Goal: Task Accomplishment & Management: Use online tool/utility

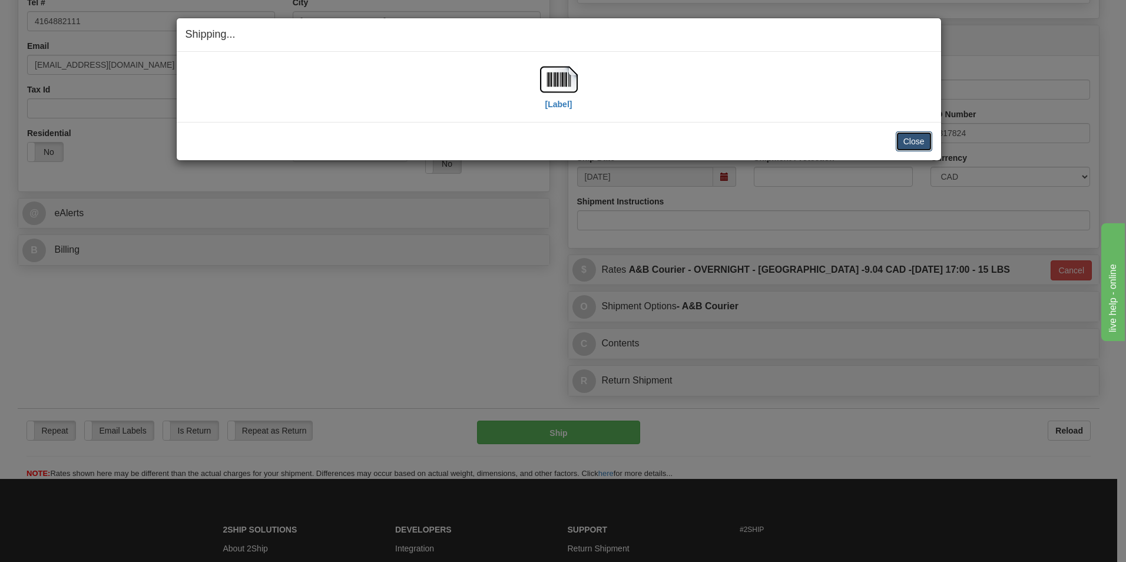
click at [909, 133] on button "Close" at bounding box center [914, 141] width 37 height 20
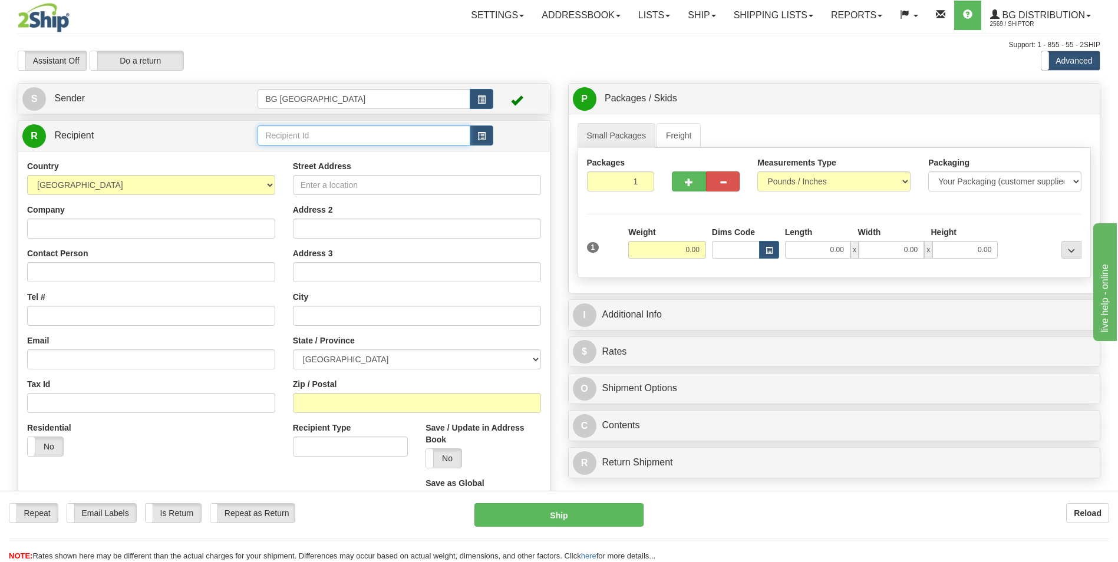
click at [338, 140] on input "text" at bounding box center [363, 135] width 212 height 20
click at [316, 147] on div "60128" at bounding box center [361, 153] width 201 height 13
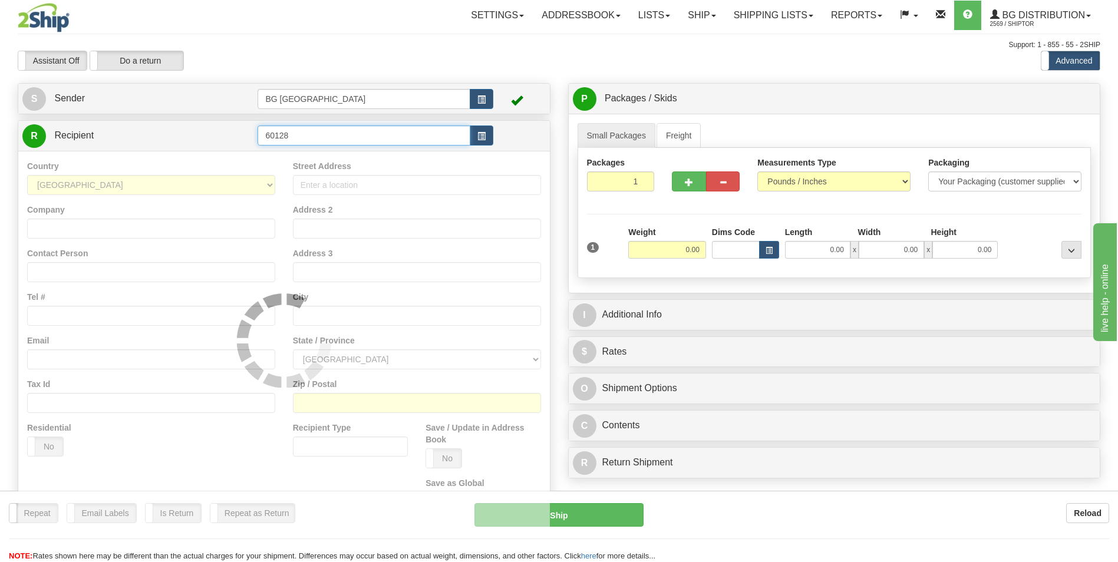
type input "60128"
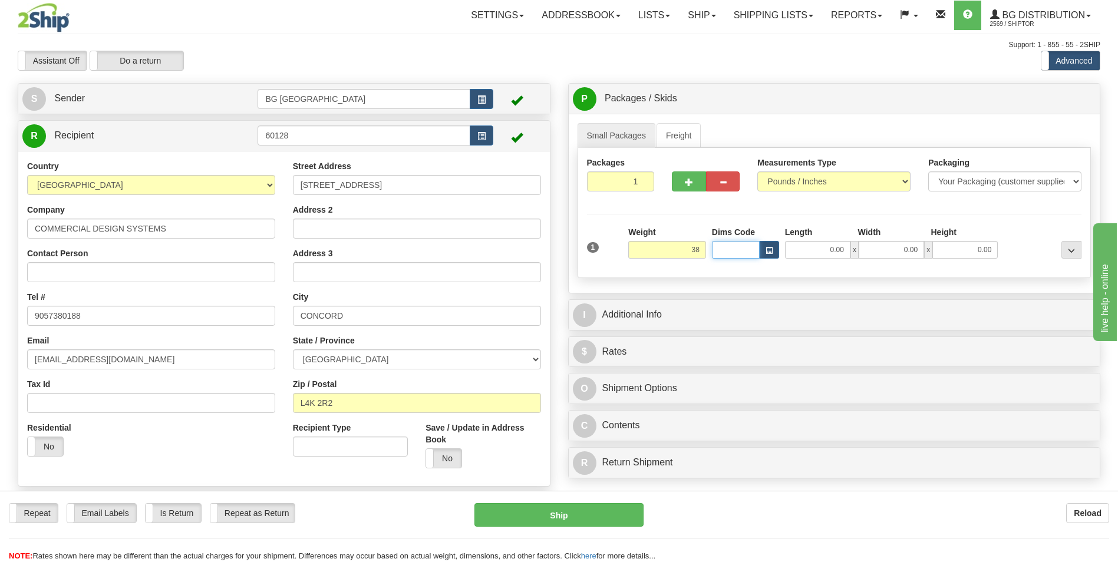
type input "38.00"
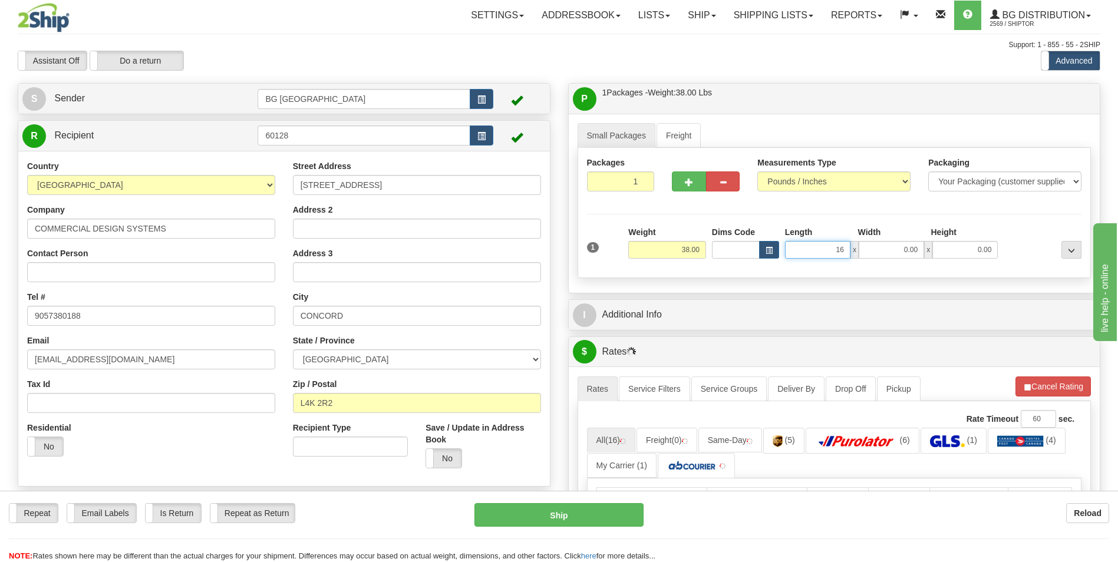
type input "16.00"
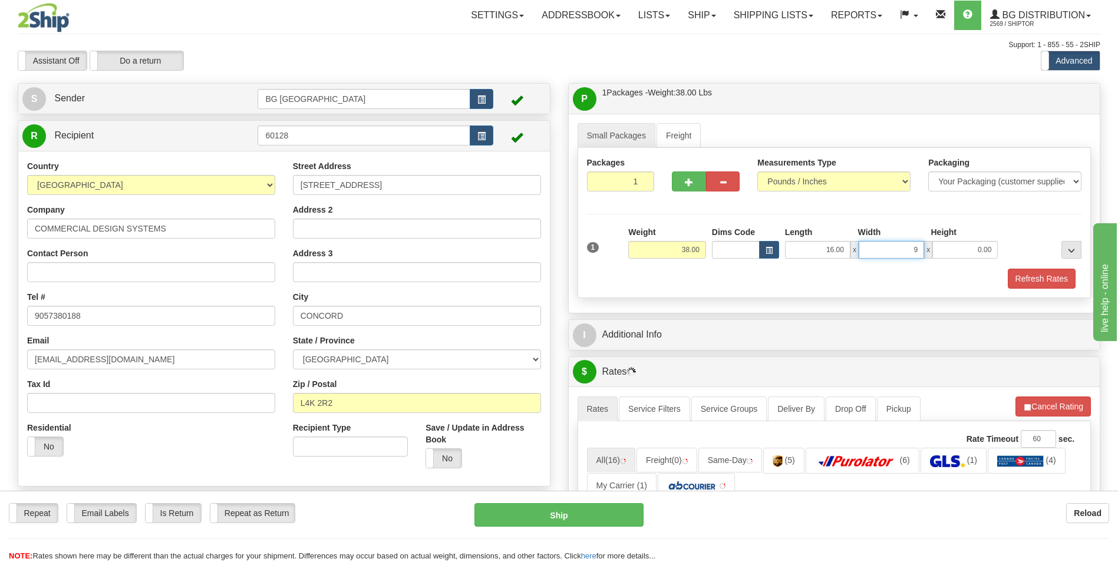
type input "9.00"
type input "6.00"
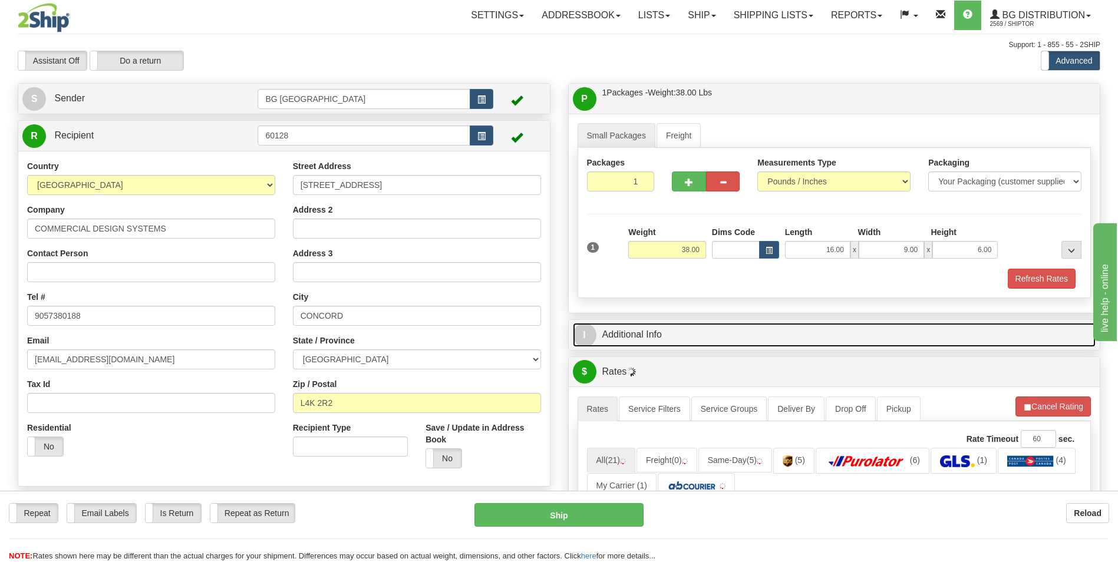
click at [659, 328] on link "I Additional Info" at bounding box center [834, 335] width 523 height 24
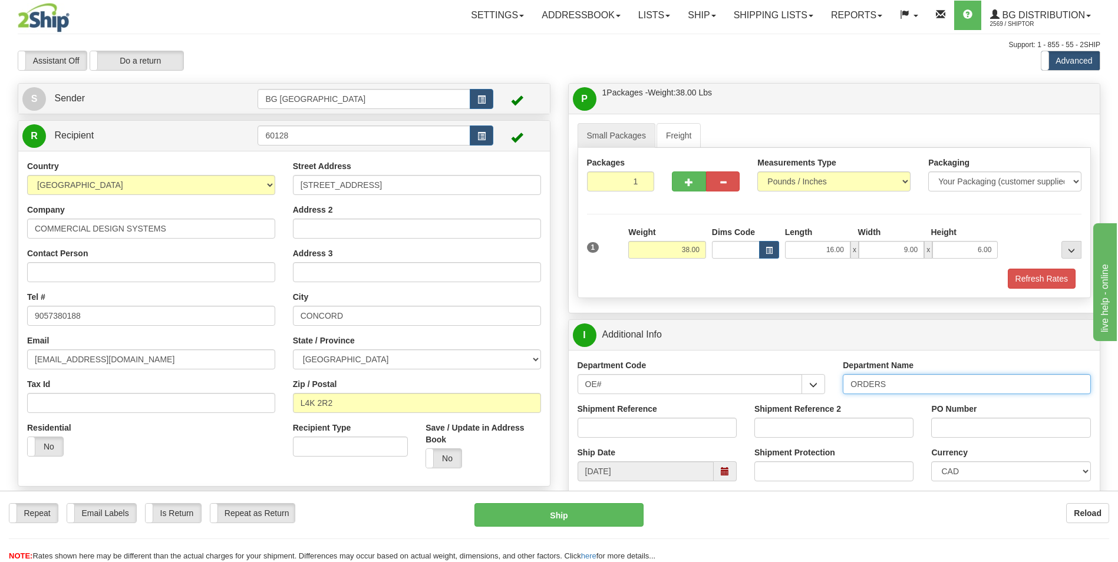
click at [901, 387] on input "ORDERS" at bounding box center [967, 384] width 248 height 20
type input "70181595-03"
click at [995, 418] on input "PO Number" at bounding box center [1010, 428] width 159 height 20
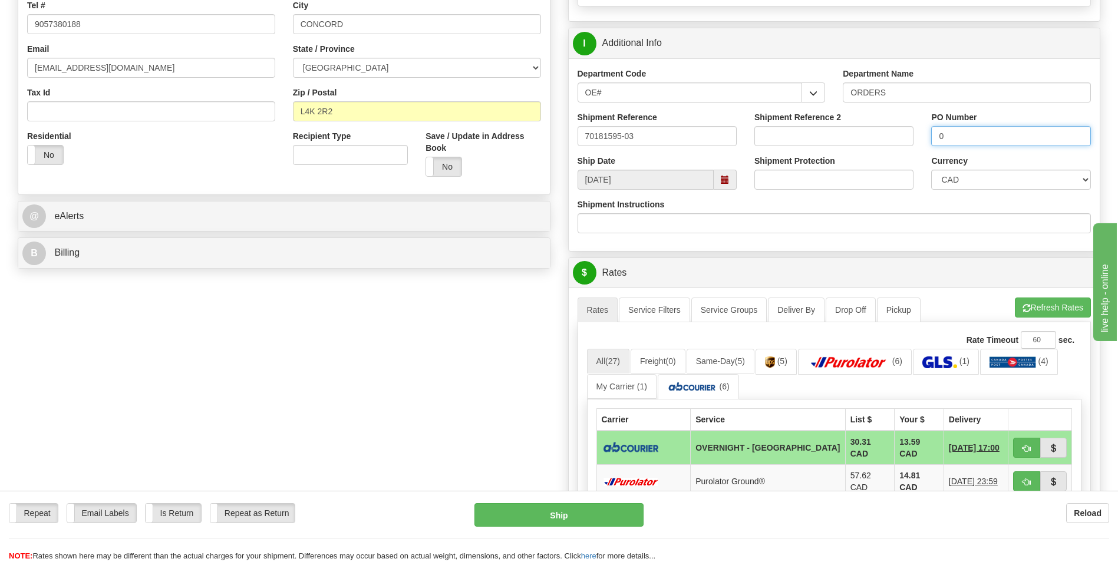
scroll to position [295, 0]
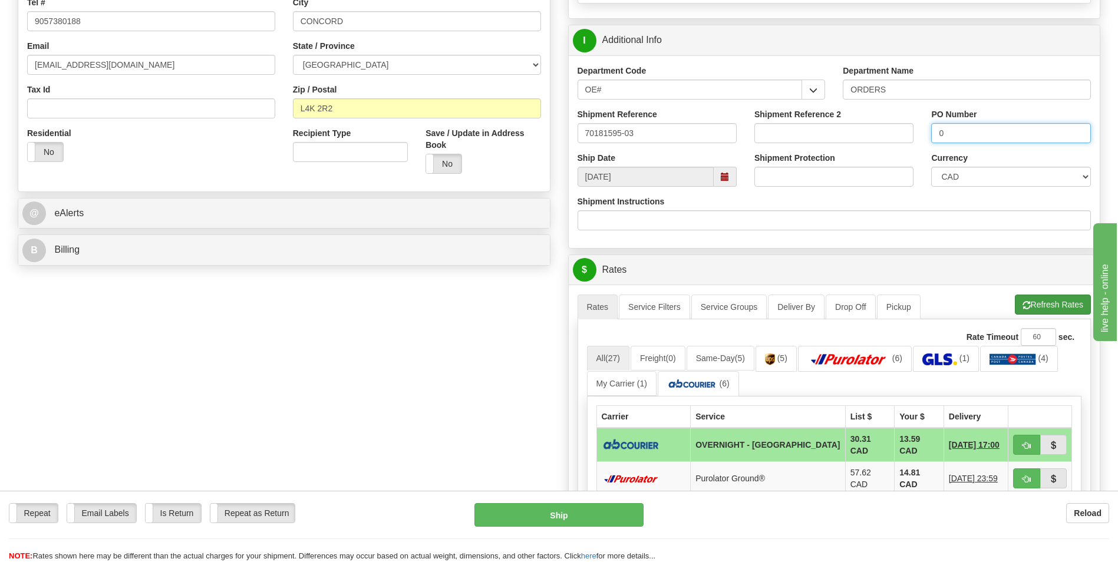
type input "0"
click at [1061, 306] on button "Refresh Rates" at bounding box center [1053, 305] width 76 height 20
click at [1016, 440] on button "button" at bounding box center [1026, 445] width 27 height 20
type input "4"
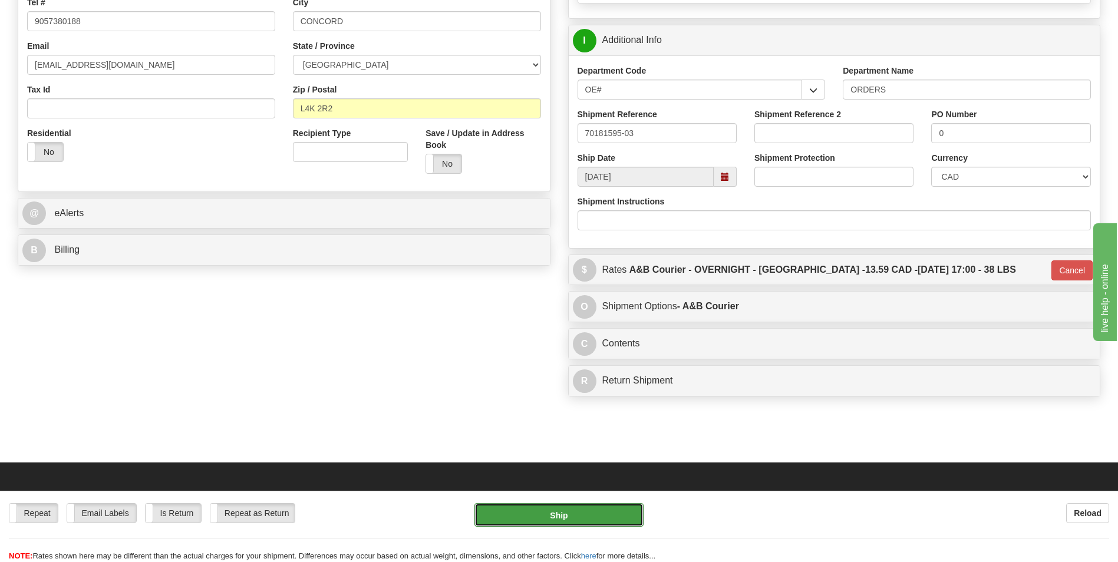
click at [596, 521] on button "Ship" at bounding box center [558, 515] width 169 height 24
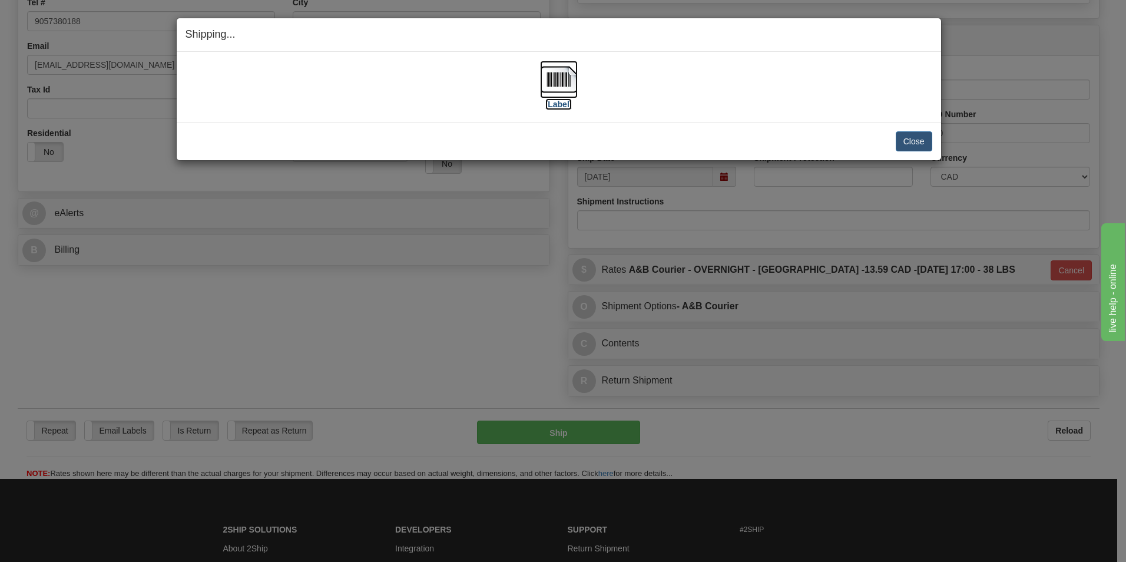
click at [554, 70] on img at bounding box center [559, 80] width 38 height 38
click at [908, 134] on button "Close" at bounding box center [914, 141] width 37 height 20
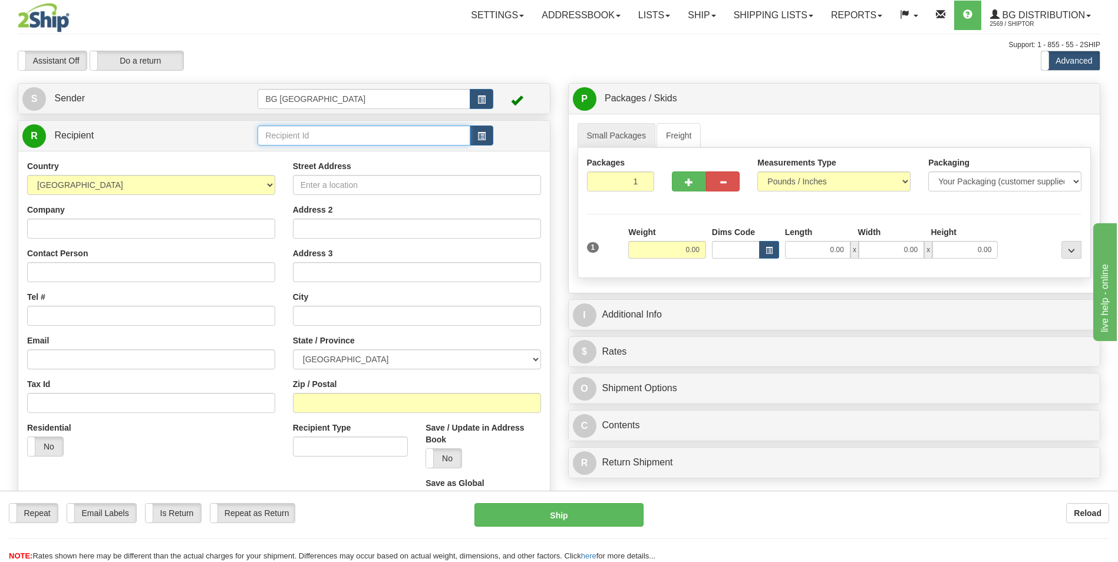
click at [279, 131] on input "text" at bounding box center [363, 135] width 212 height 20
click at [273, 148] on div "60087" at bounding box center [361, 153] width 201 height 13
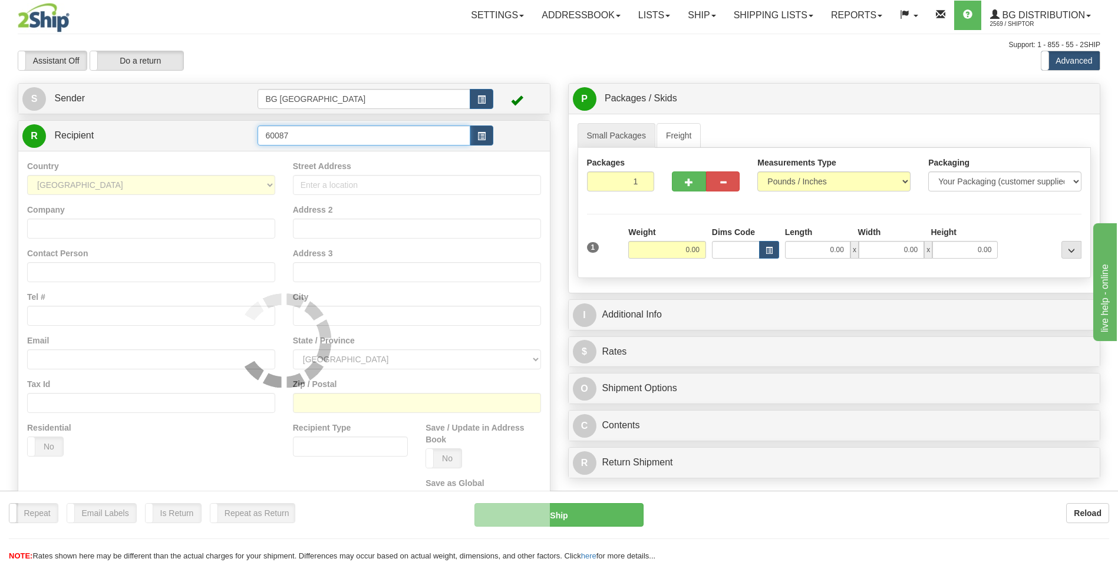
type input "60087"
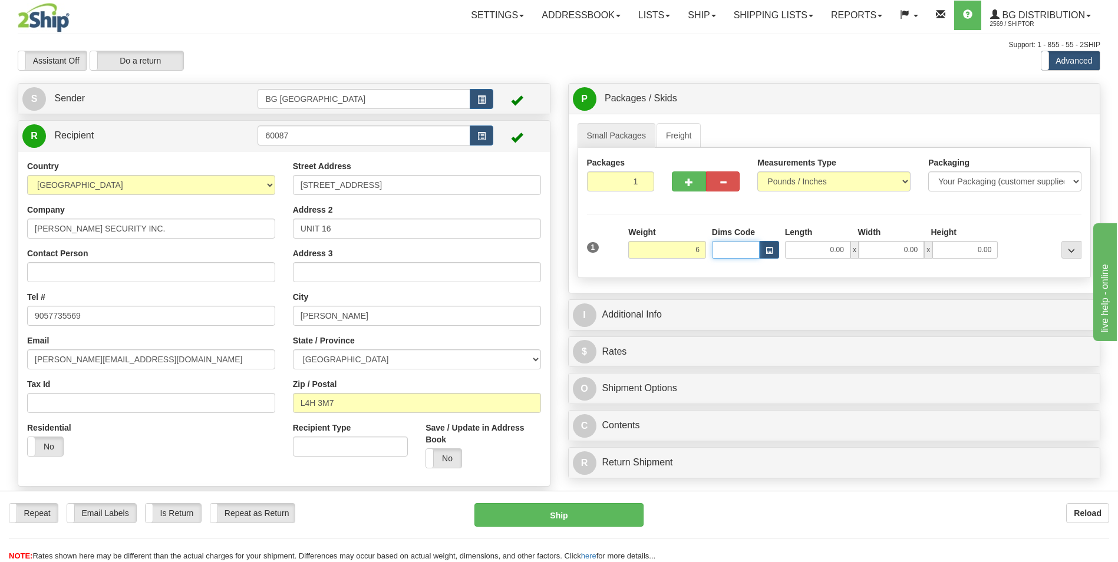
type input "6.00"
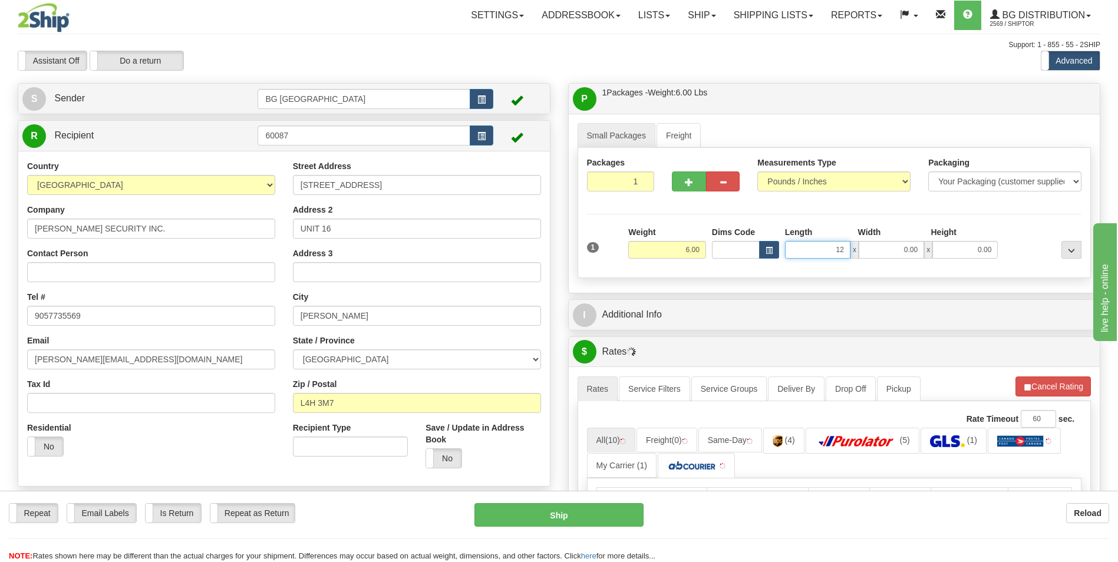
type input "12.00"
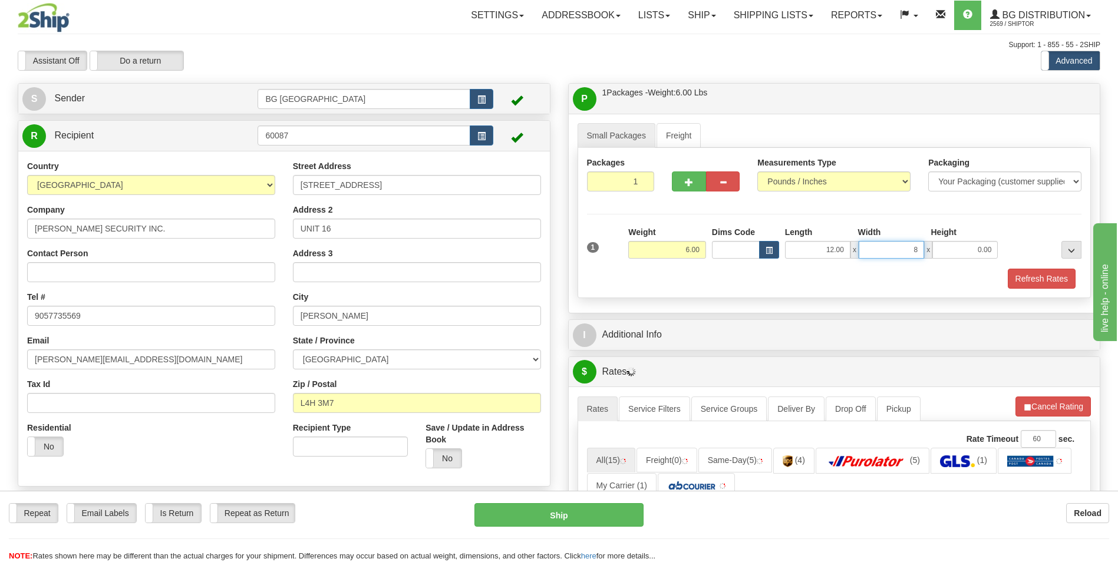
type input "8.00"
type input "7.00"
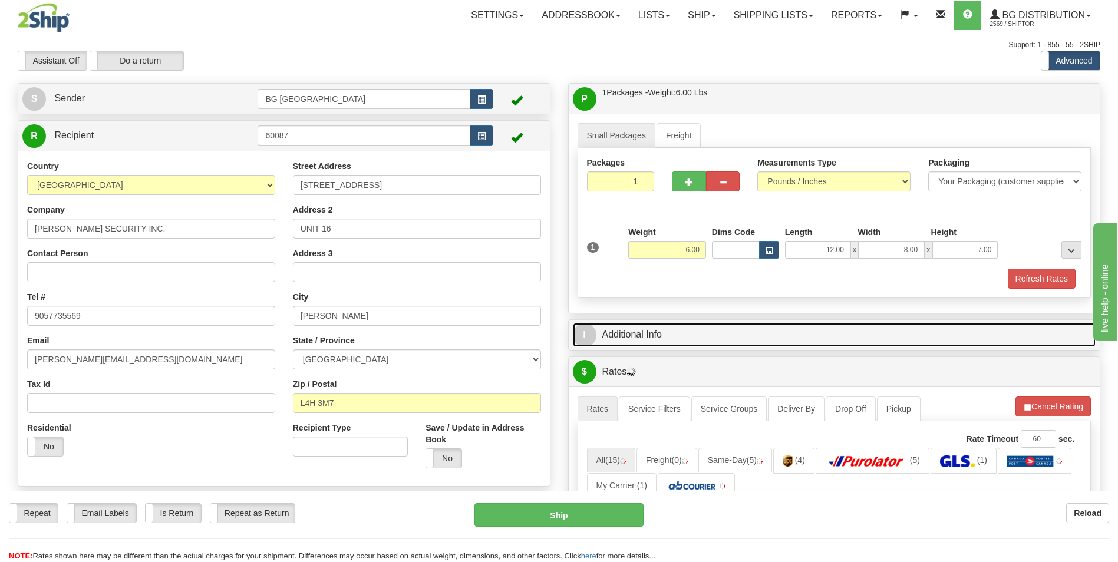
click at [637, 334] on link "I Additional Info" at bounding box center [834, 335] width 523 height 24
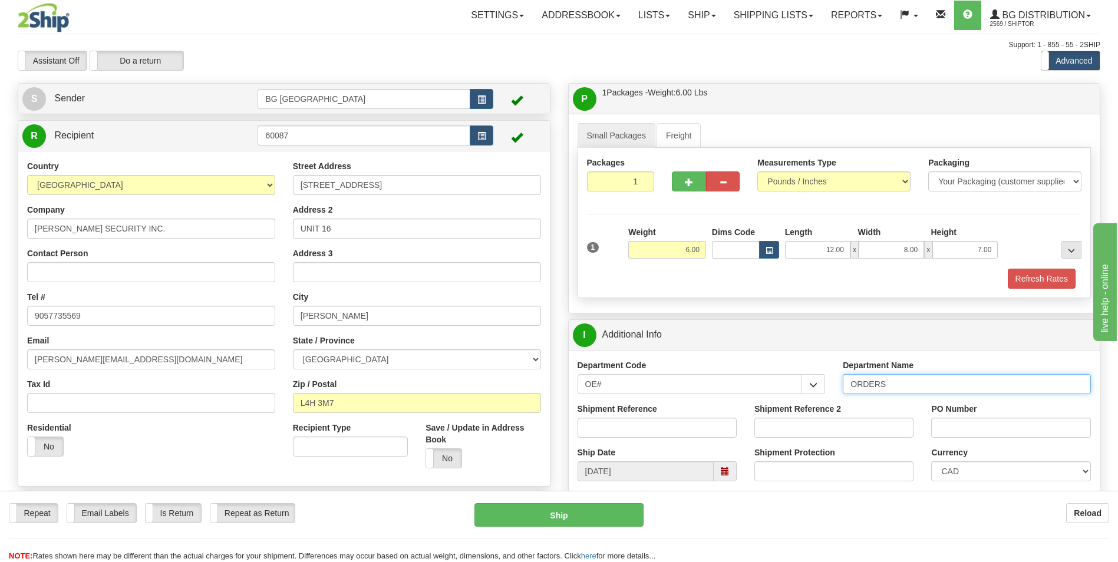
click at [890, 385] on input "ORDERS" at bounding box center [967, 384] width 248 height 20
type input "70183555-00"
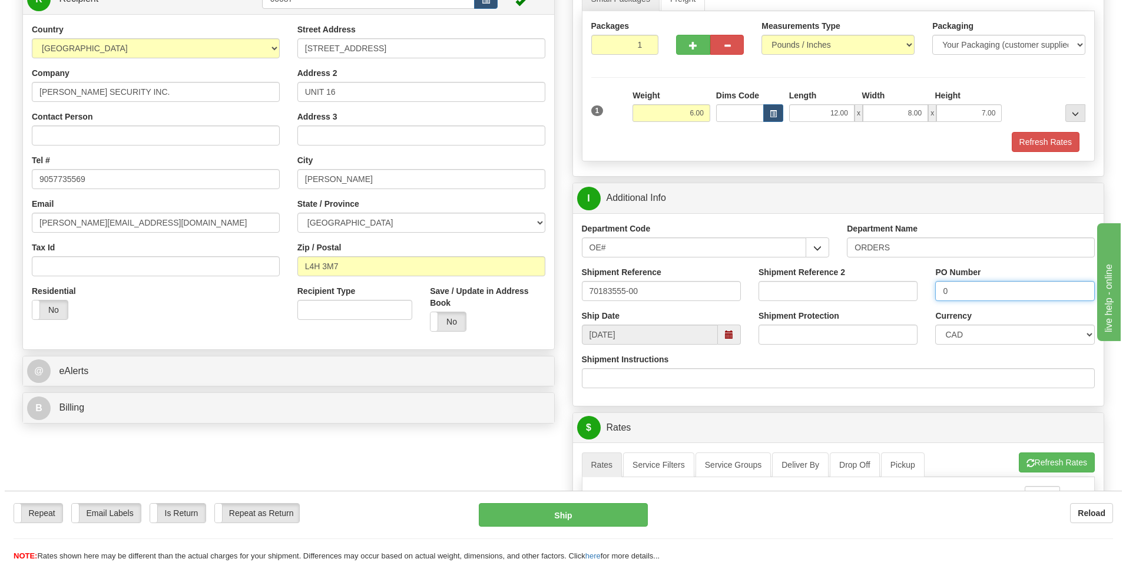
scroll to position [354, 0]
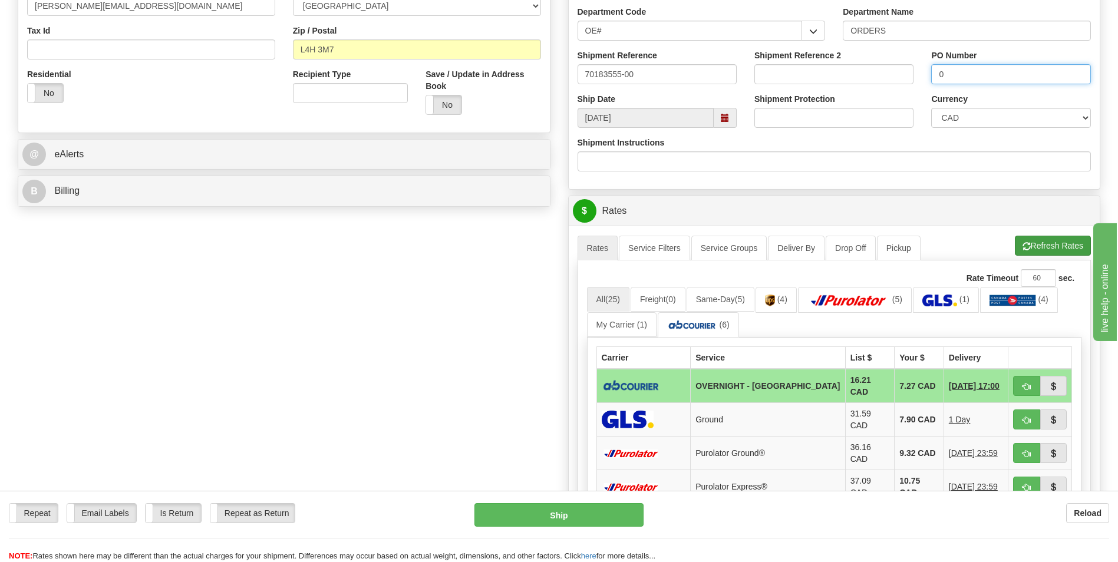
type input "0"
click at [1045, 240] on button "Refresh Rates" at bounding box center [1053, 246] width 76 height 20
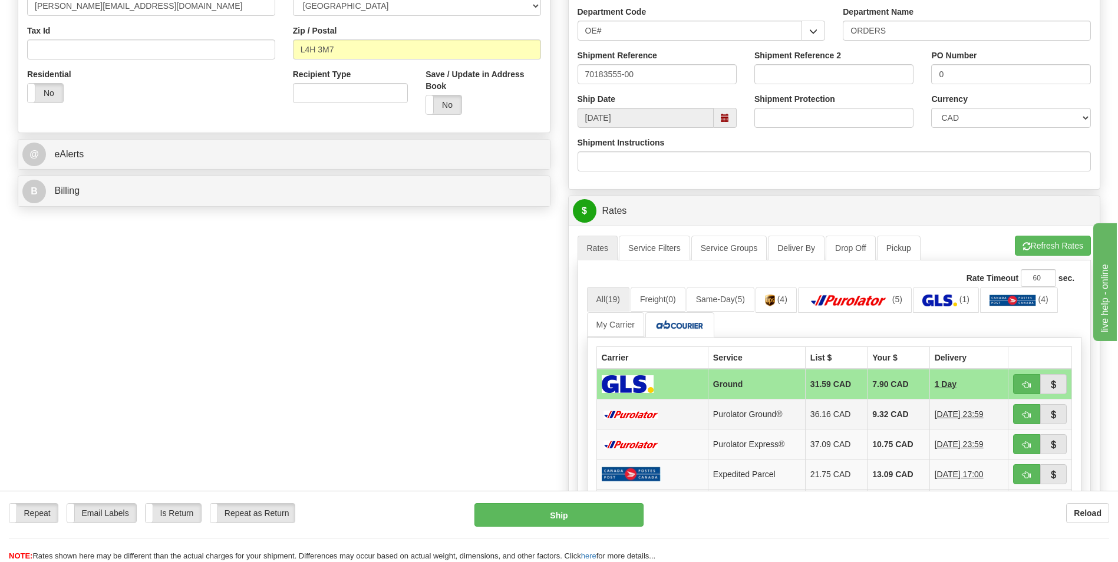
click at [890, 417] on td "9.32 CAD" at bounding box center [898, 414] width 62 height 30
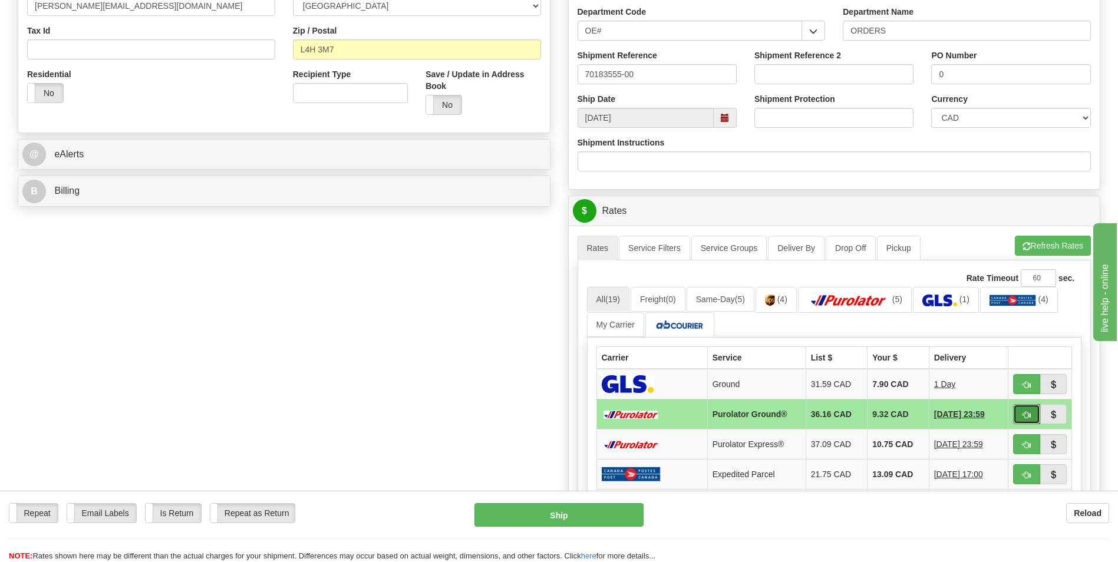
click at [1014, 416] on button "button" at bounding box center [1026, 414] width 27 height 20
type input "260"
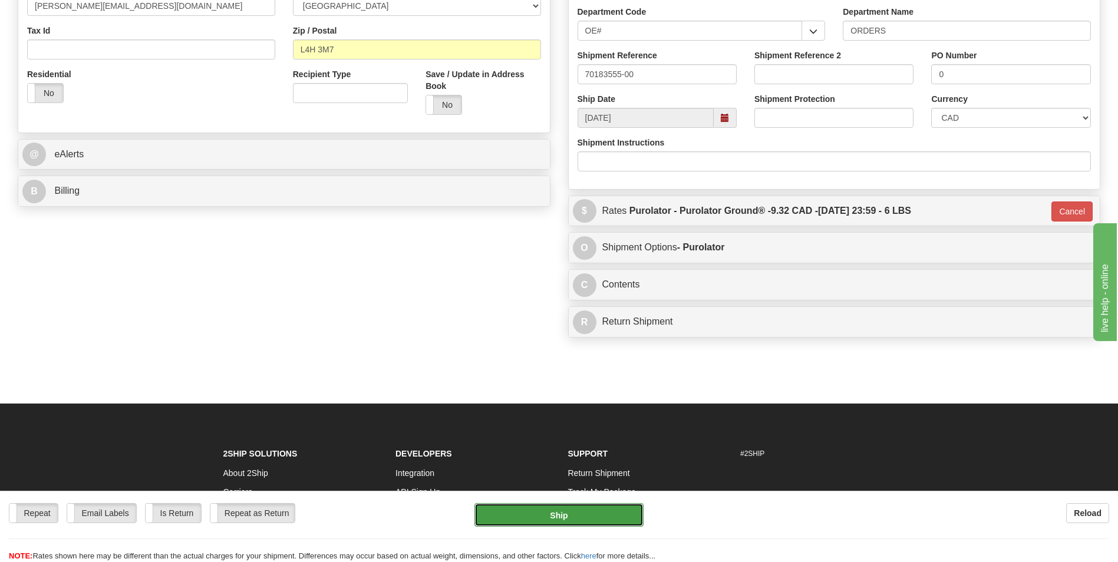
click at [593, 510] on button "Ship" at bounding box center [558, 515] width 169 height 24
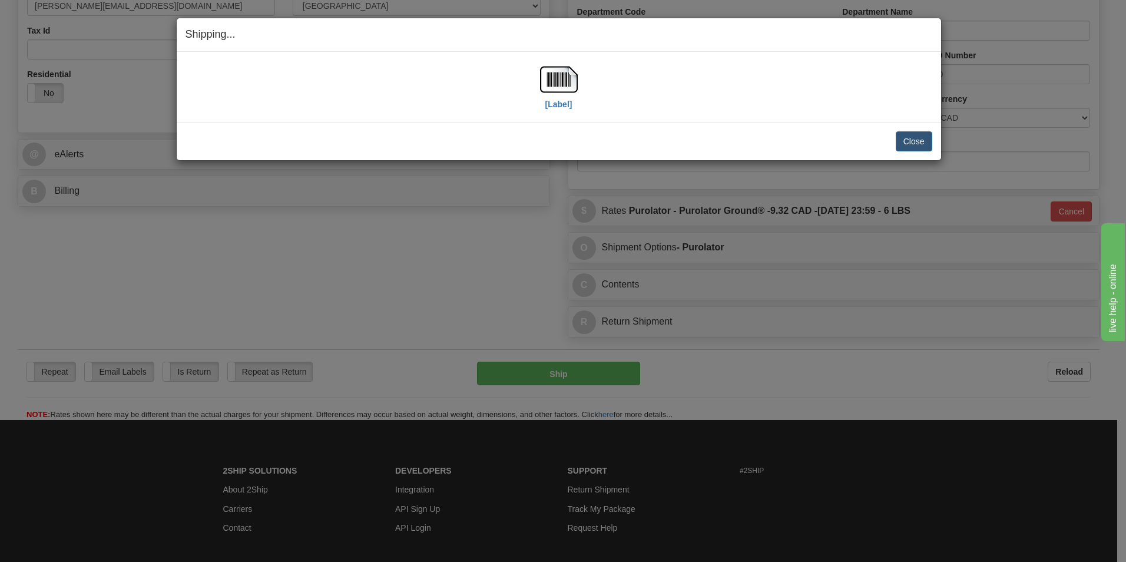
click at [539, 77] on div "[Label]" at bounding box center [559, 87] width 747 height 52
click at [567, 82] on img at bounding box center [559, 80] width 38 height 38
click at [913, 140] on button "Close" at bounding box center [914, 141] width 37 height 20
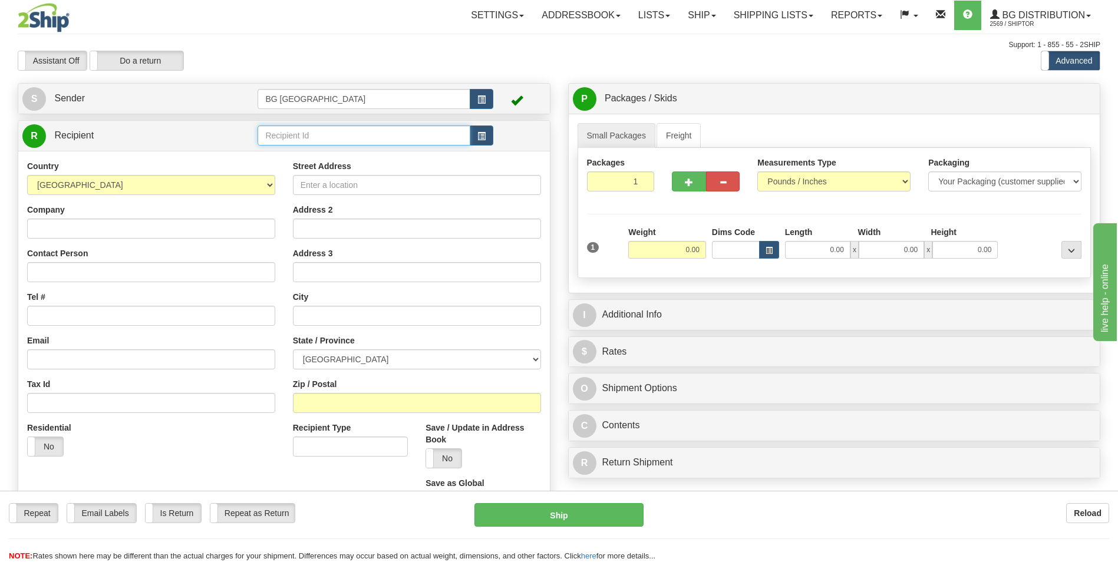
click at [276, 127] on input "text" at bounding box center [363, 135] width 212 height 20
click at [274, 153] on div "60340" at bounding box center [361, 153] width 201 height 13
type input "60340"
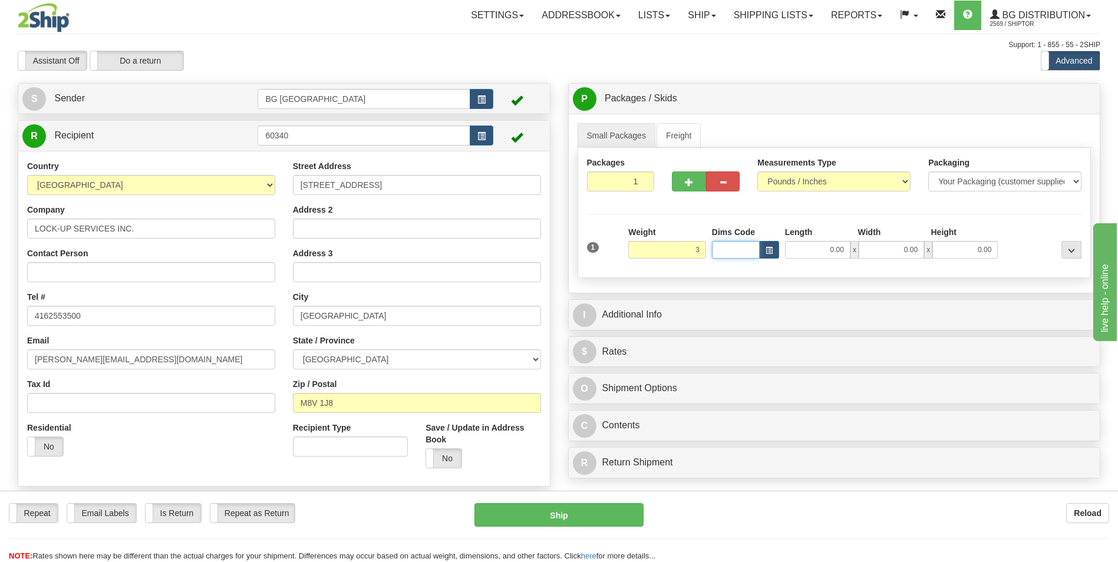
type input "3.00"
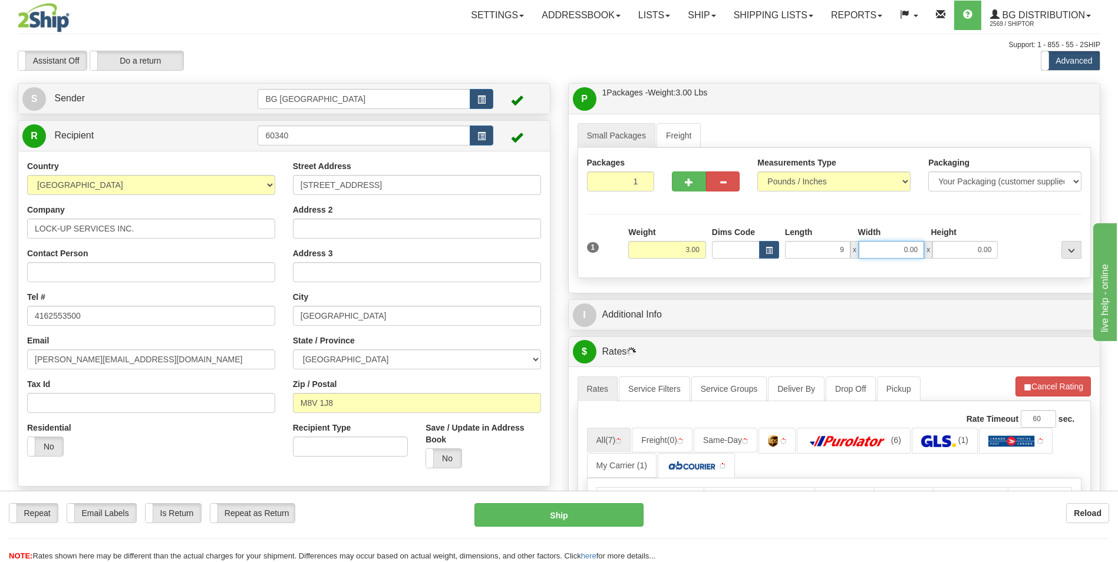
type input "9.00"
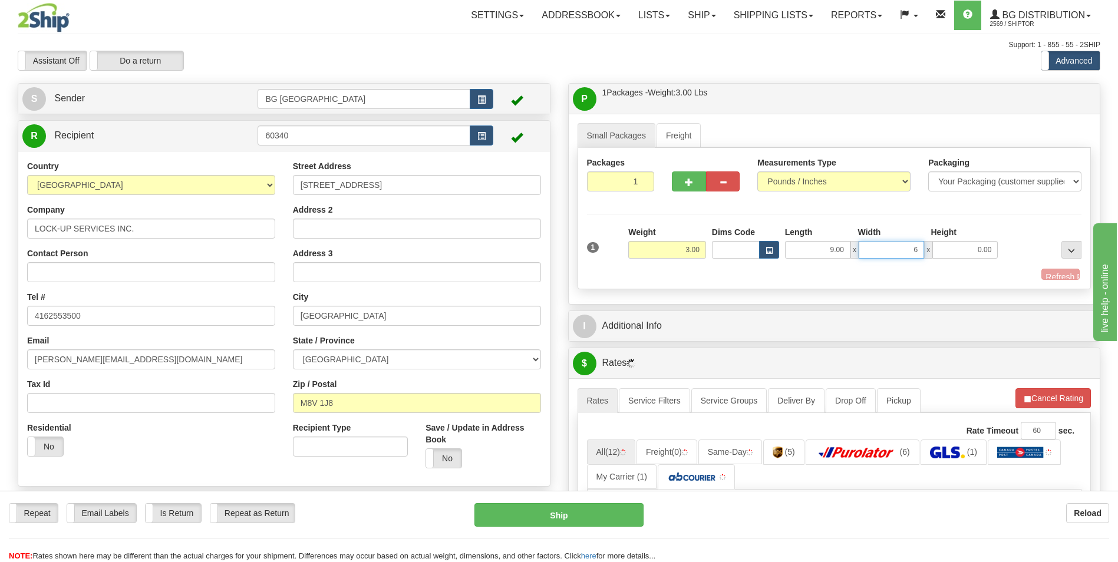
type input "6.00"
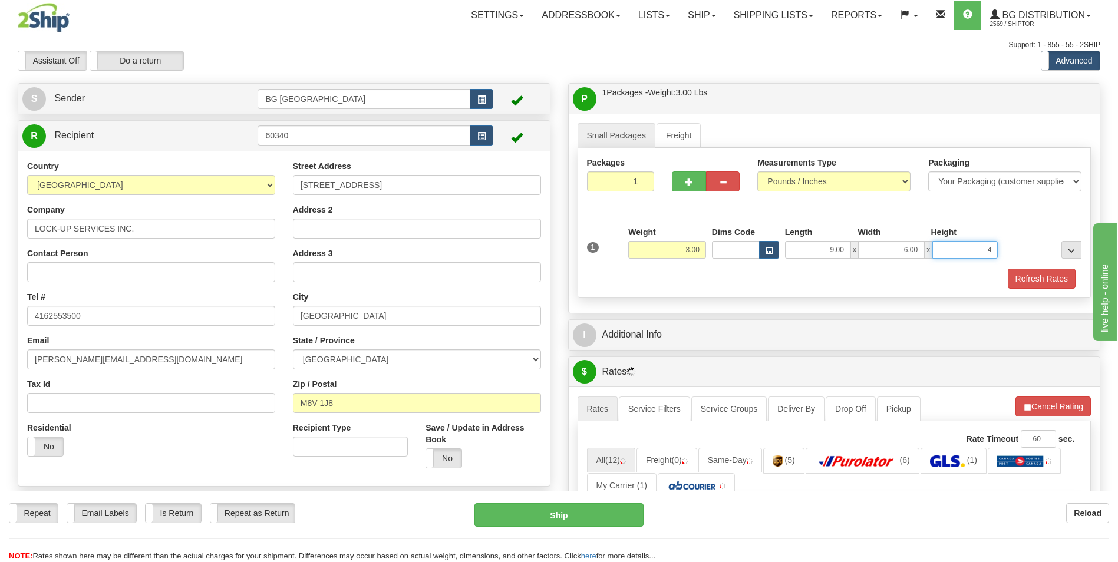
type input "4.00"
click at [708, 320] on div "I Additional Info" at bounding box center [834, 335] width 531 height 30
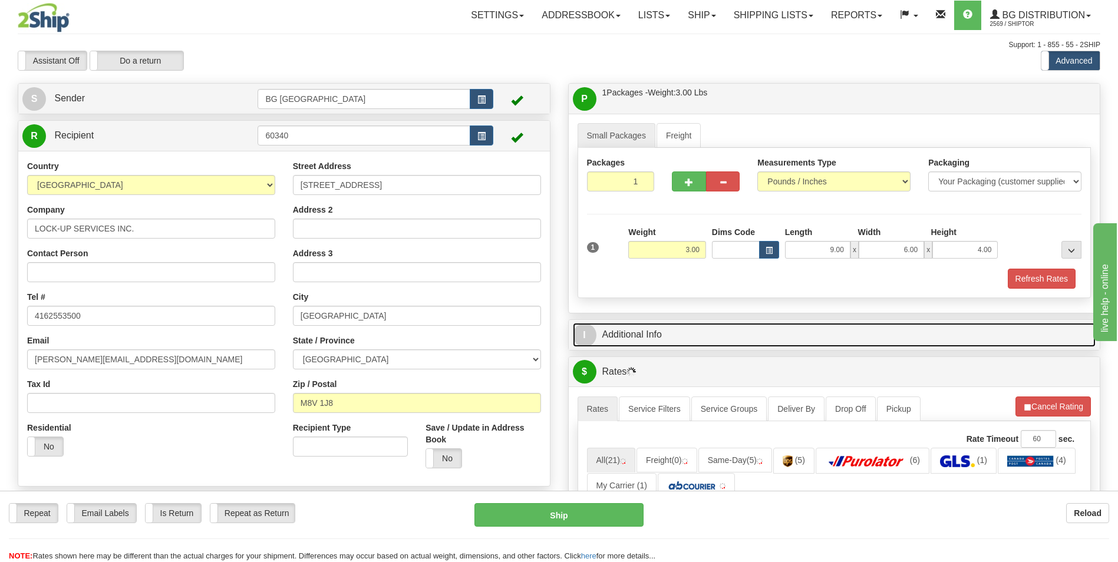
click at [703, 323] on link "I Additional Info" at bounding box center [834, 335] width 523 height 24
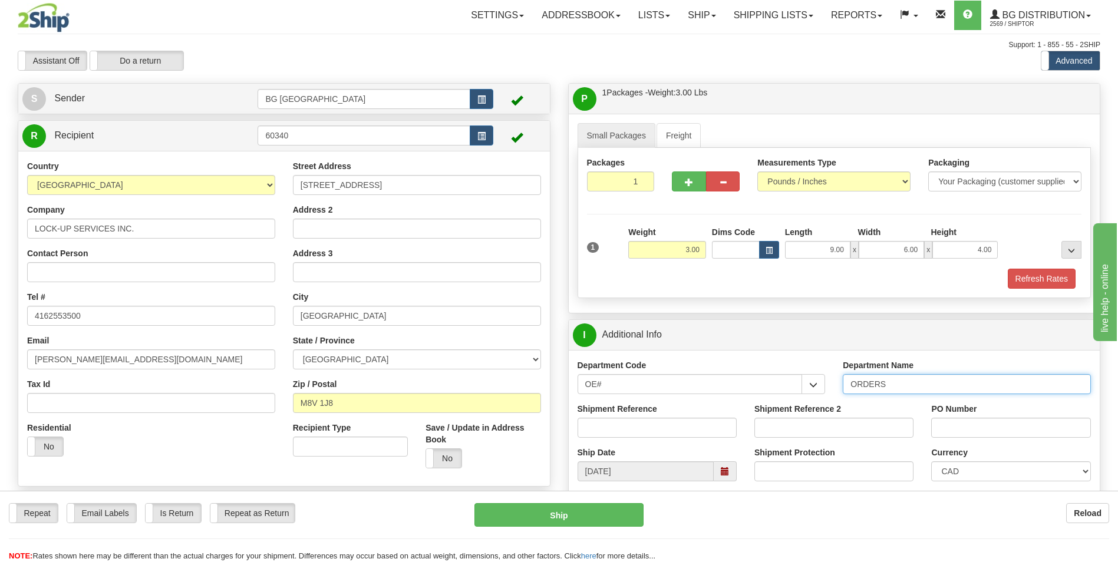
click at [911, 383] on input "ORDERS" at bounding box center [967, 384] width 248 height 20
type input "70183551-00"
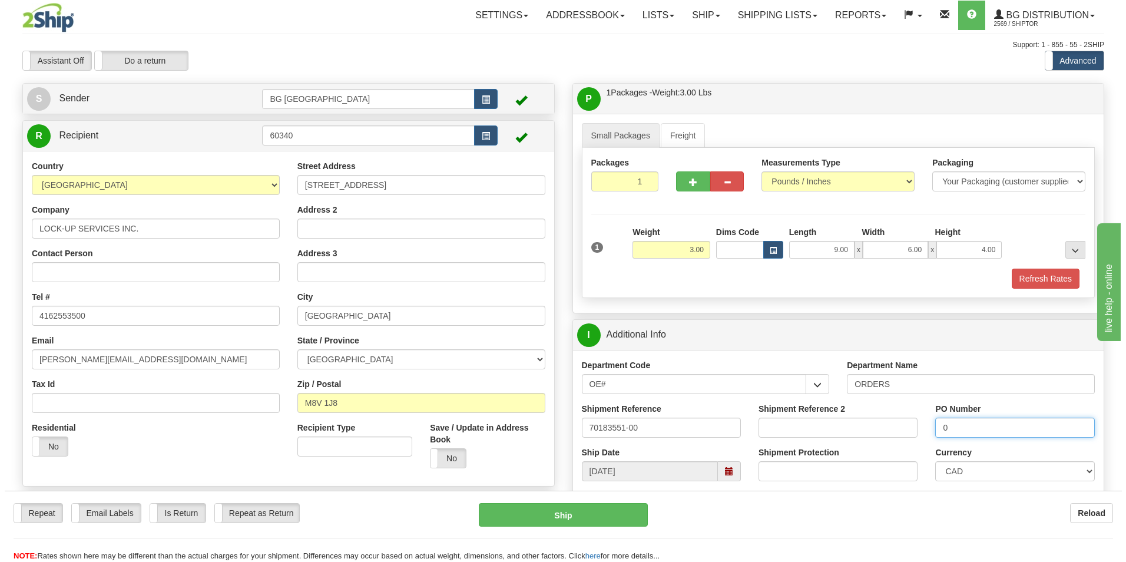
scroll to position [295, 0]
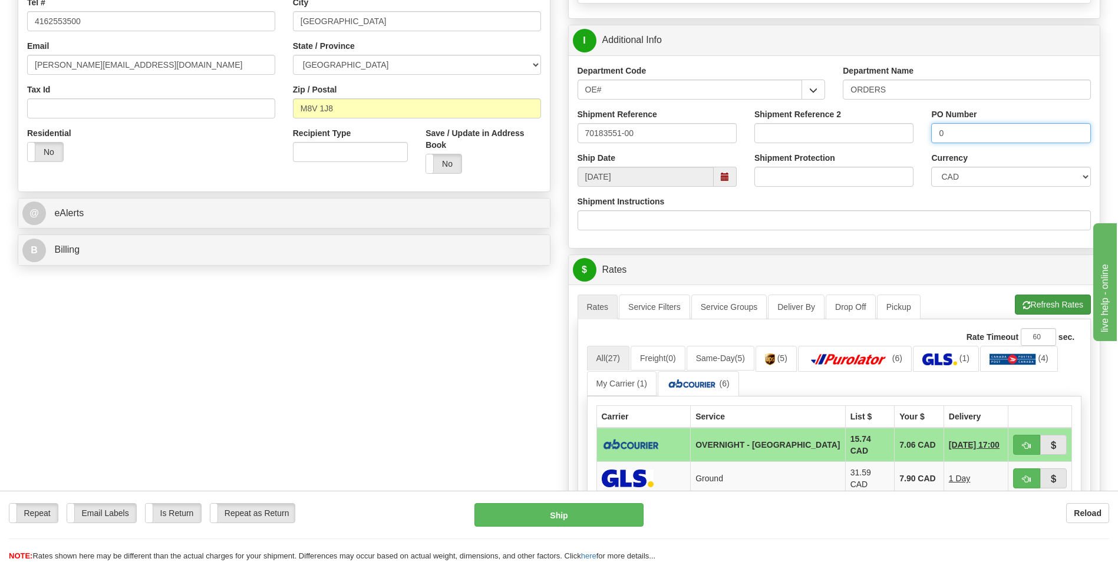
type input "0"
click at [1078, 302] on button "Refresh Rates" at bounding box center [1053, 305] width 76 height 20
click at [894, 447] on td "7.06 CAD" at bounding box center [918, 445] width 49 height 34
click at [1026, 446] on span "button" at bounding box center [1026, 446] width 8 height 8
type input "4"
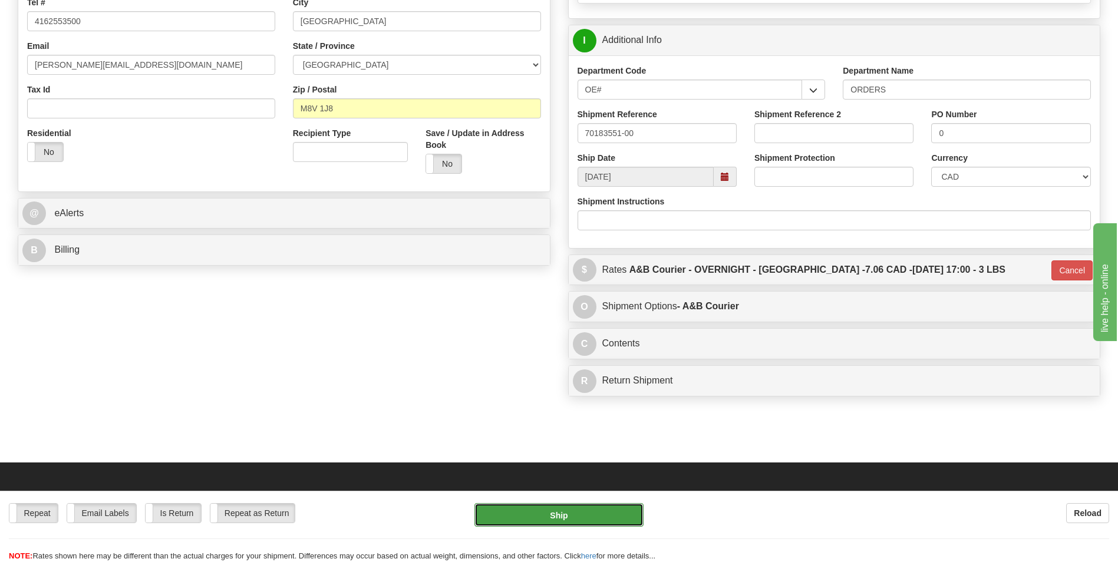
click at [576, 506] on button "Ship" at bounding box center [558, 515] width 169 height 24
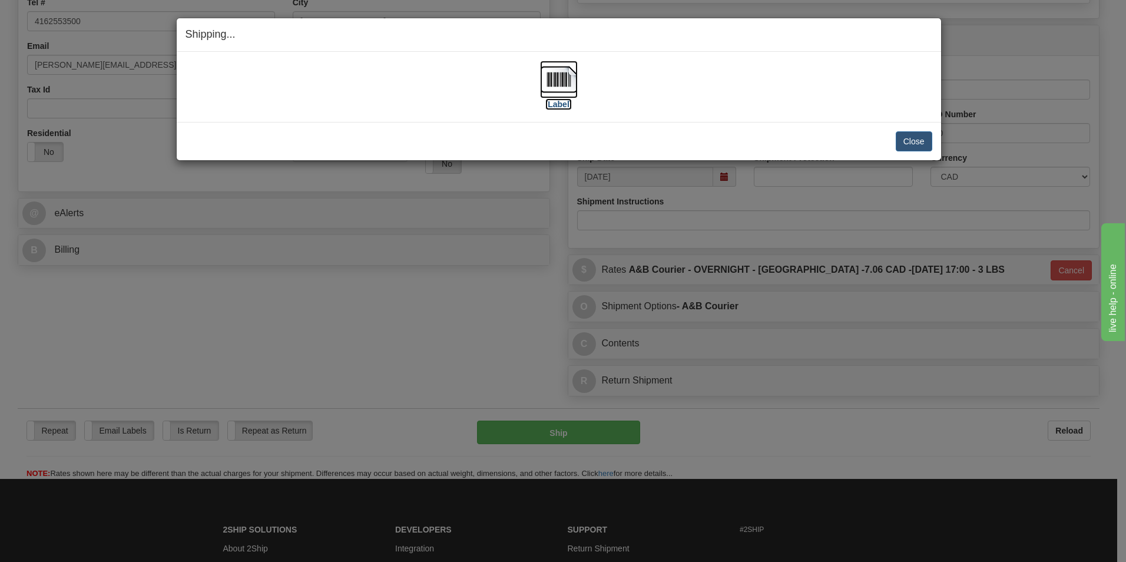
click at [576, 90] on img at bounding box center [559, 80] width 38 height 38
click at [906, 143] on button "Close" at bounding box center [914, 141] width 37 height 20
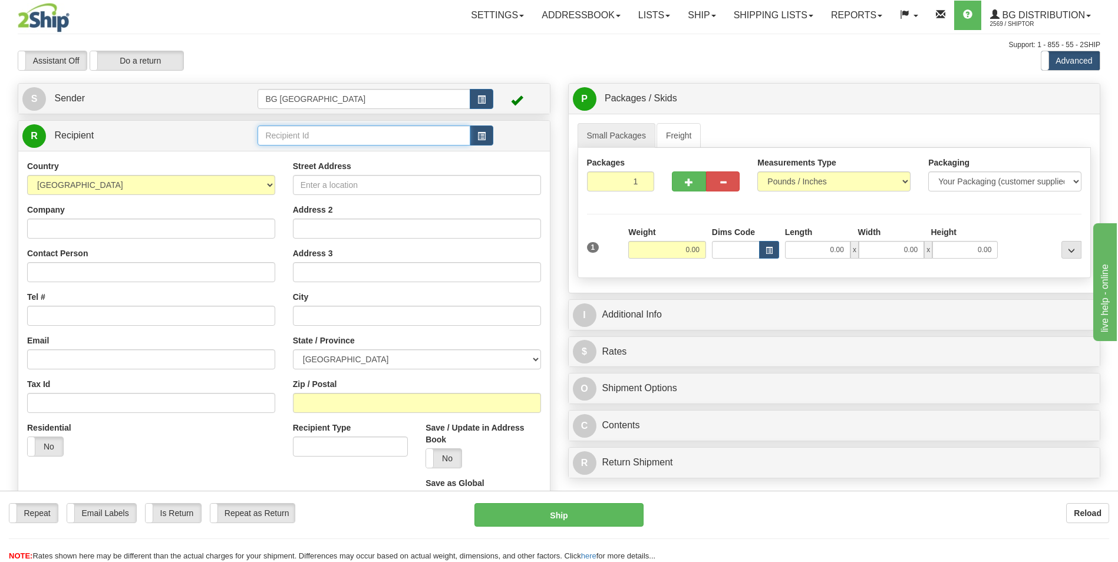
click at [309, 136] on input "text" at bounding box center [363, 135] width 212 height 20
click at [306, 146] on ul "60685" at bounding box center [363, 154] width 212 height 16
click at [302, 148] on div "60685" at bounding box center [361, 153] width 201 height 13
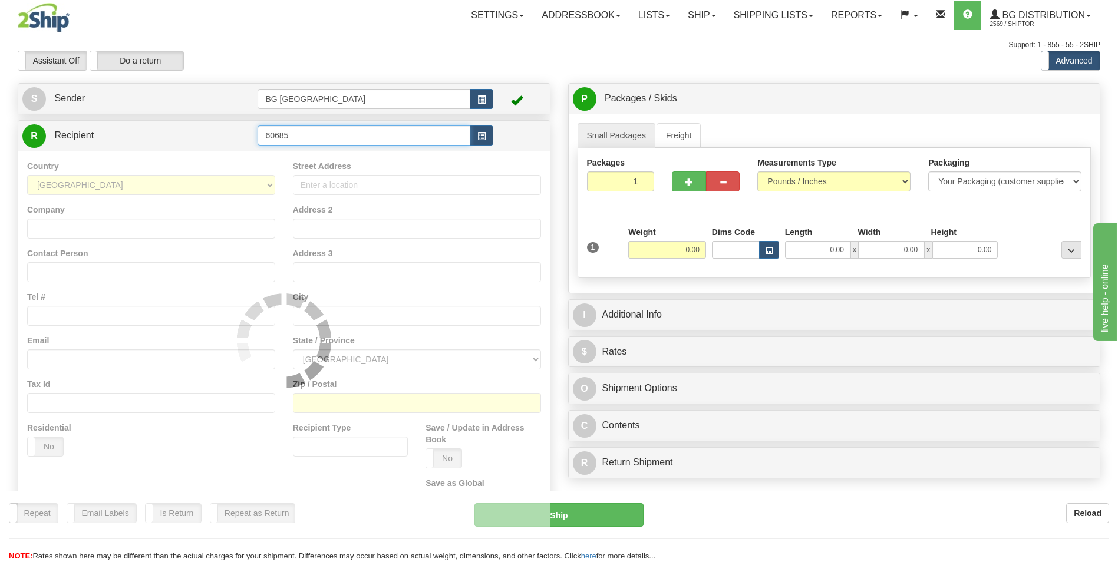
type input "60685"
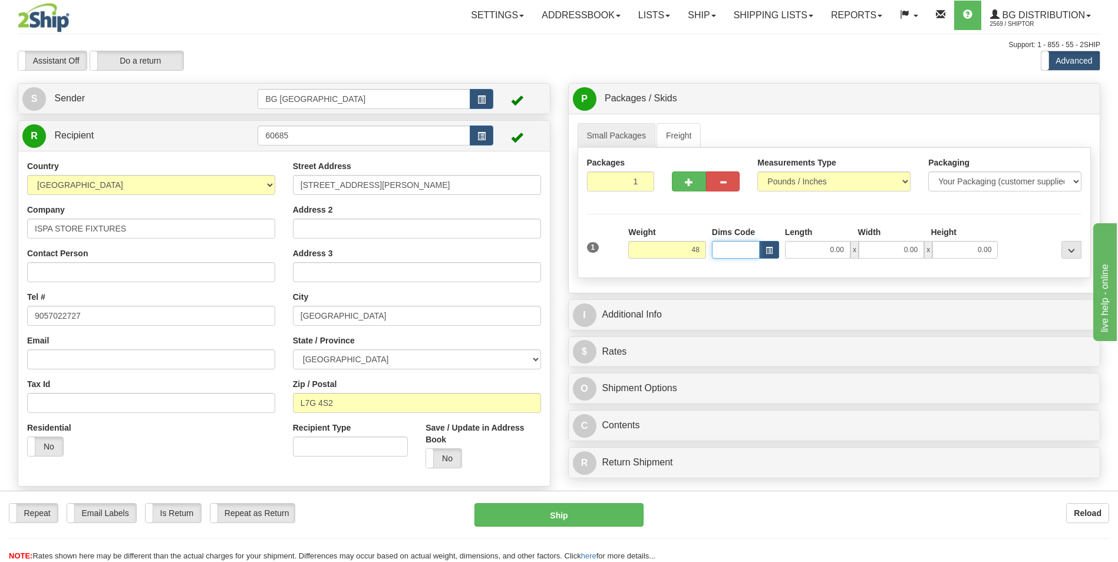
type input "48.00"
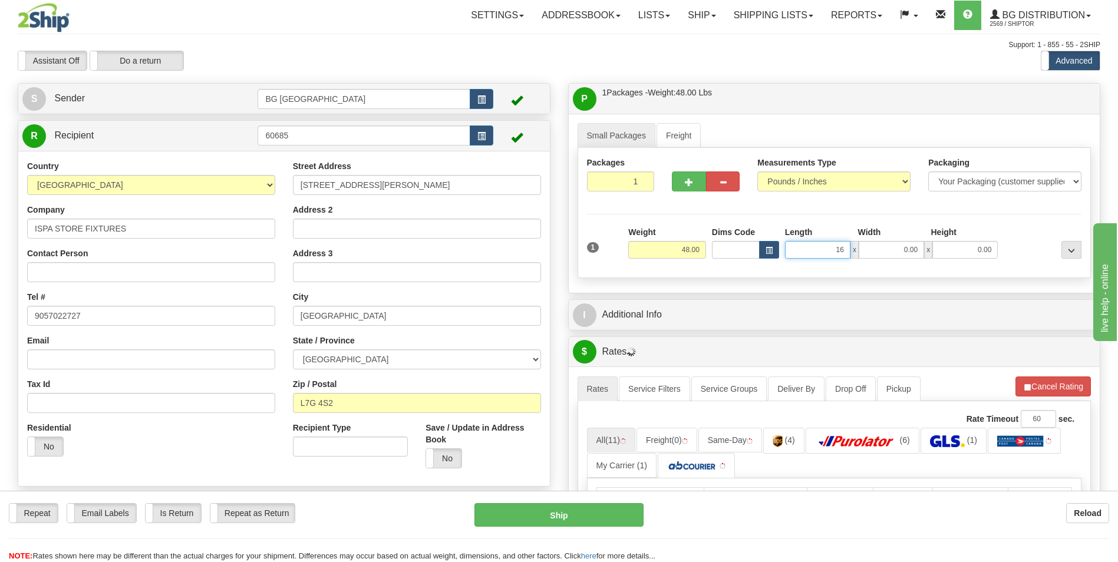
type input "16.00"
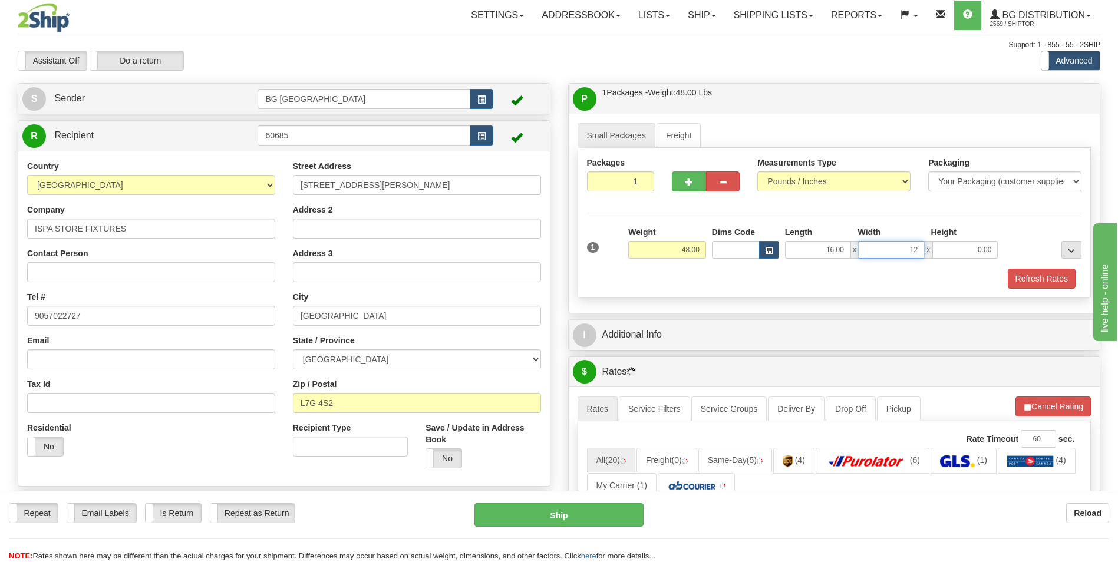
type input "12.00"
type input "9.00"
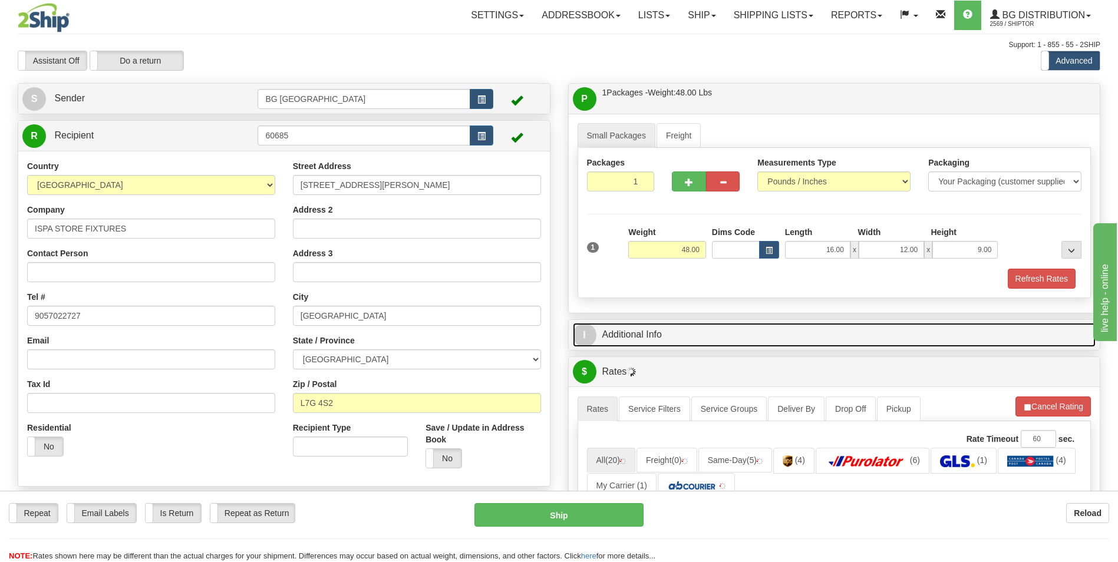
click at [622, 341] on link "I Additional Info" at bounding box center [834, 335] width 523 height 24
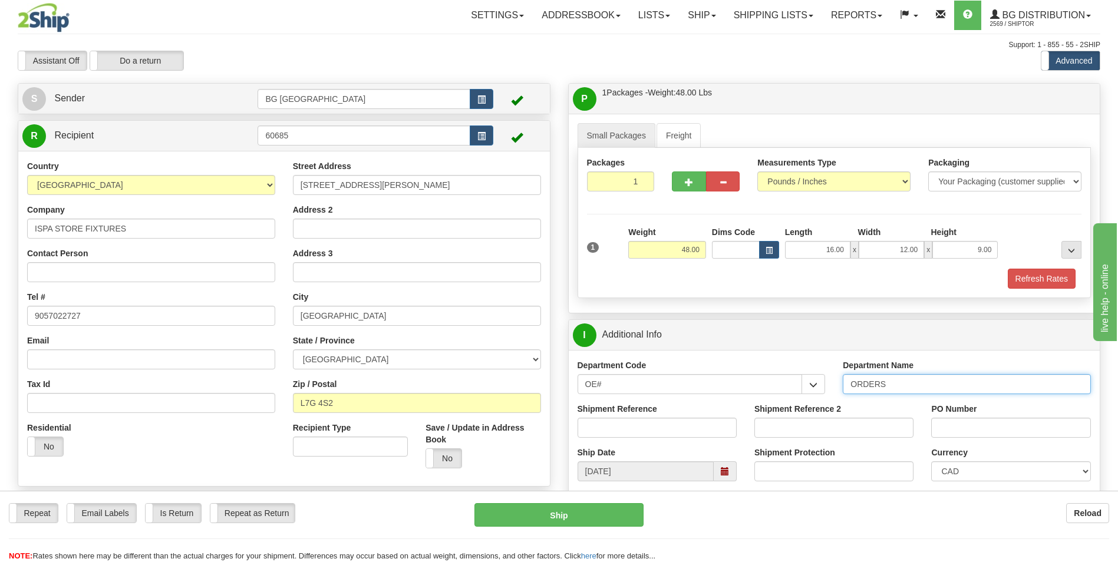
click at [933, 388] on input "ORDERS" at bounding box center [967, 384] width 248 height 20
type input "70182666-00"
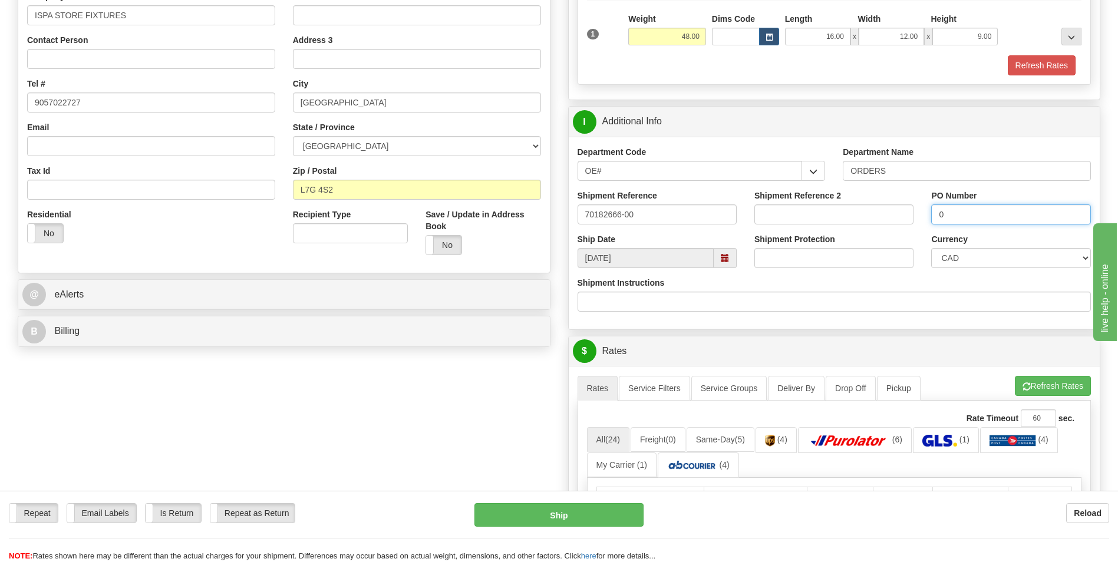
scroll to position [236, 0]
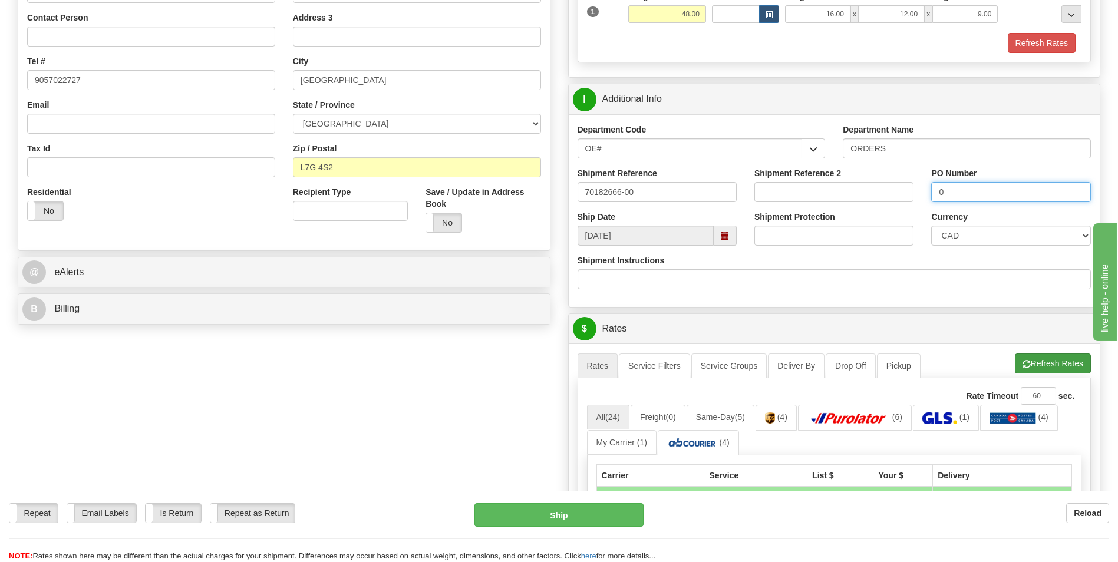
type input "0"
click at [1019, 359] on button "Refresh Rates" at bounding box center [1053, 364] width 76 height 20
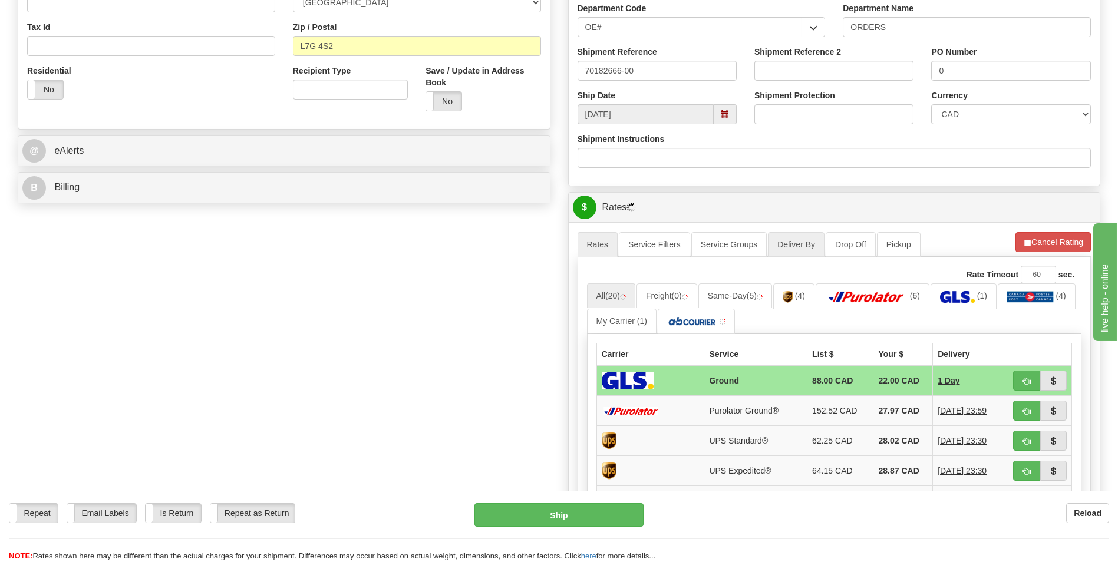
scroll to position [471, 0]
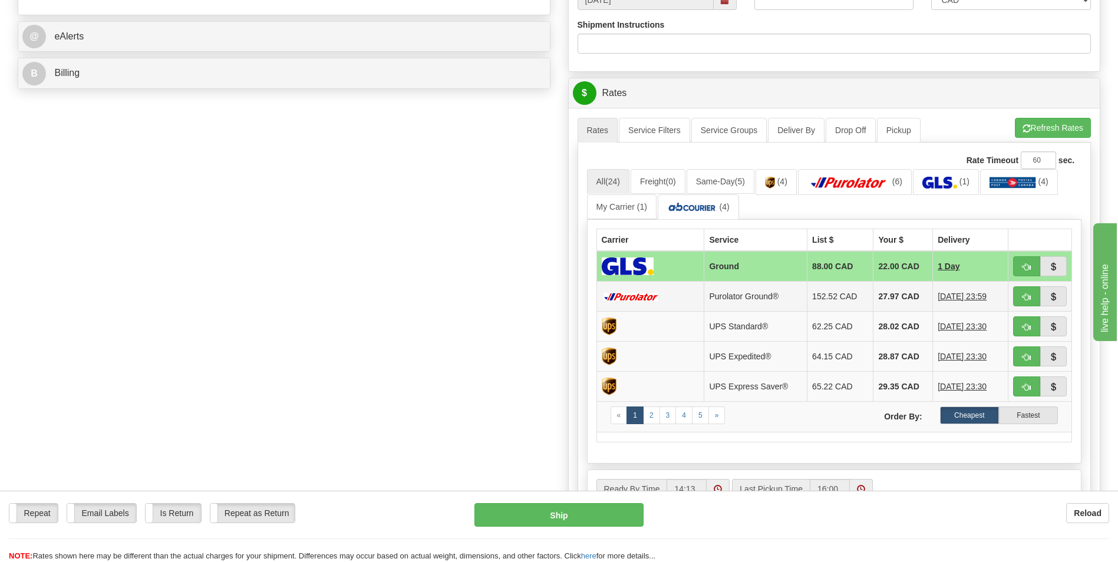
click at [886, 283] on td "27.97 CAD" at bounding box center [903, 297] width 60 height 30
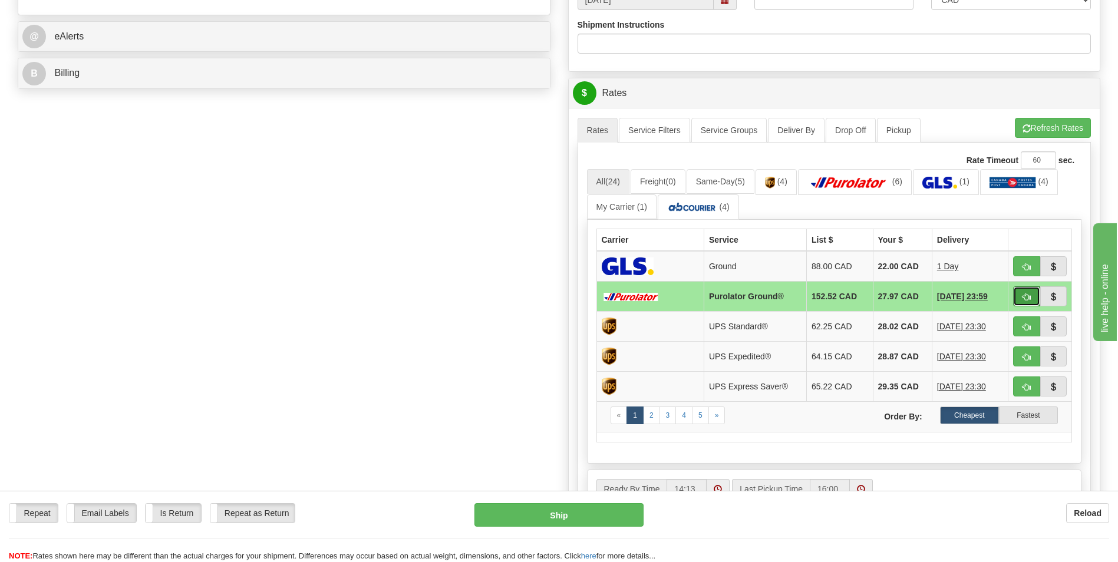
click at [1036, 295] on button "button" at bounding box center [1026, 296] width 27 height 20
type input "260"
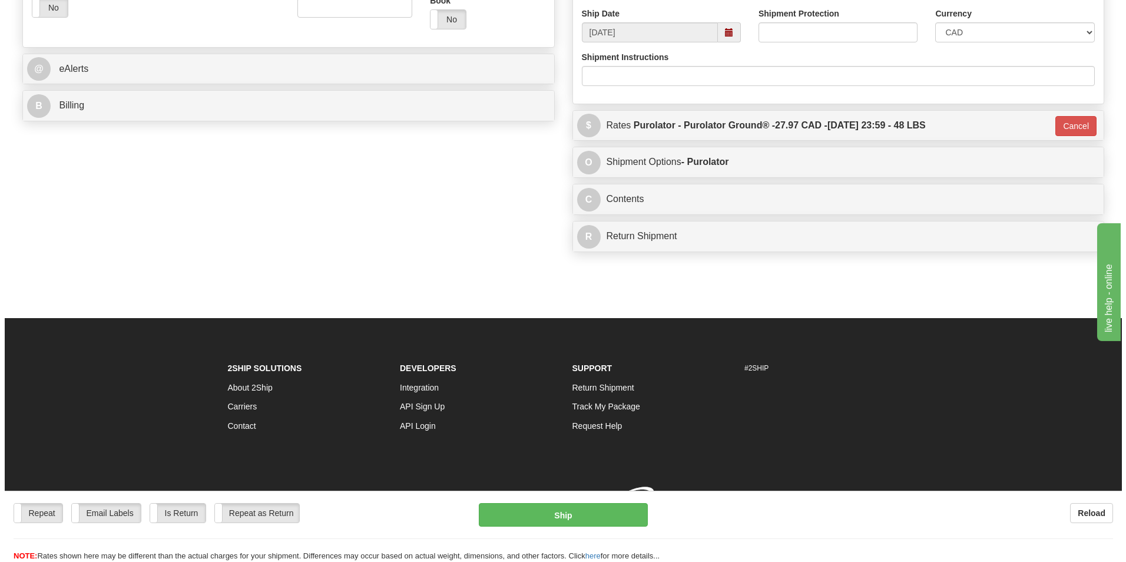
scroll to position [456, 0]
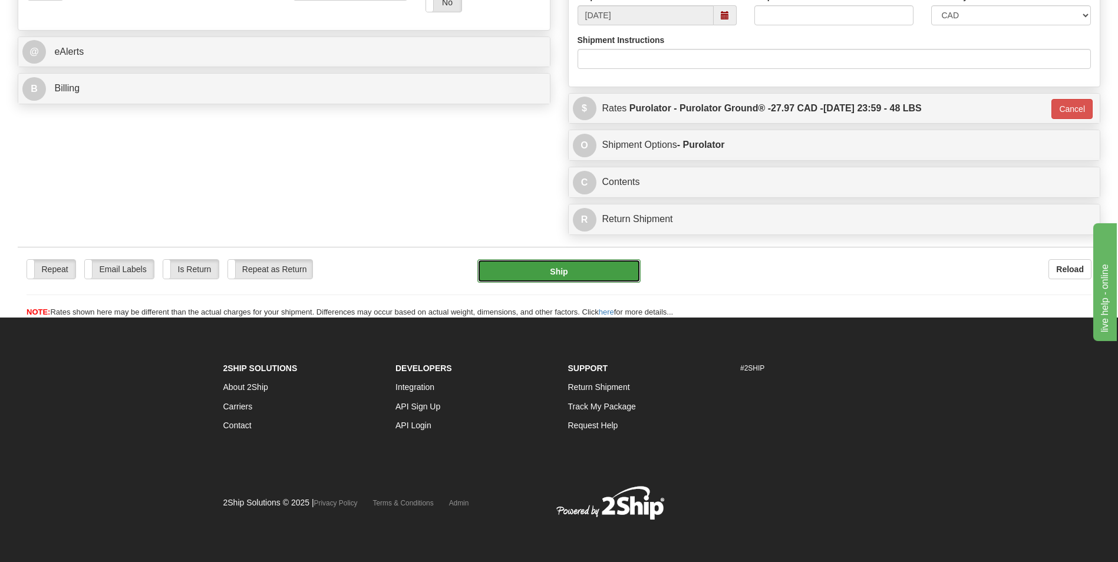
click at [571, 265] on button "Ship" at bounding box center [558, 271] width 163 height 24
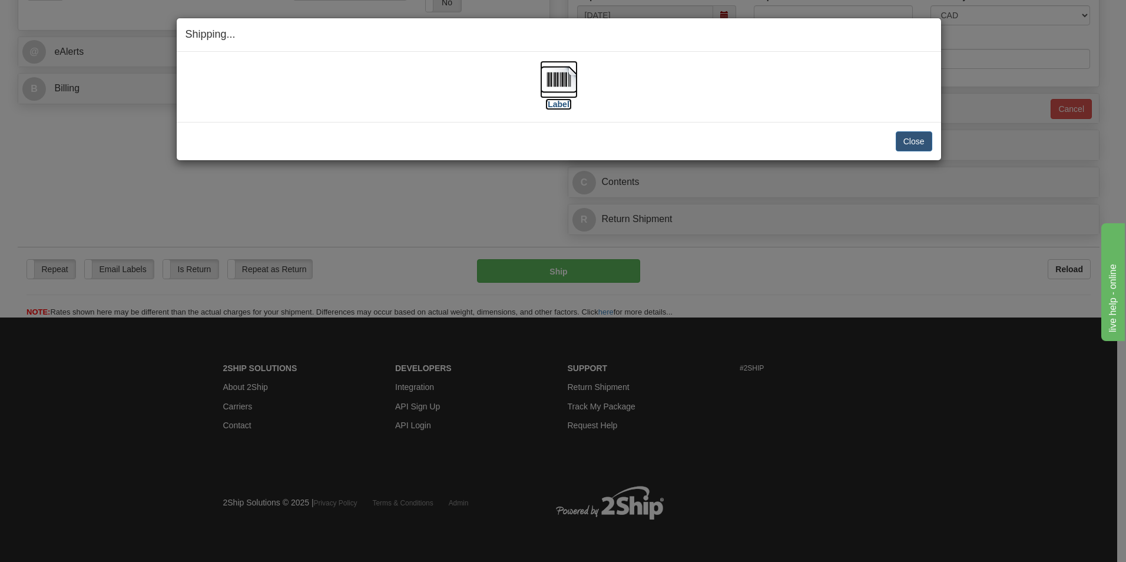
click at [553, 67] on img at bounding box center [559, 80] width 38 height 38
click at [907, 141] on button "Close" at bounding box center [914, 141] width 37 height 20
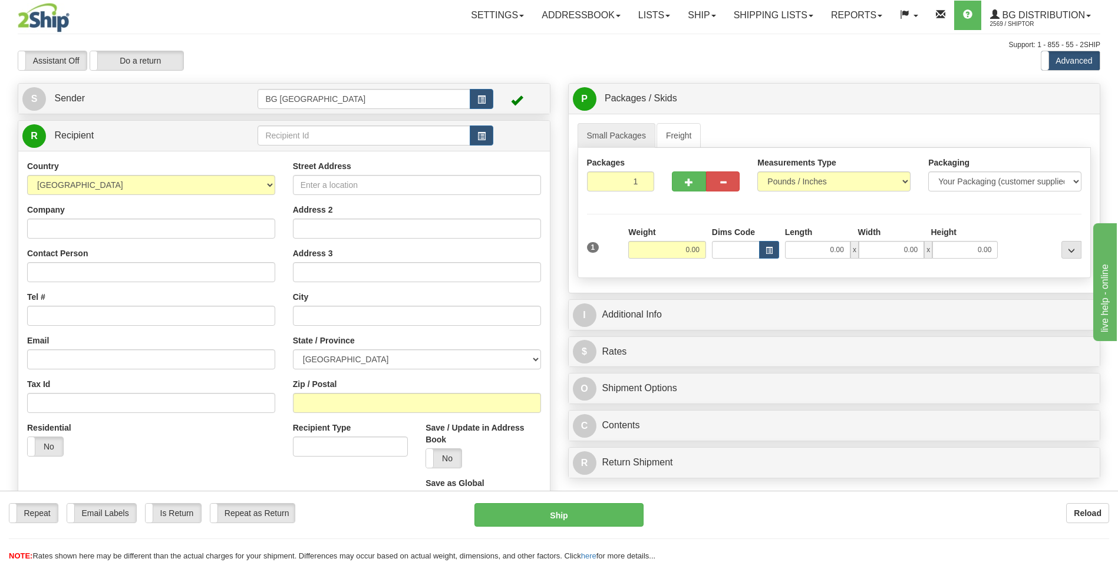
click at [313, 147] on td at bounding box center [374, 136] width 235 height 24
click at [313, 141] on input "text" at bounding box center [363, 135] width 212 height 20
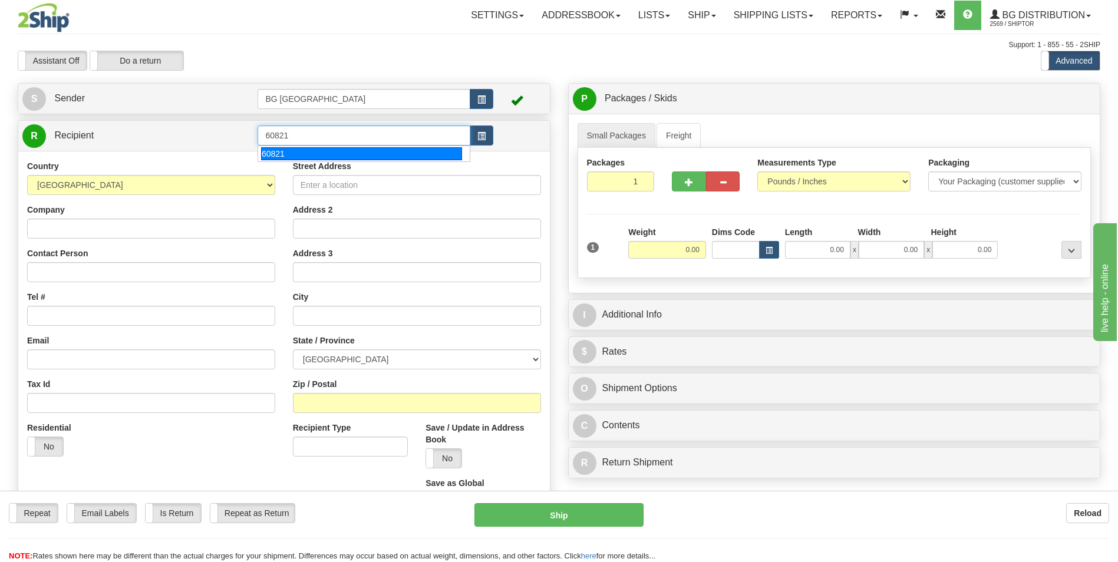
click at [337, 153] on div "60821" at bounding box center [361, 153] width 201 height 13
type input "60821"
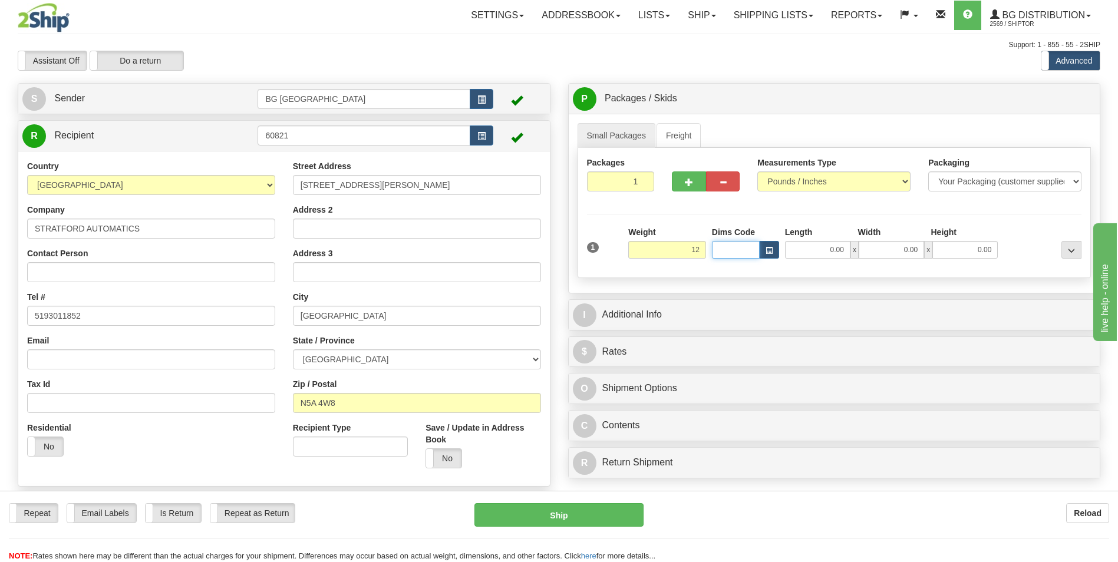
type input "12.00"
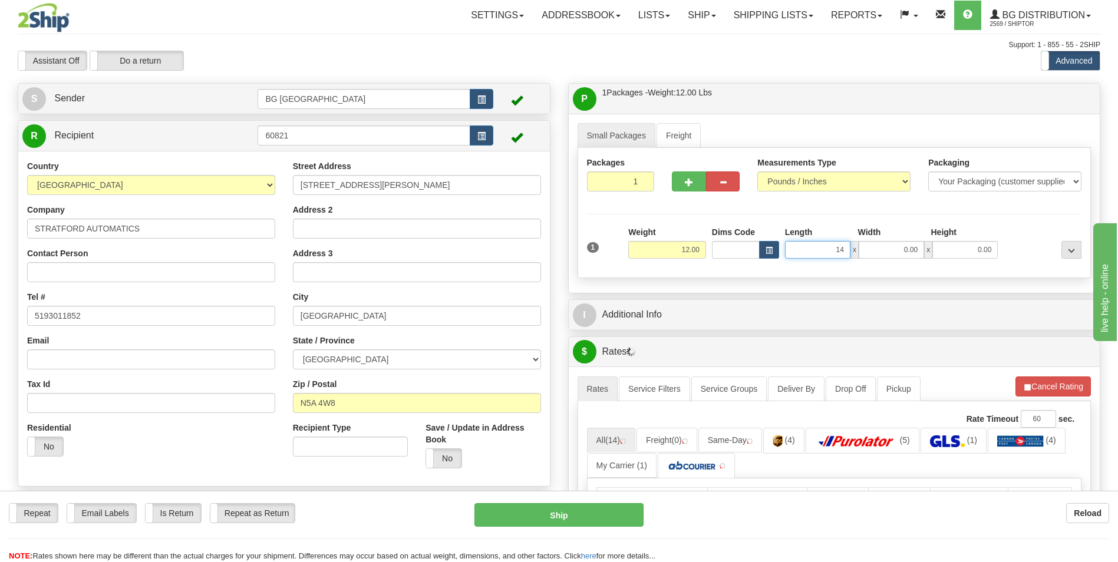
type input "14.00"
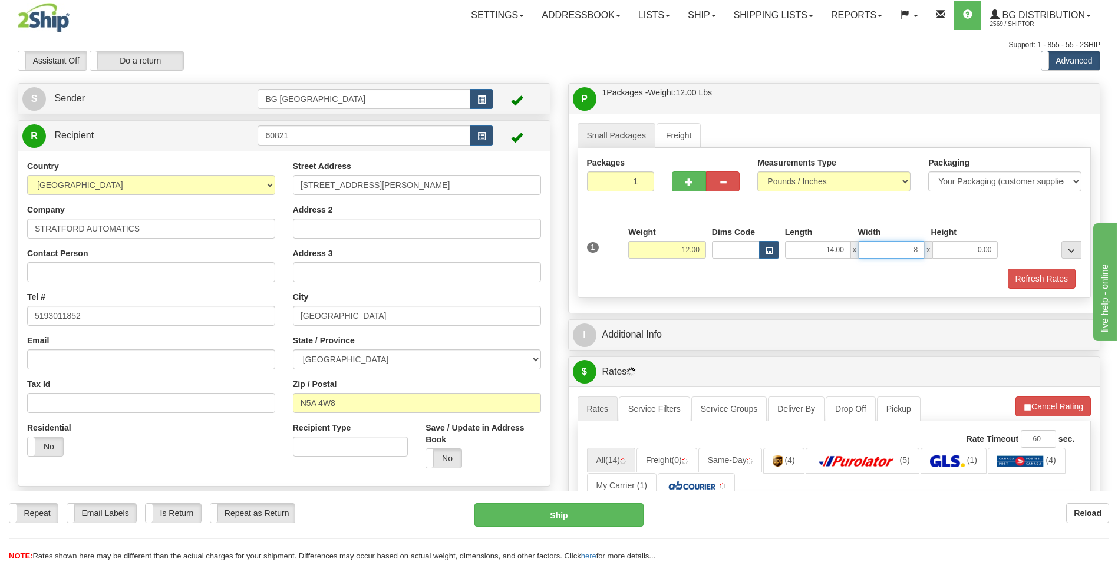
type input "8.00"
type input "5.00"
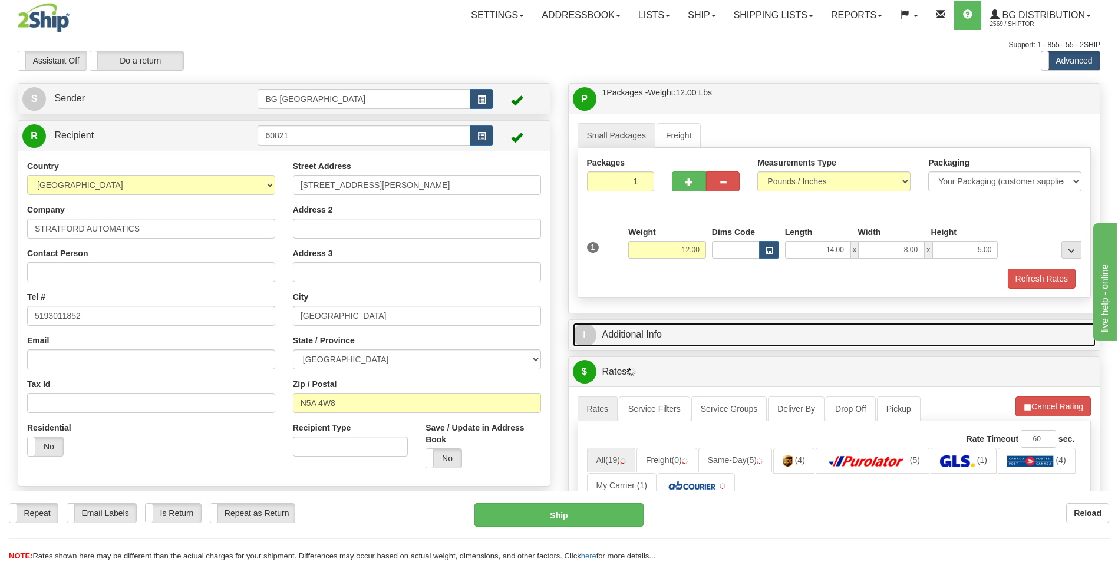
click at [685, 338] on link "I Additional Info" at bounding box center [834, 335] width 523 height 24
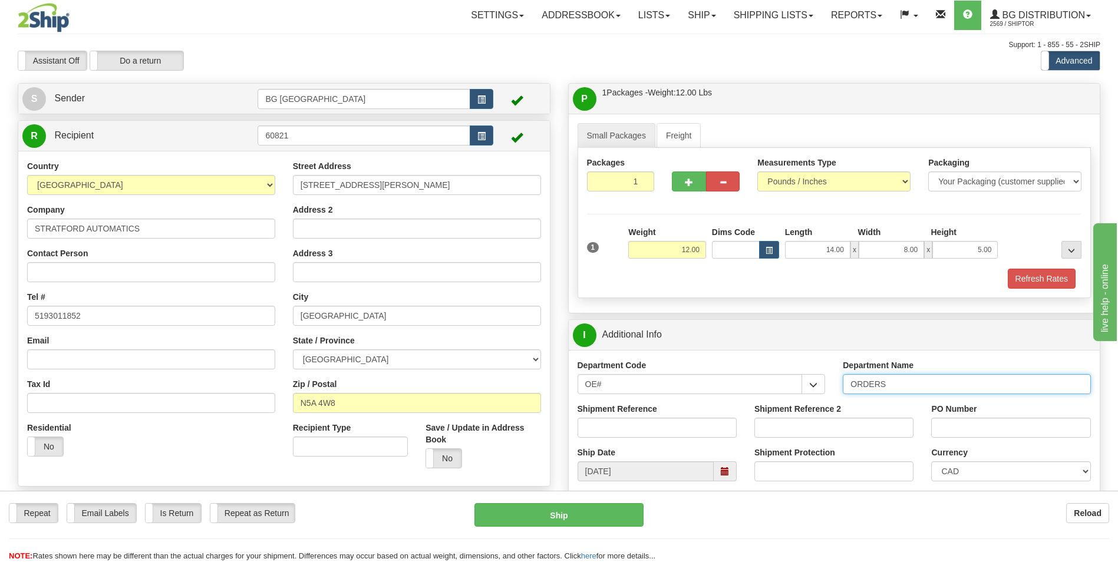
click at [898, 386] on input "ORDERS" at bounding box center [967, 384] width 248 height 20
type input "70183513-00"
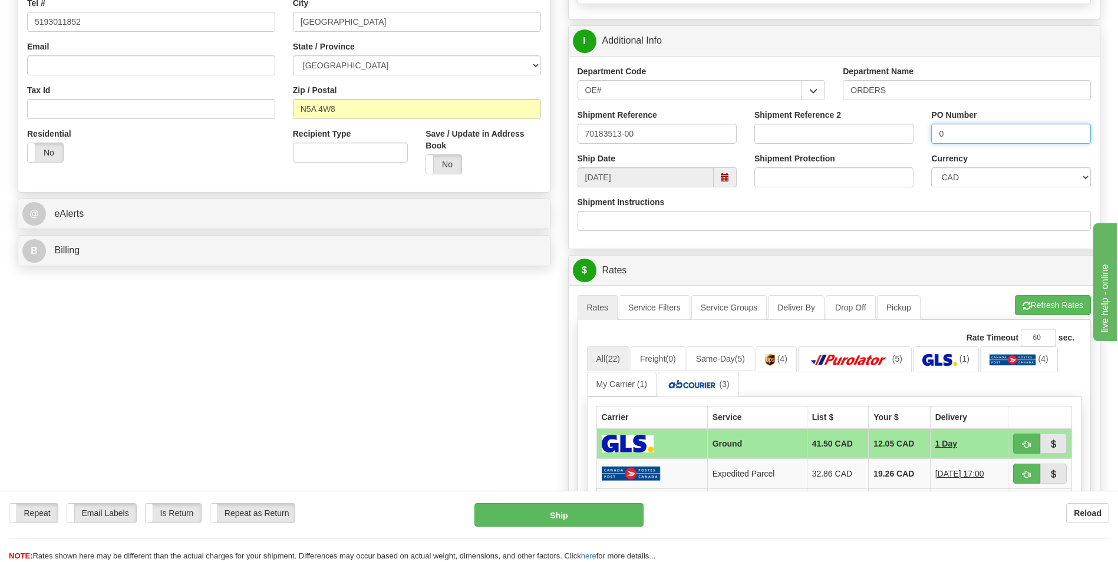
scroll to position [295, 0]
type input "0"
click at [1036, 310] on button "Refresh Rates" at bounding box center [1053, 305] width 76 height 20
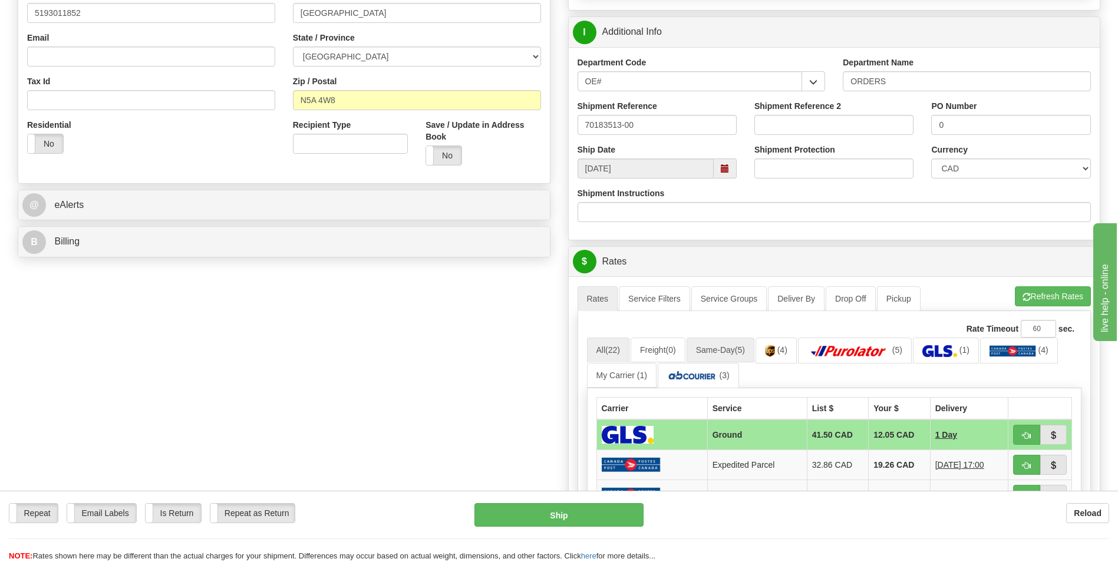
scroll to position [471, 0]
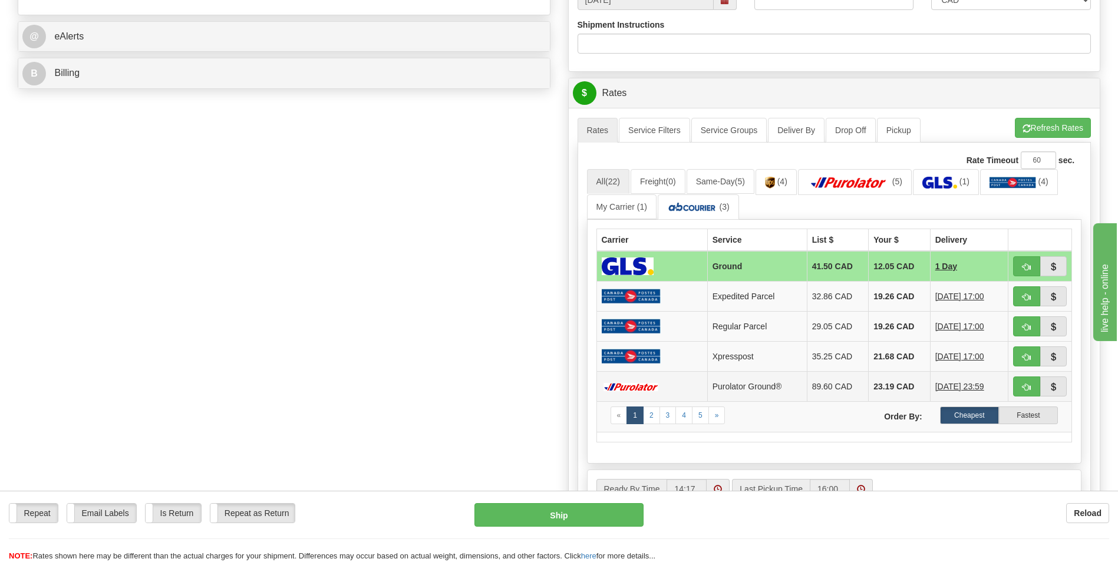
click at [872, 376] on td "23.19 CAD" at bounding box center [899, 387] width 62 height 30
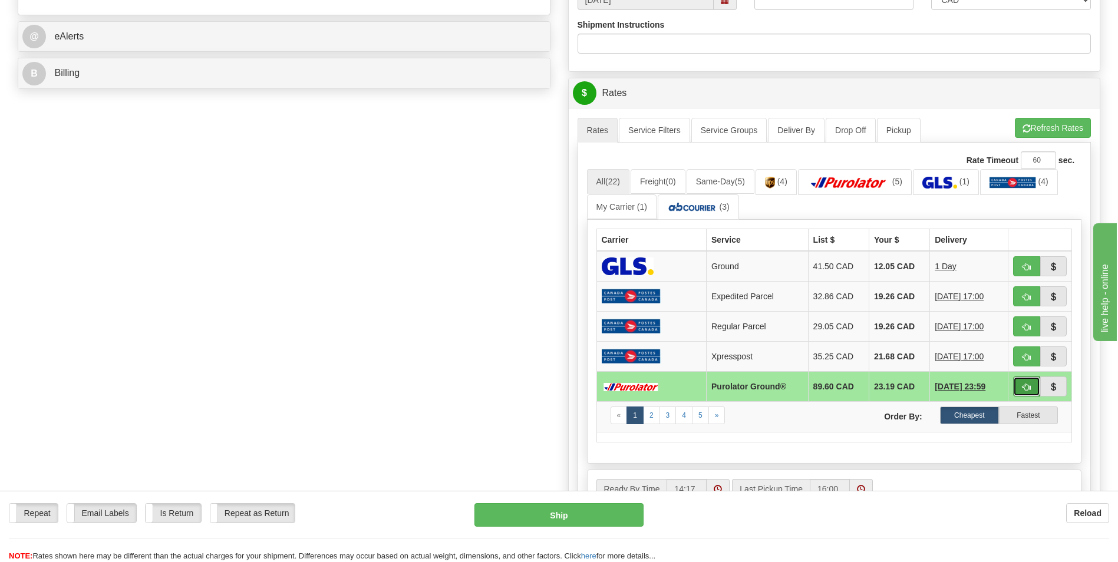
click at [1023, 384] on span "button" at bounding box center [1026, 388] width 8 height 8
type input "260"
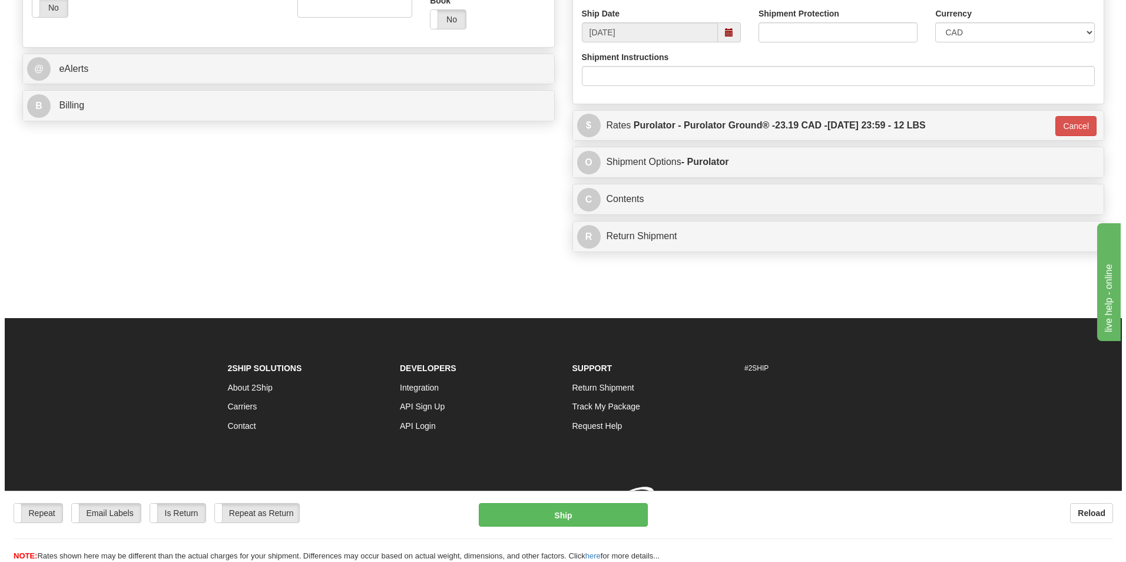
scroll to position [455, 0]
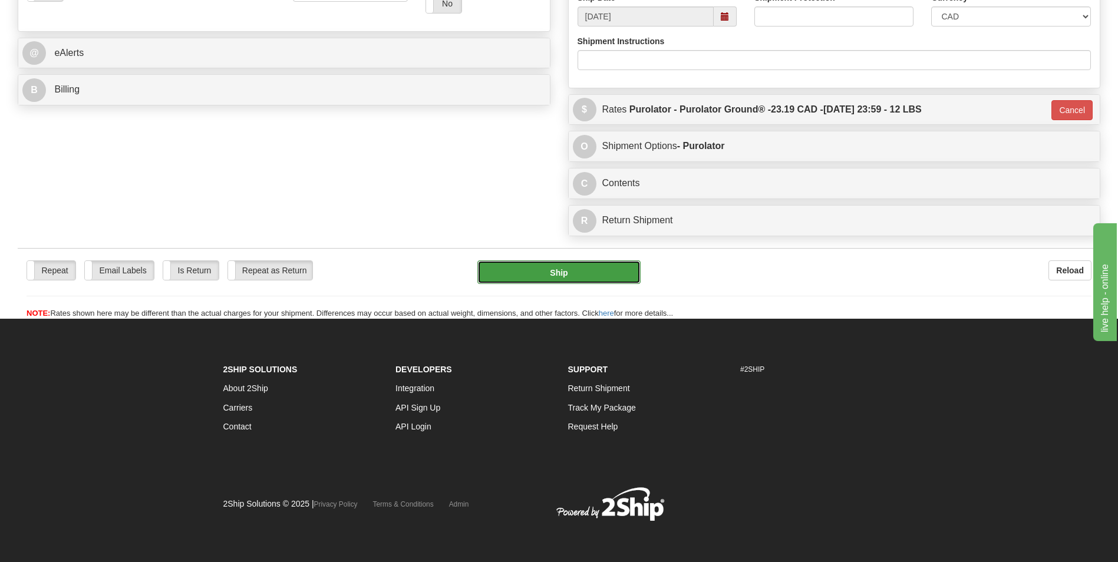
click at [550, 261] on button "Ship" at bounding box center [558, 272] width 163 height 24
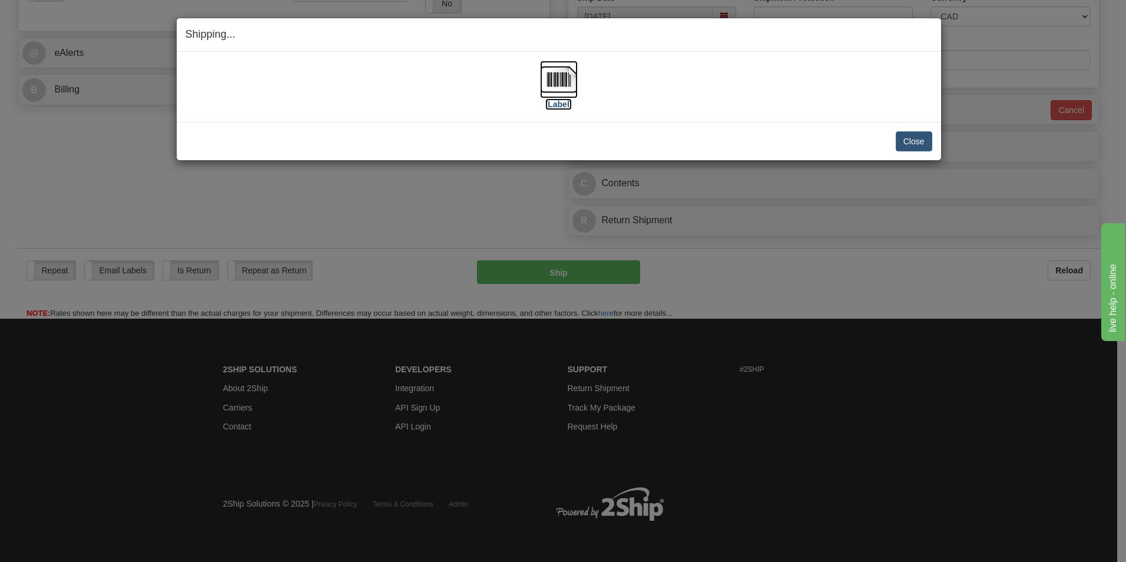
click at [576, 78] on img at bounding box center [559, 80] width 38 height 38
click at [903, 142] on button "Close" at bounding box center [914, 141] width 37 height 20
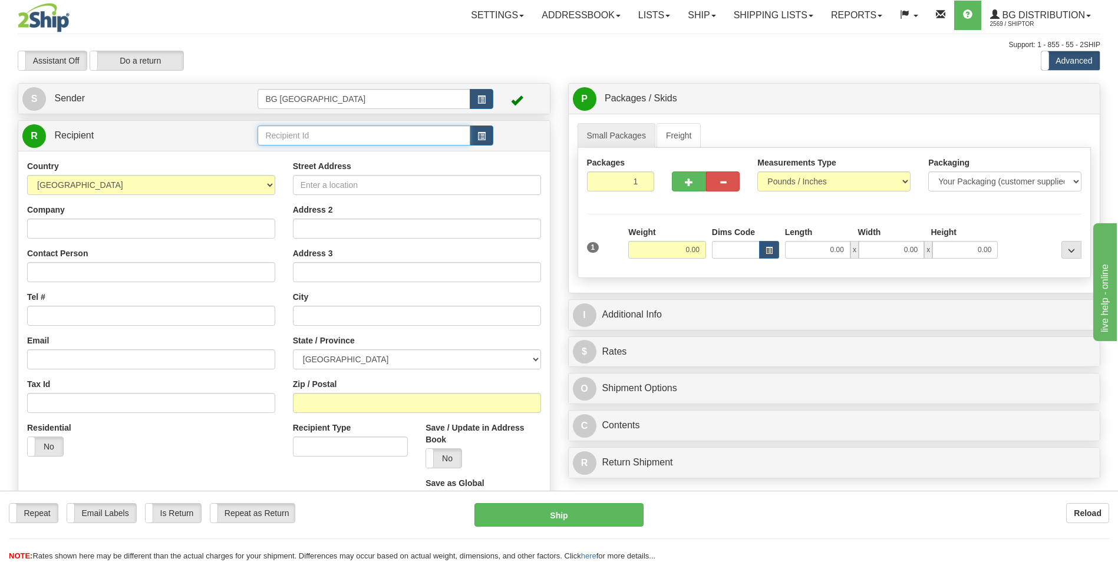
click at [322, 132] on input "text" at bounding box center [363, 135] width 212 height 20
click at [299, 150] on div "60353" at bounding box center [361, 153] width 201 height 13
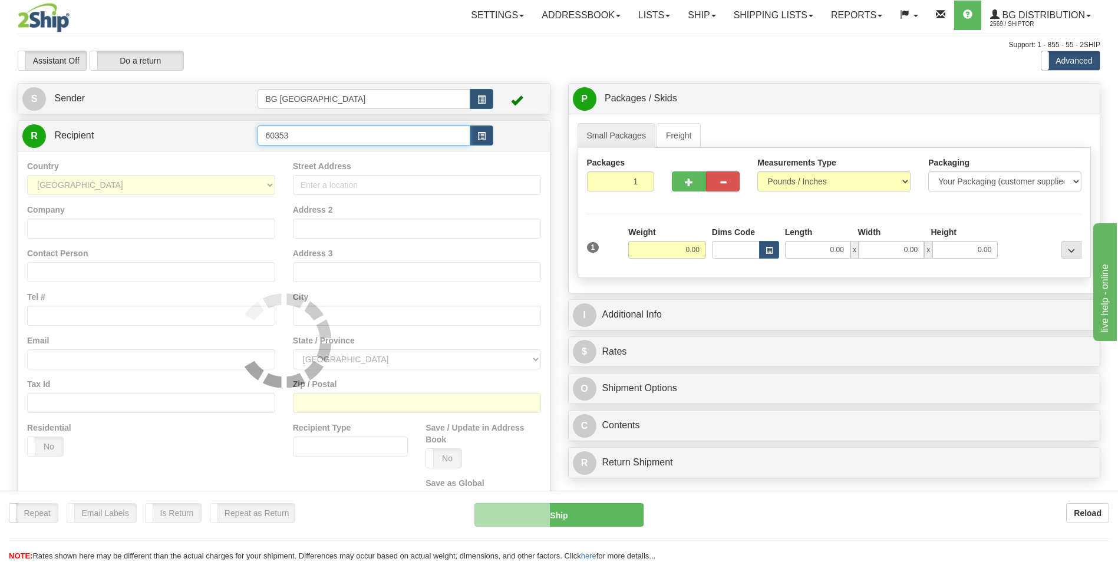
type input "60353"
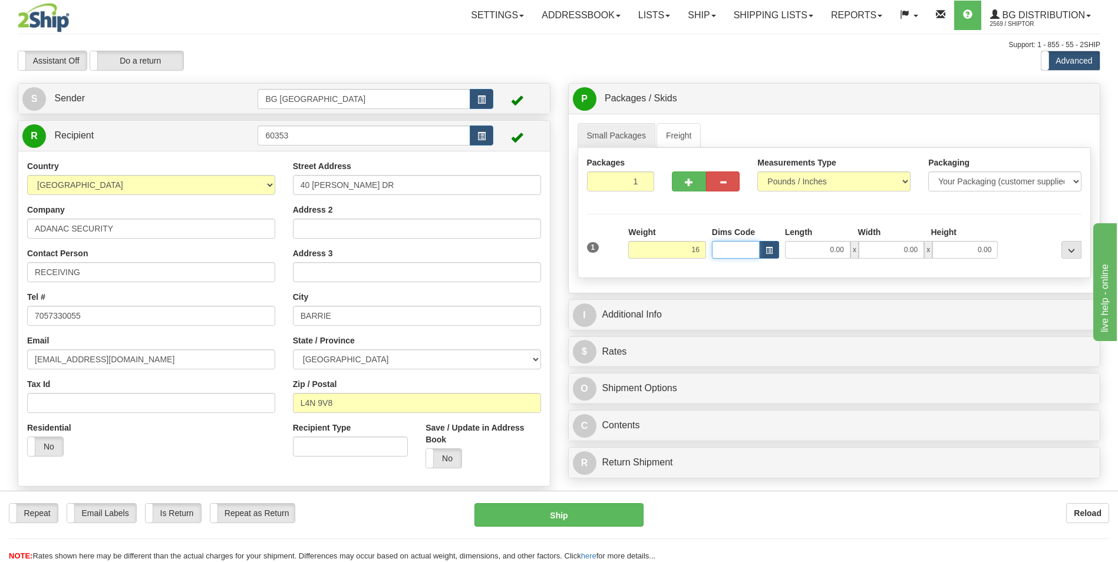
type input "16.00"
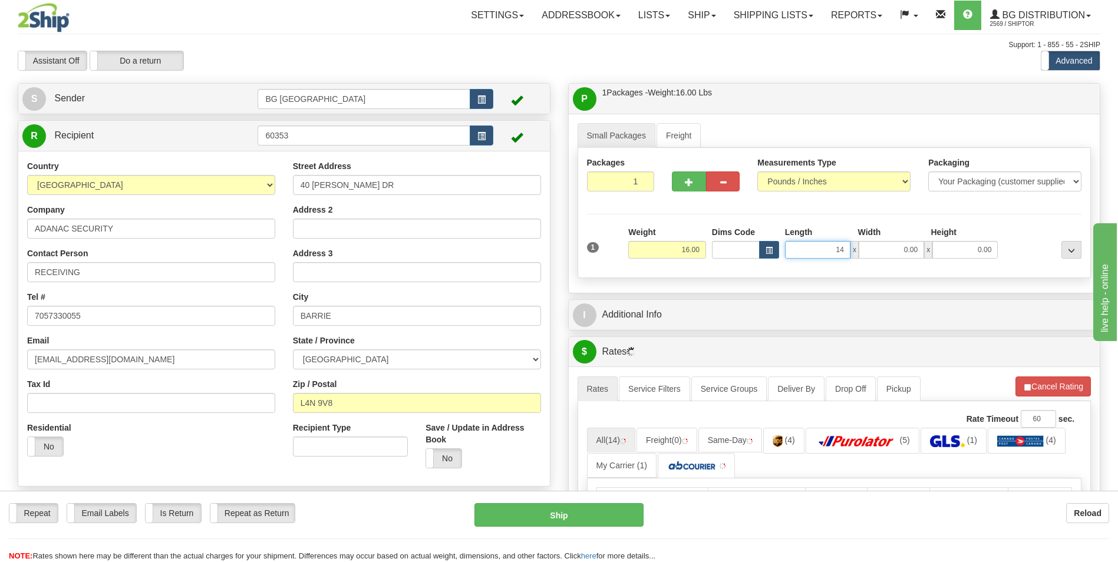
type input "14.00"
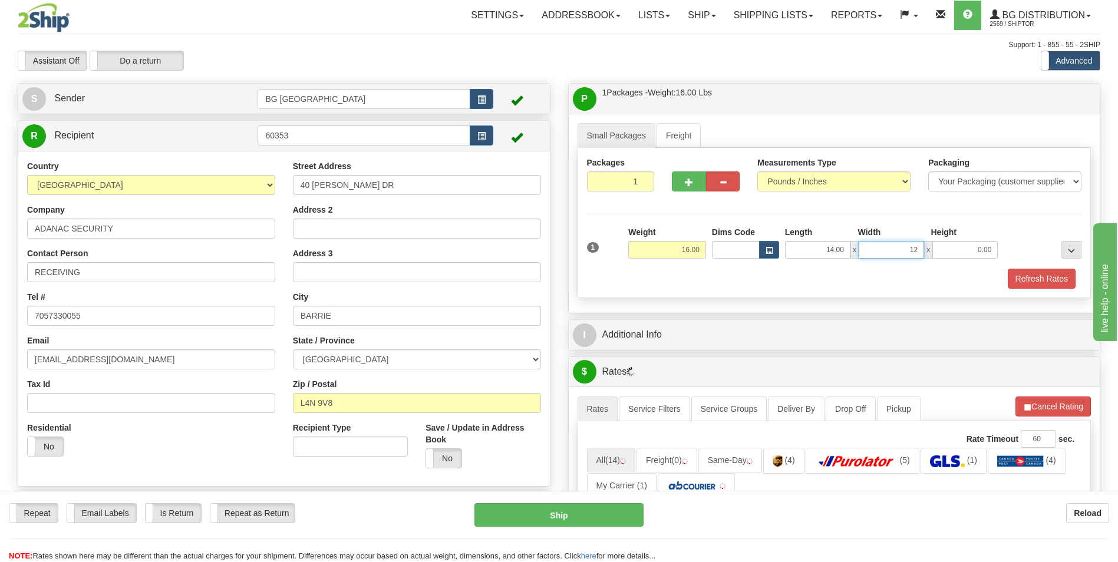
type input "12.00"
type input "8.00"
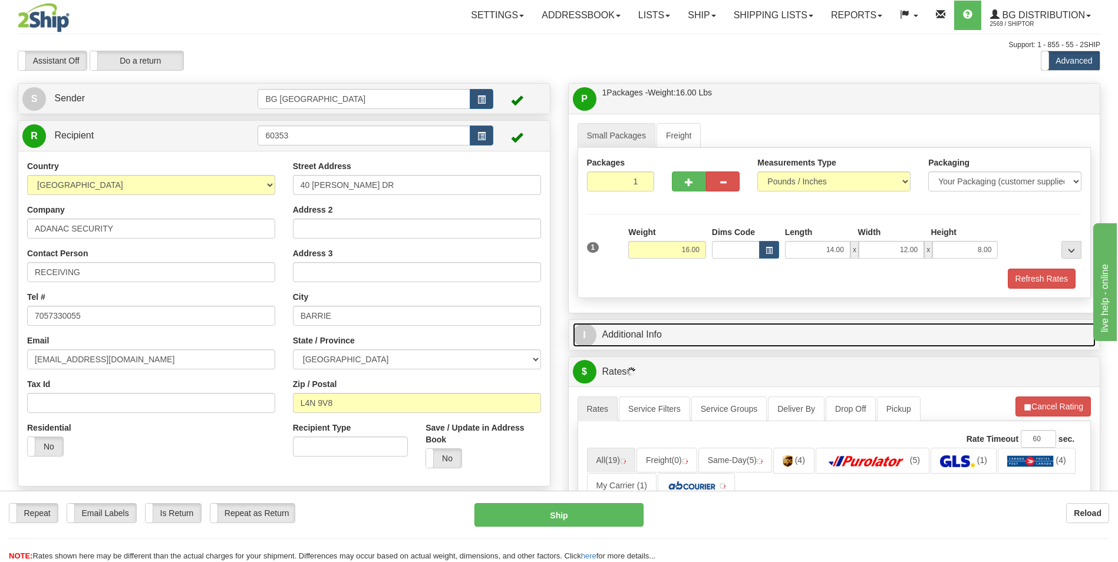
click at [669, 328] on link "I Additional Info" at bounding box center [834, 335] width 523 height 24
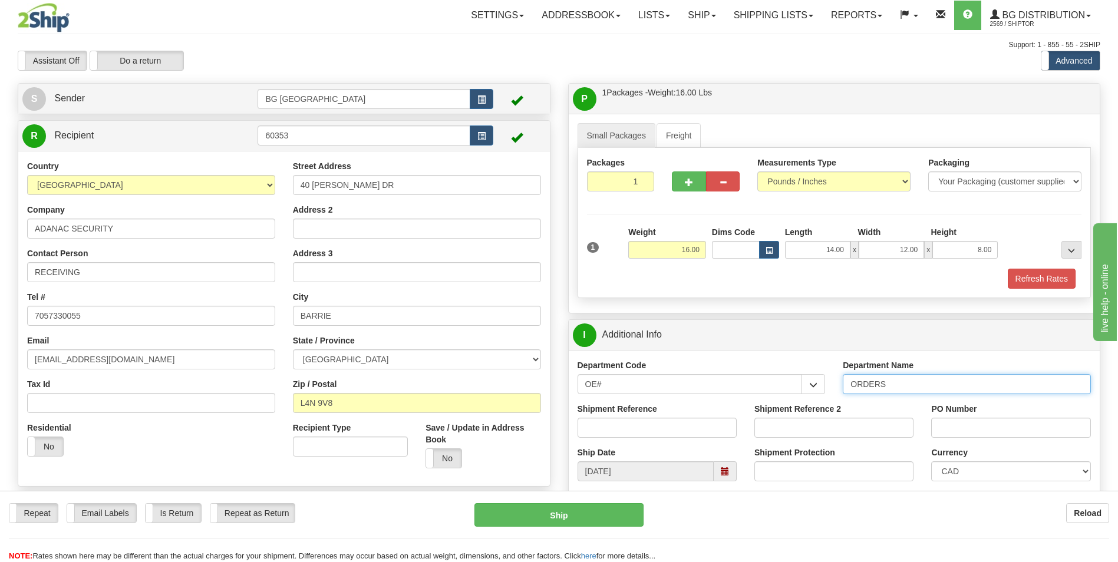
click at [895, 385] on input "ORDERS" at bounding box center [967, 384] width 248 height 20
type input "70183547-00"
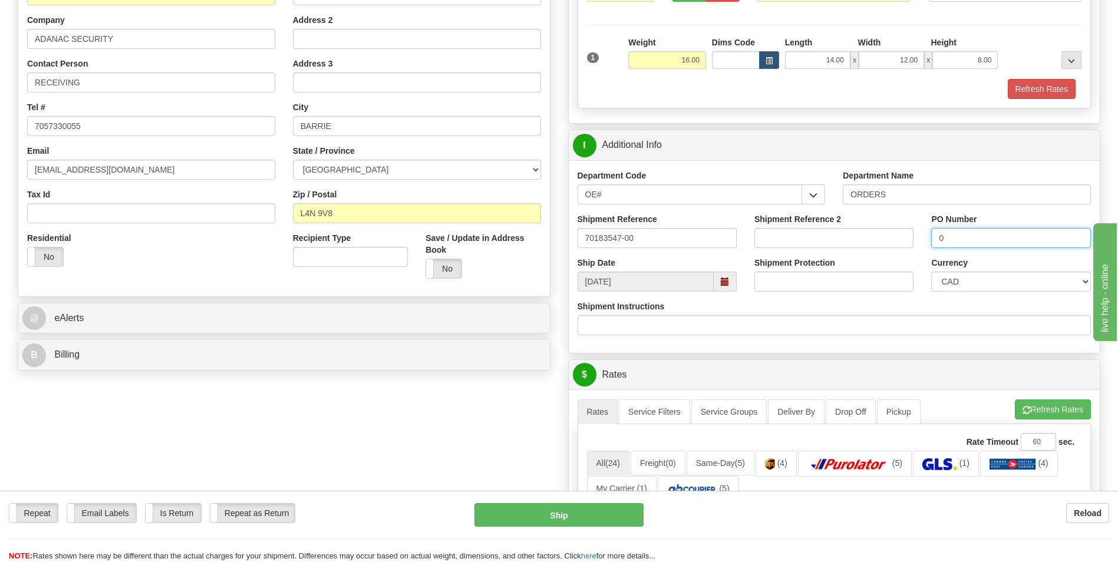
scroll to position [236, 0]
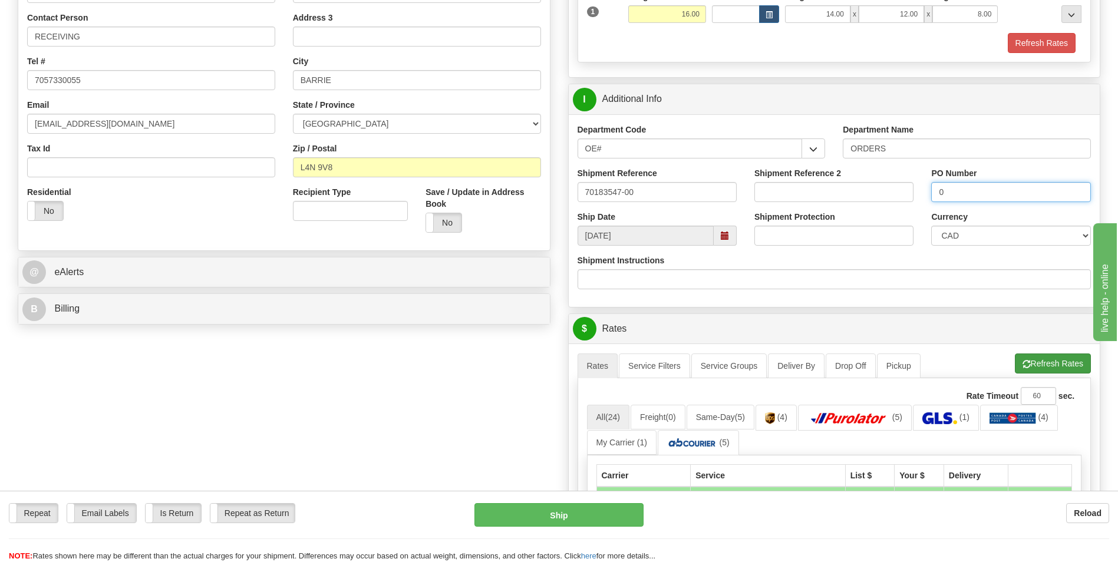
type input "0"
click at [1039, 372] on button "Refresh Rates" at bounding box center [1053, 364] width 76 height 20
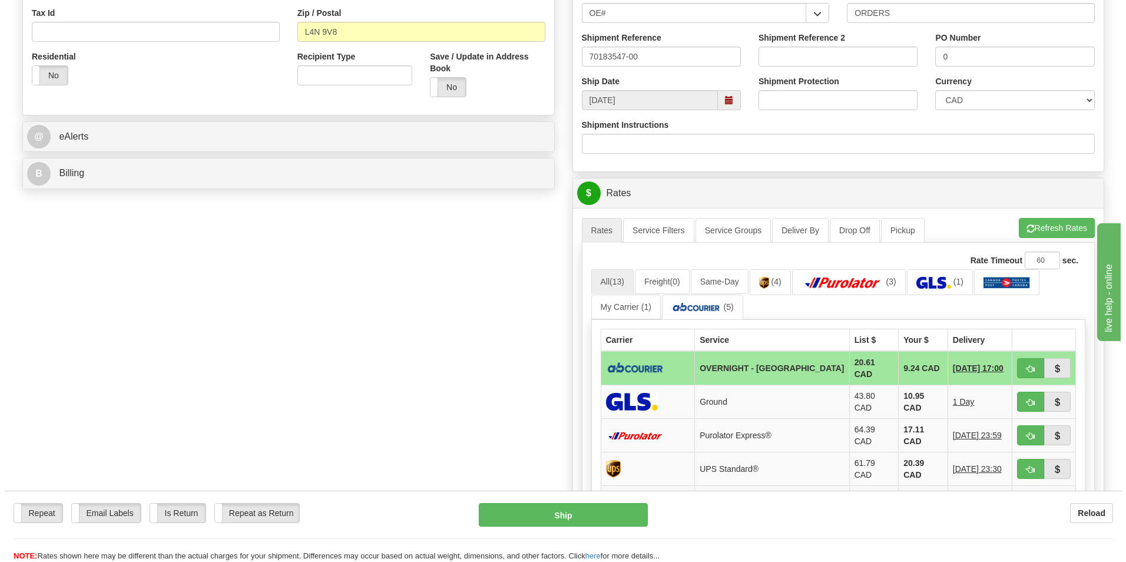
scroll to position [412, 0]
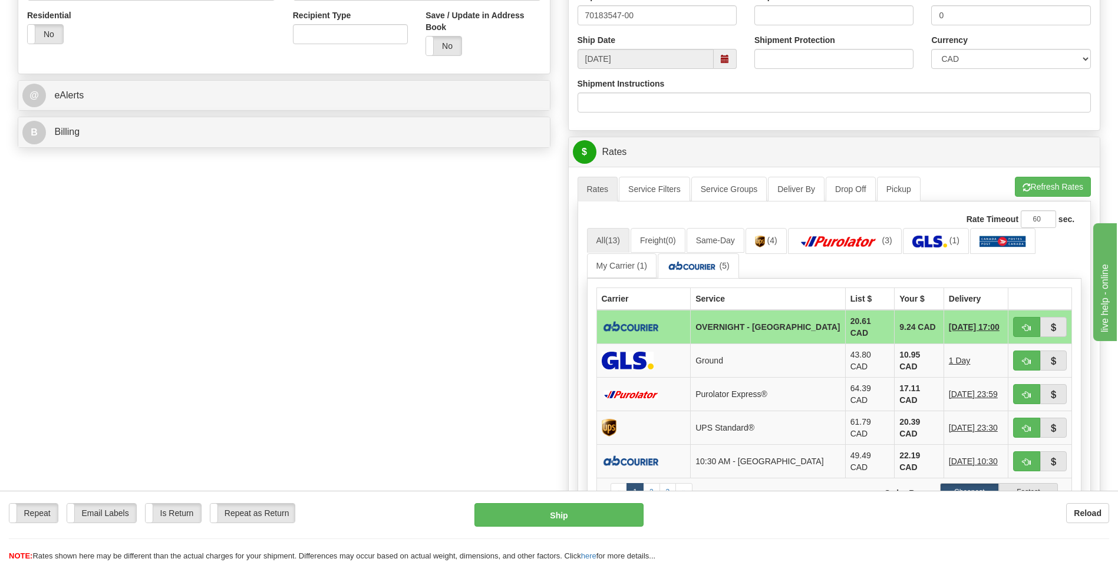
click at [904, 326] on td "9.24 CAD" at bounding box center [918, 327] width 49 height 34
click at [1028, 320] on button "button" at bounding box center [1026, 327] width 27 height 20
type input "4"
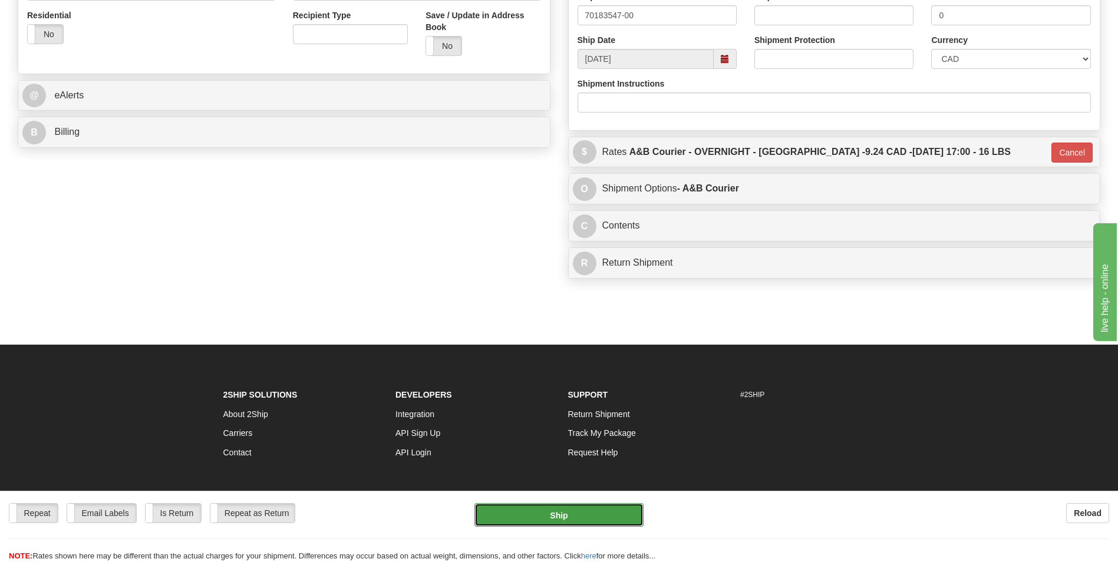
click at [564, 508] on button "Ship" at bounding box center [558, 515] width 169 height 24
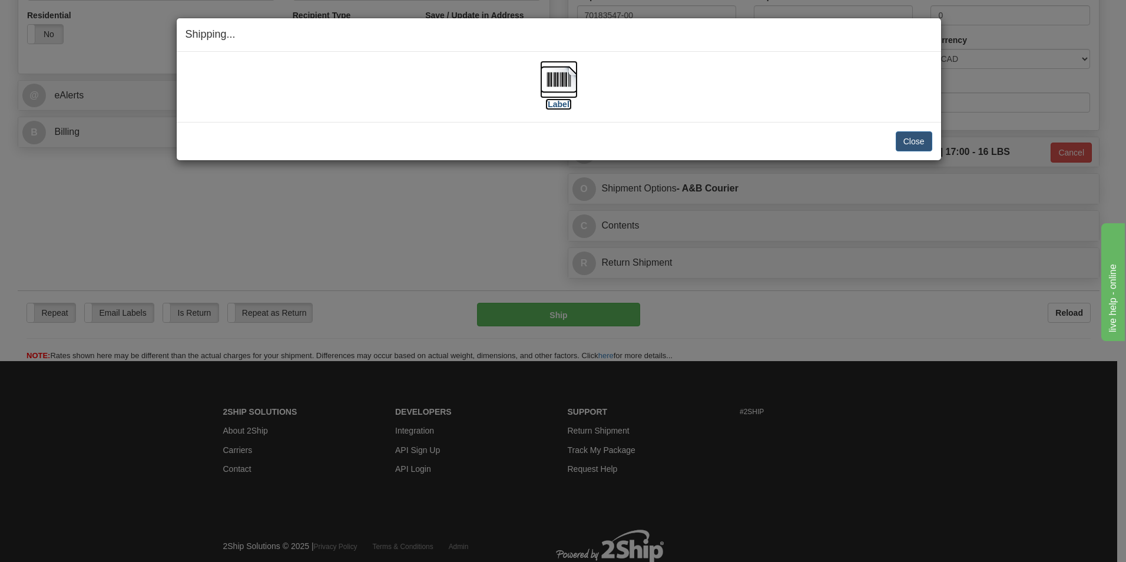
click at [555, 85] on img at bounding box center [559, 80] width 38 height 38
click at [917, 135] on button "Close" at bounding box center [914, 141] width 37 height 20
click at [556, 81] on img at bounding box center [559, 80] width 38 height 38
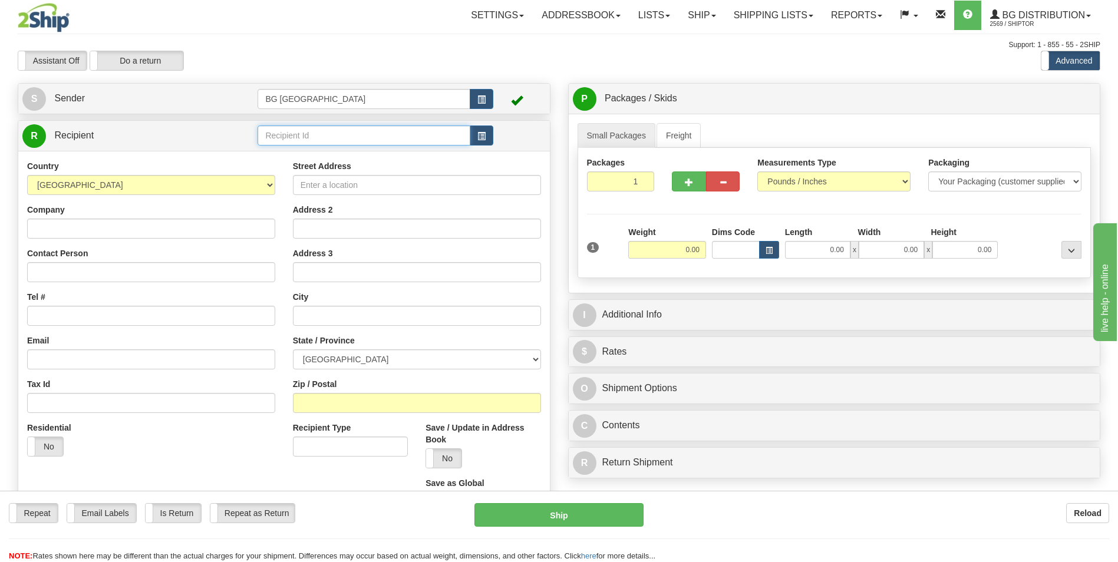
click at [297, 133] on input "text" at bounding box center [363, 135] width 212 height 20
click at [282, 148] on div "60220" at bounding box center [361, 153] width 201 height 13
type input "60220"
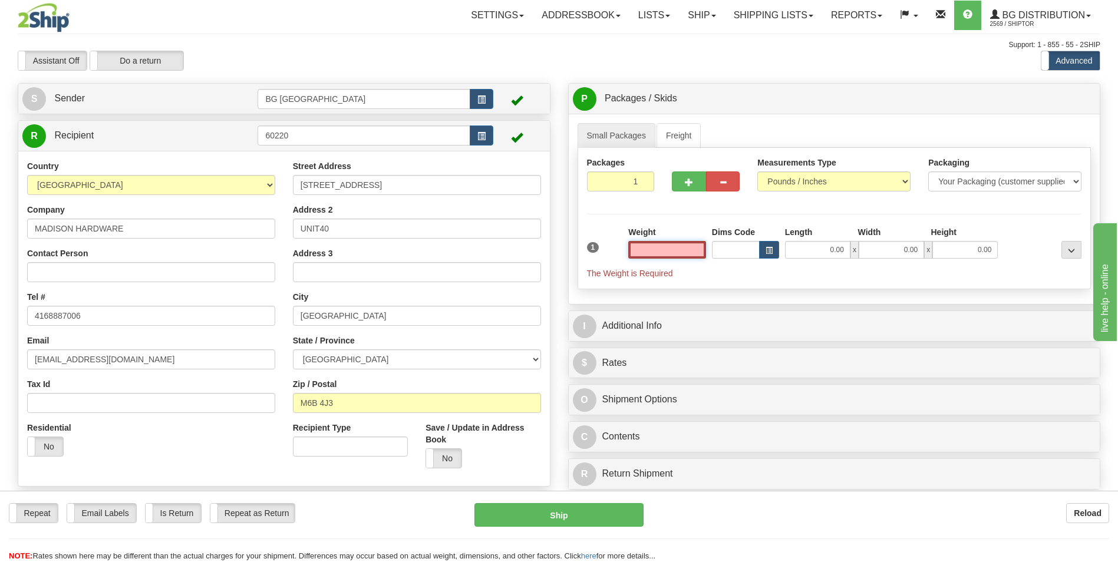
click at [675, 249] on input "text" at bounding box center [667, 250] width 78 height 18
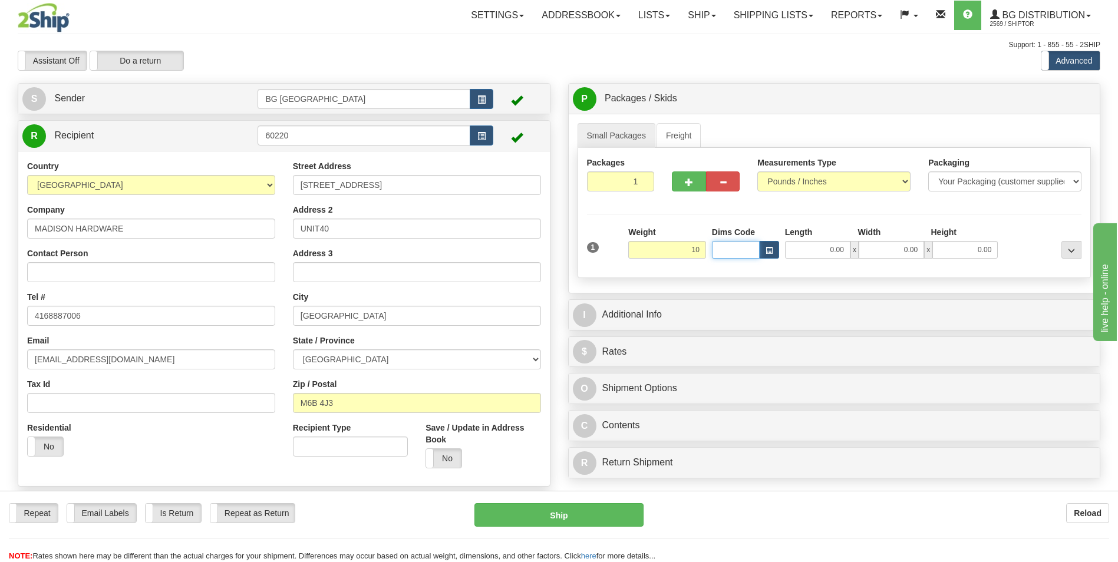
type input "10.00"
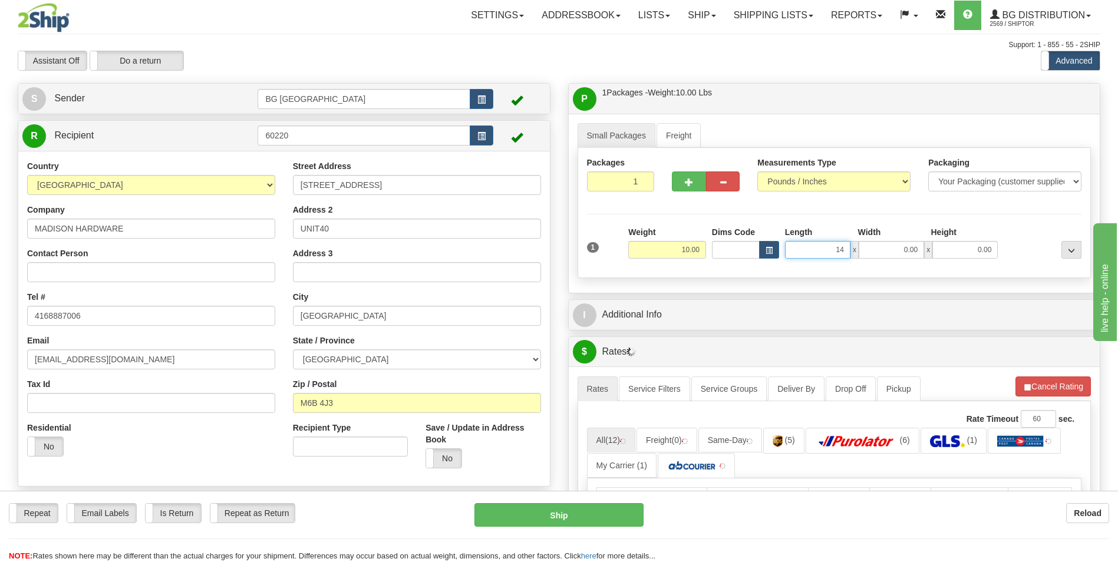
type input "14.00"
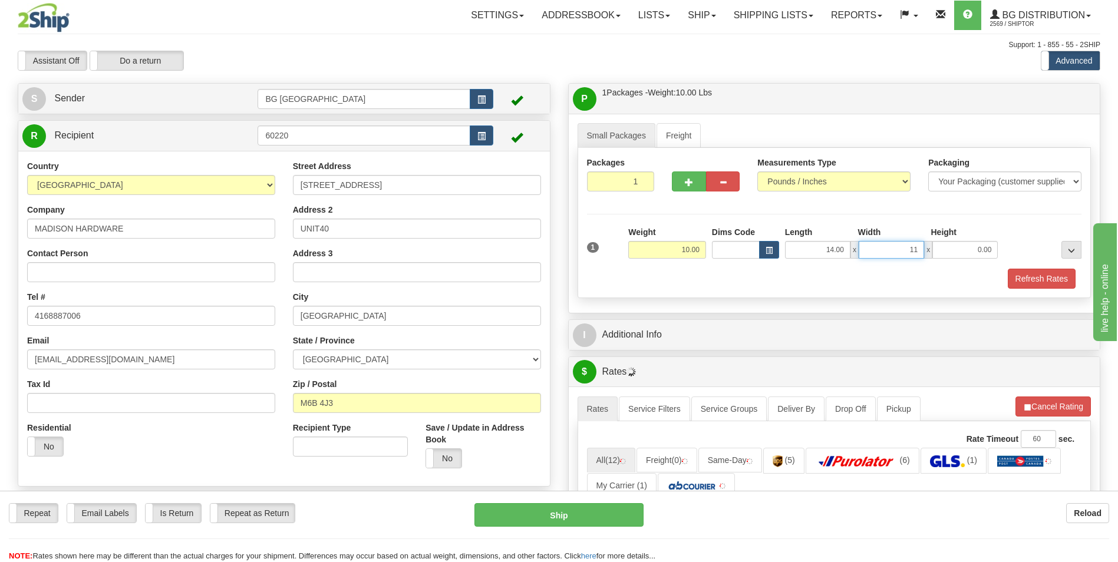
type input "11.00"
type input "7.00"
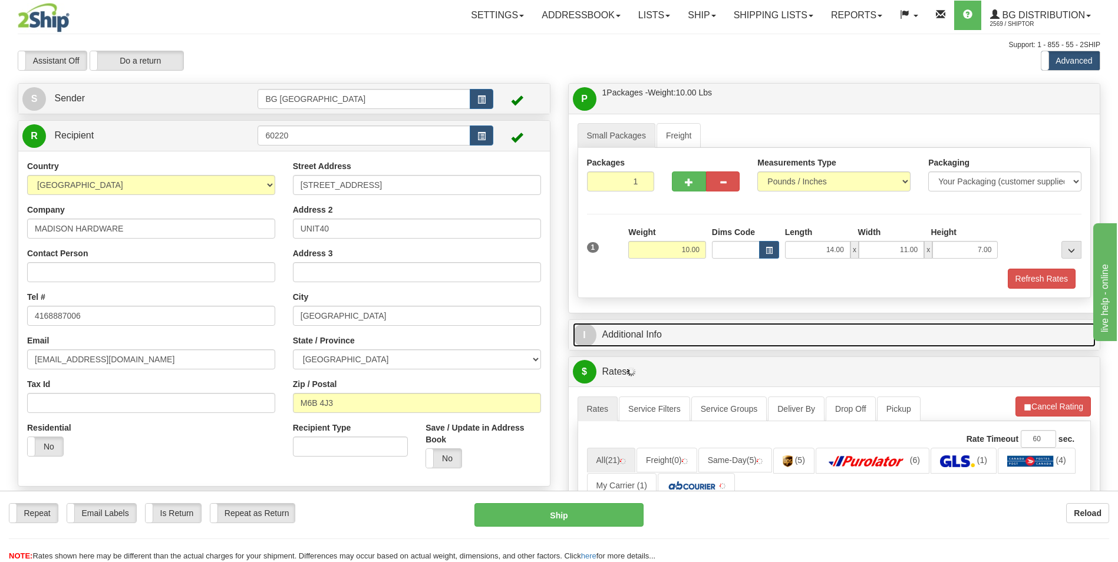
click at [686, 332] on link "I Additional Info" at bounding box center [834, 335] width 523 height 24
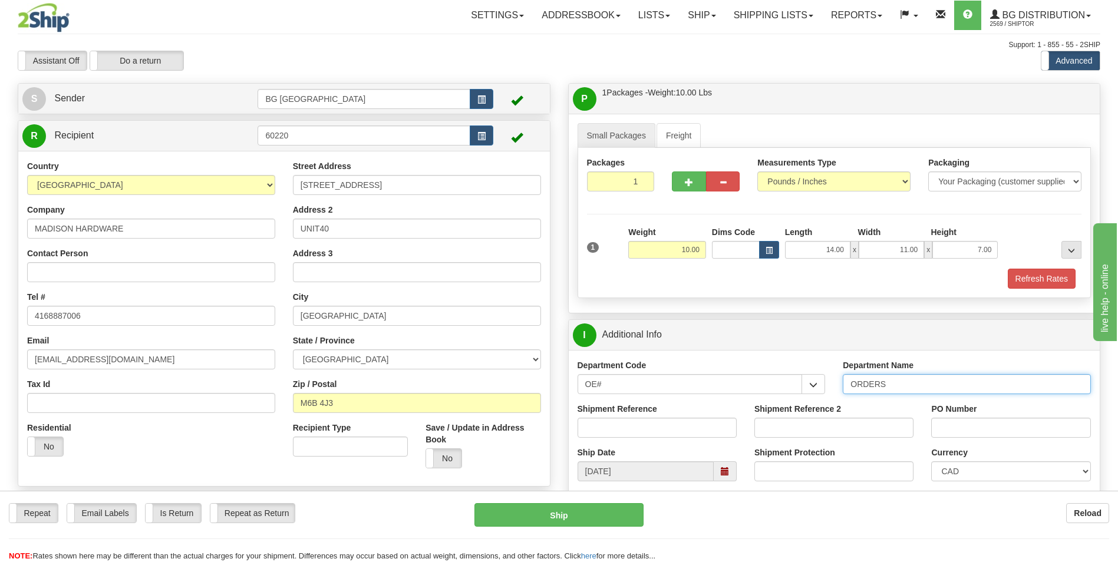
click at [908, 384] on input "ORDERS" at bounding box center [967, 384] width 248 height 20
type input "70183553-00"
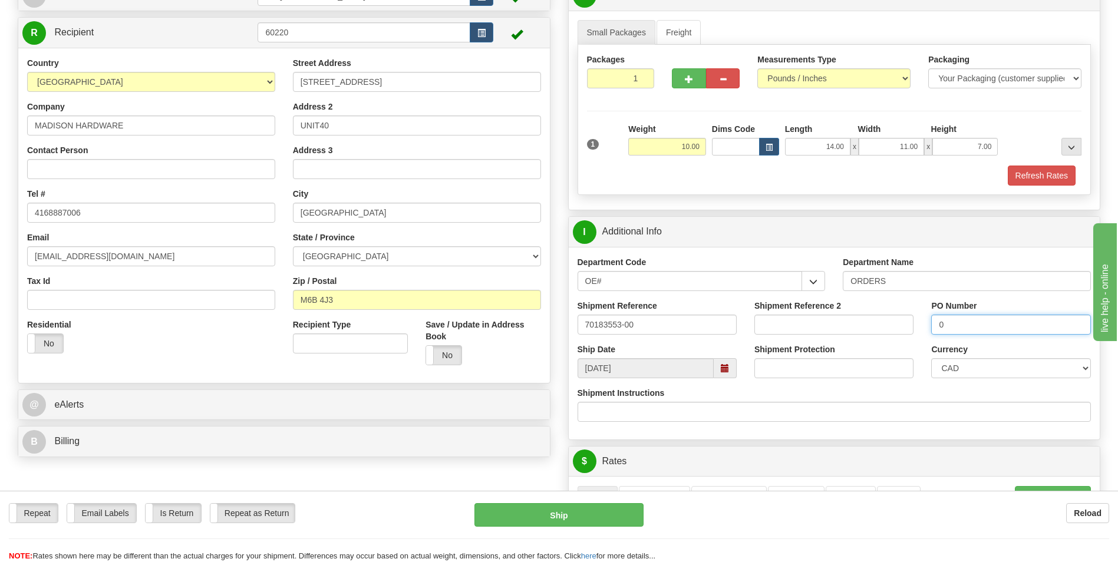
scroll to position [236, 0]
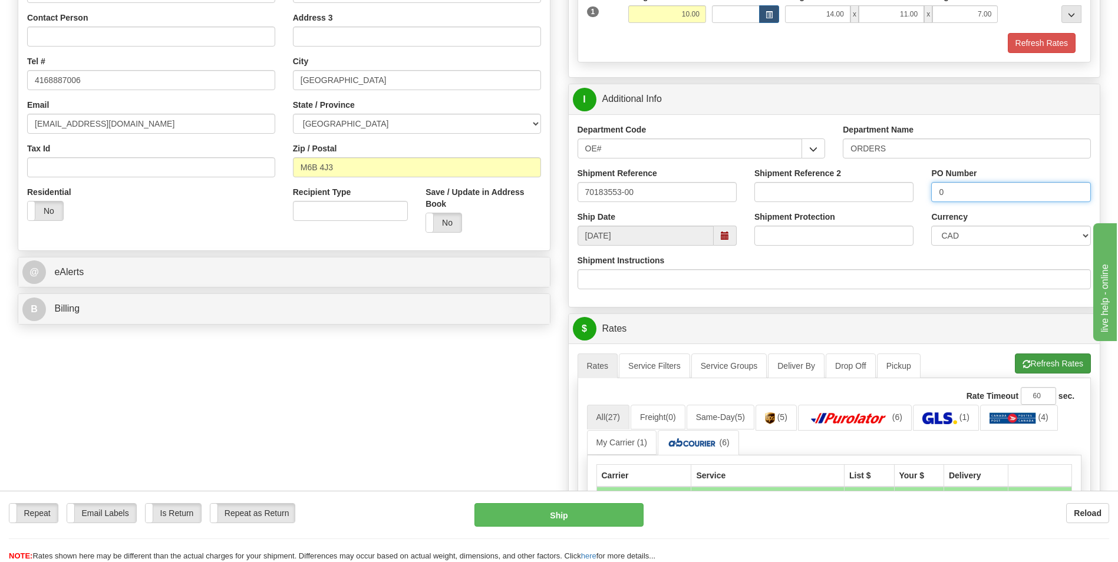
type input "0"
click at [1023, 357] on button "Refresh Rates" at bounding box center [1053, 364] width 76 height 20
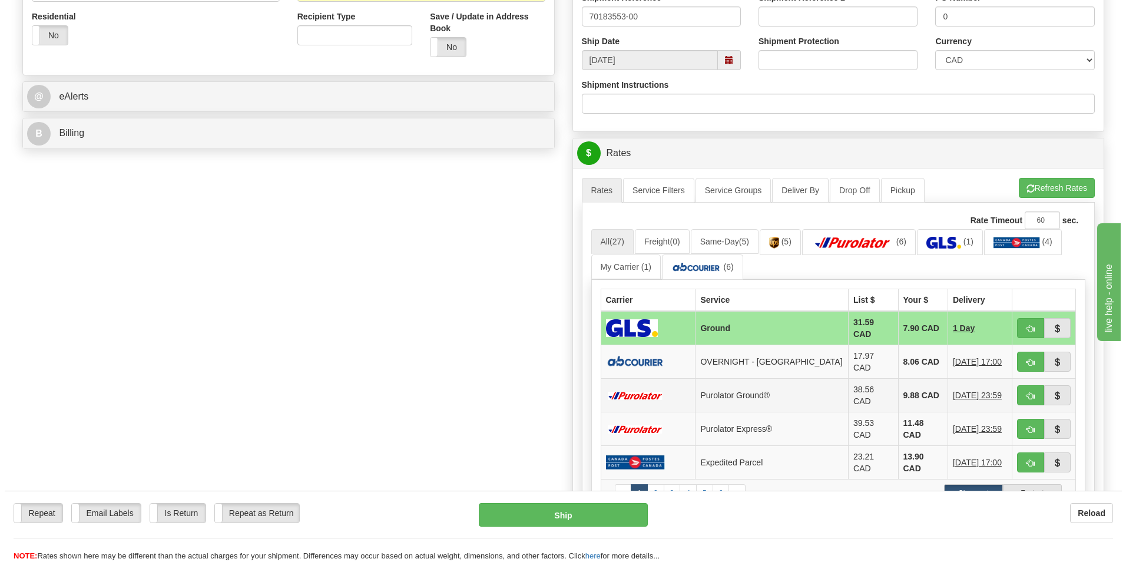
scroll to position [412, 0]
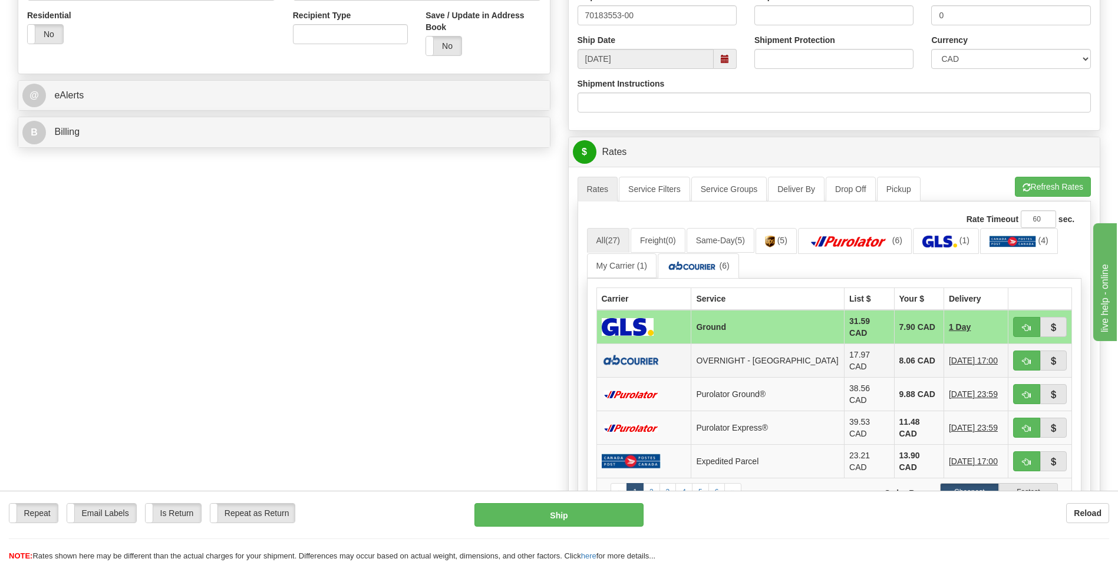
click at [897, 347] on td "8.06 CAD" at bounding box center [918, 361] width 49 height 34
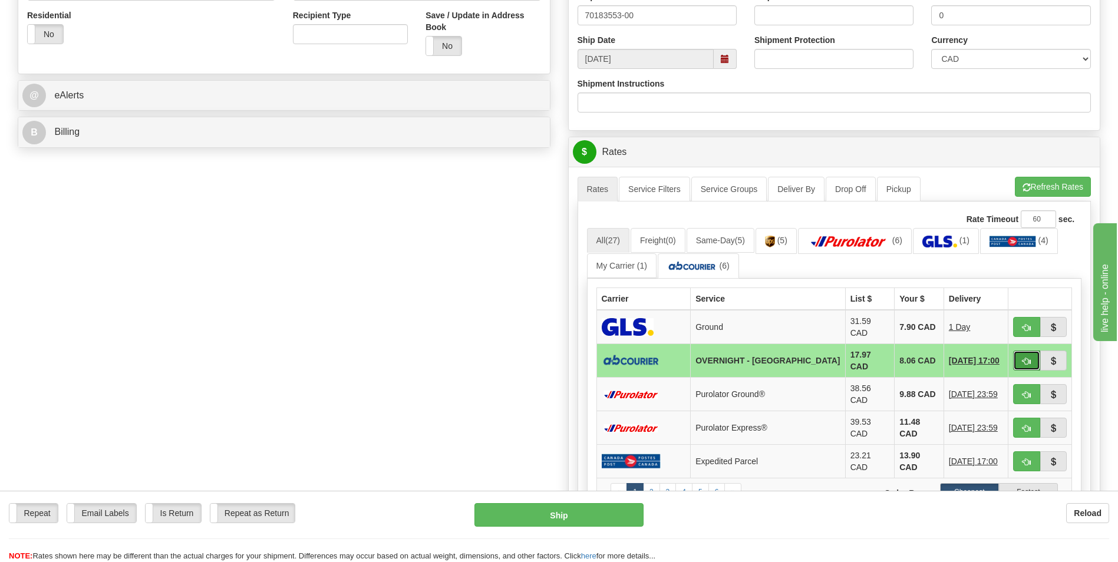
click at [1023, 358] on span "button" at bounding box center [1026, 362] width 8 height 8
type input "4"
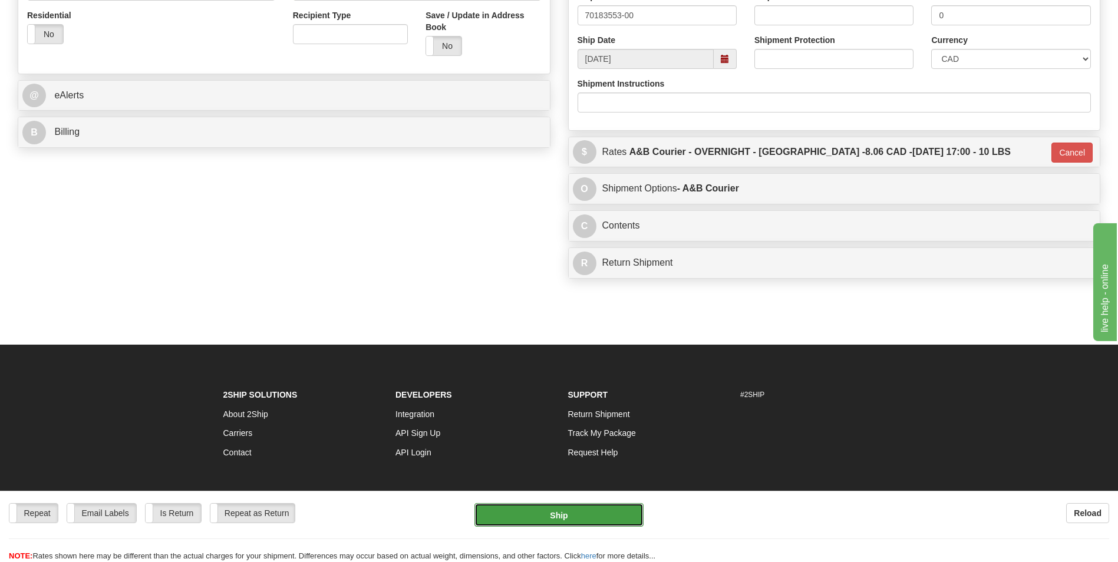
click at [559, 518] on button "Ship" at bounding box center [558, 515] width 169 height 24
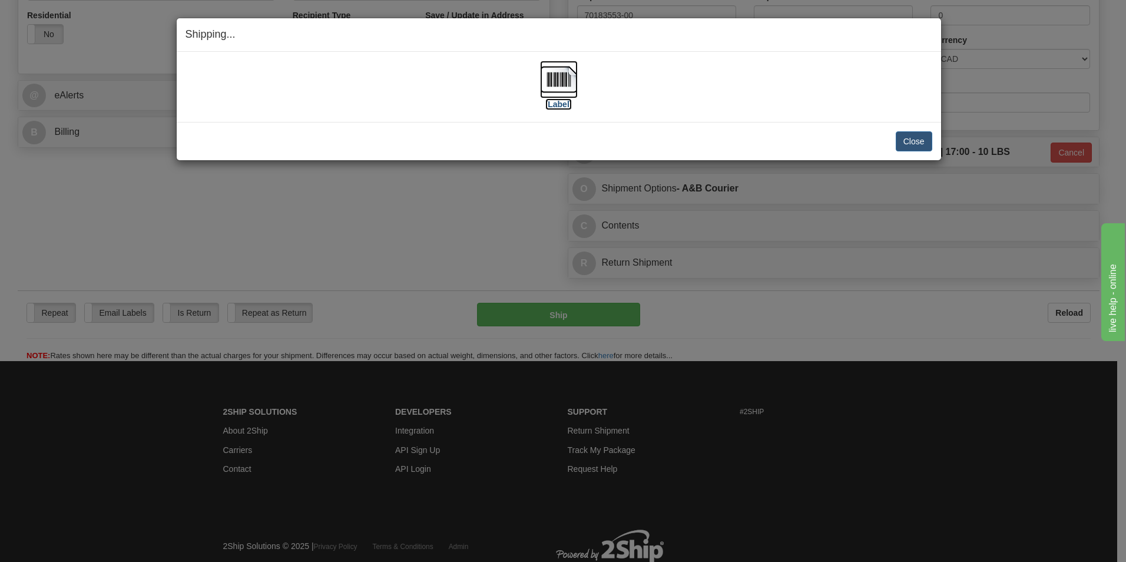
click at [563, 80] on img at bounding box center [559, 80] width 38 height 38
click at [924, 144] on button "Close" at bounding box center [914, 141] width 37 height 20
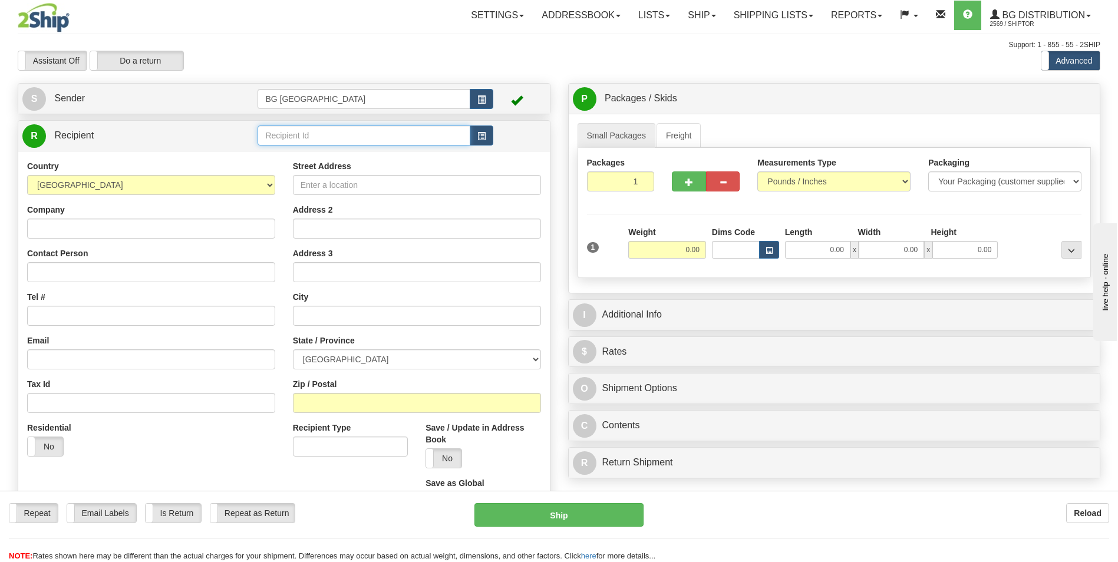
click at [268, 135] on input "text" at bounding box center [363, 135] width 212 height 20
click at [300, 158] on div "60151" at bounding box center [361, 153] width 201 height 13
type input "60151"
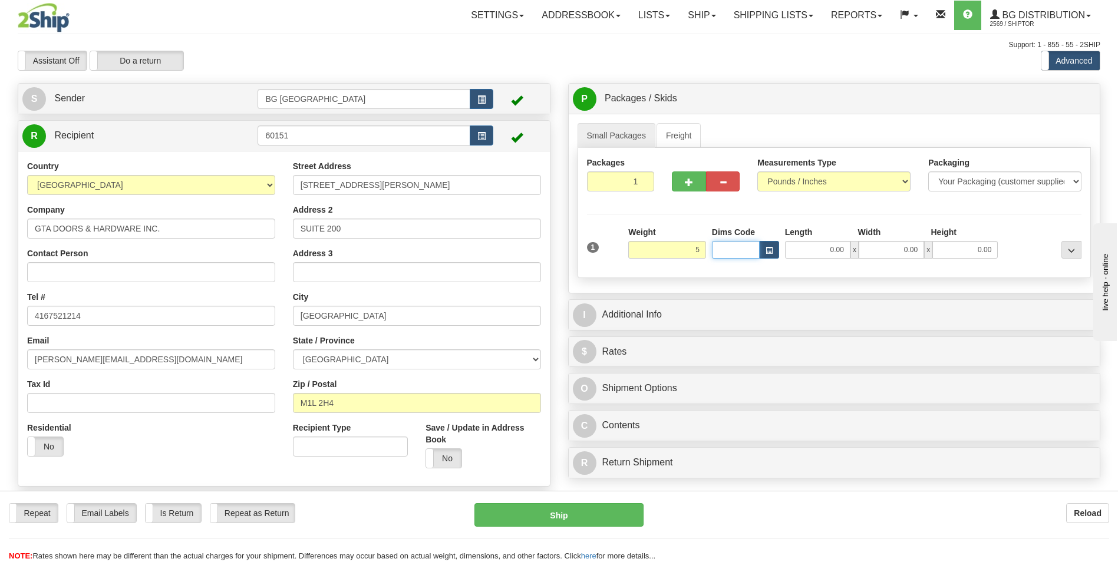
type input "5.00"
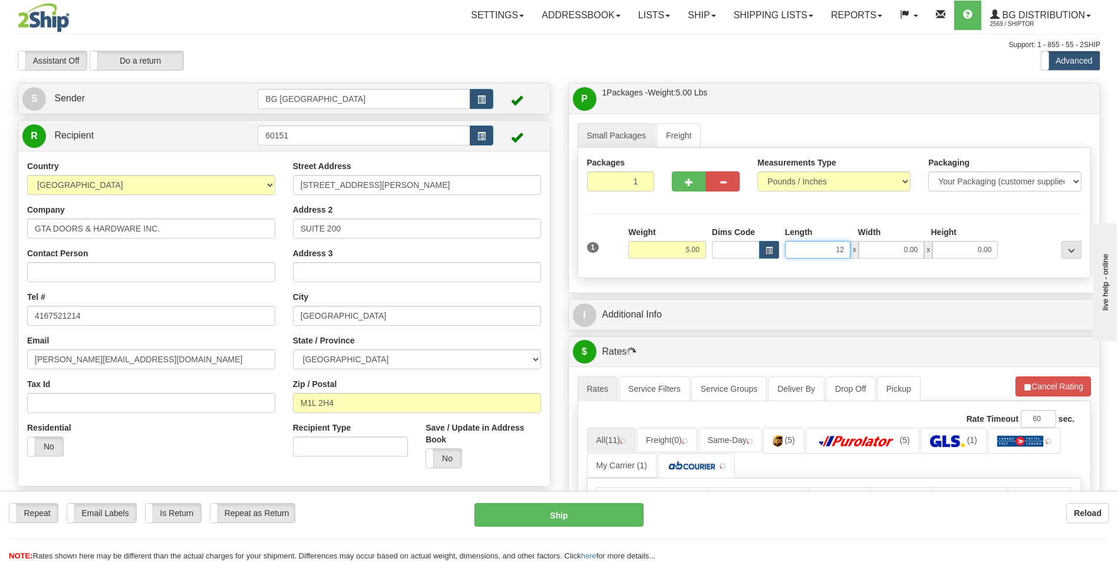
type input "12.00"
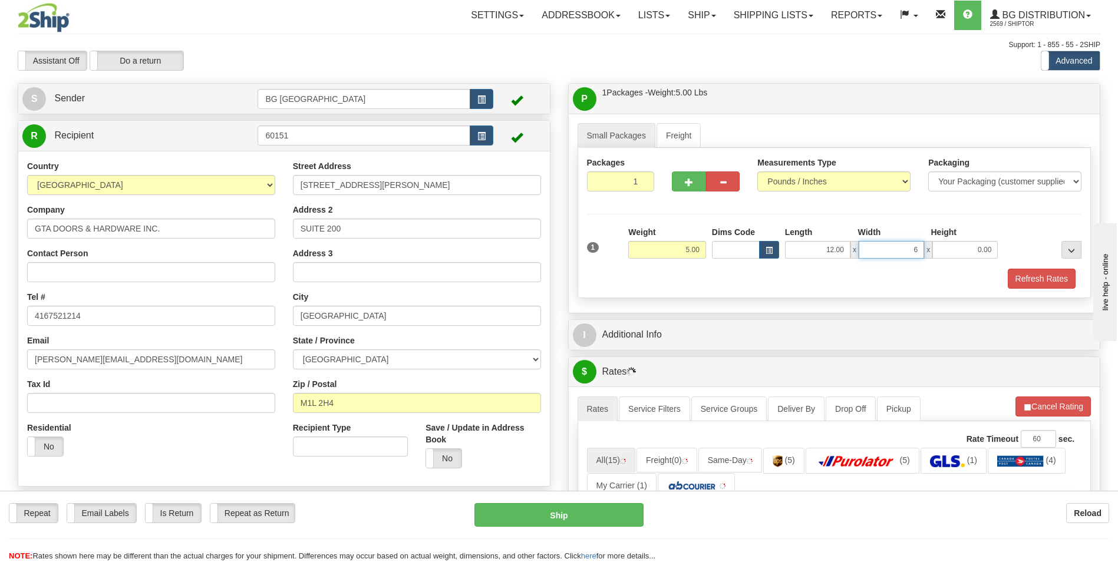
type input "6.00"
click at [675, 348] on div "I Additional Info" at bounding box center [834, 335] width 531 height 30
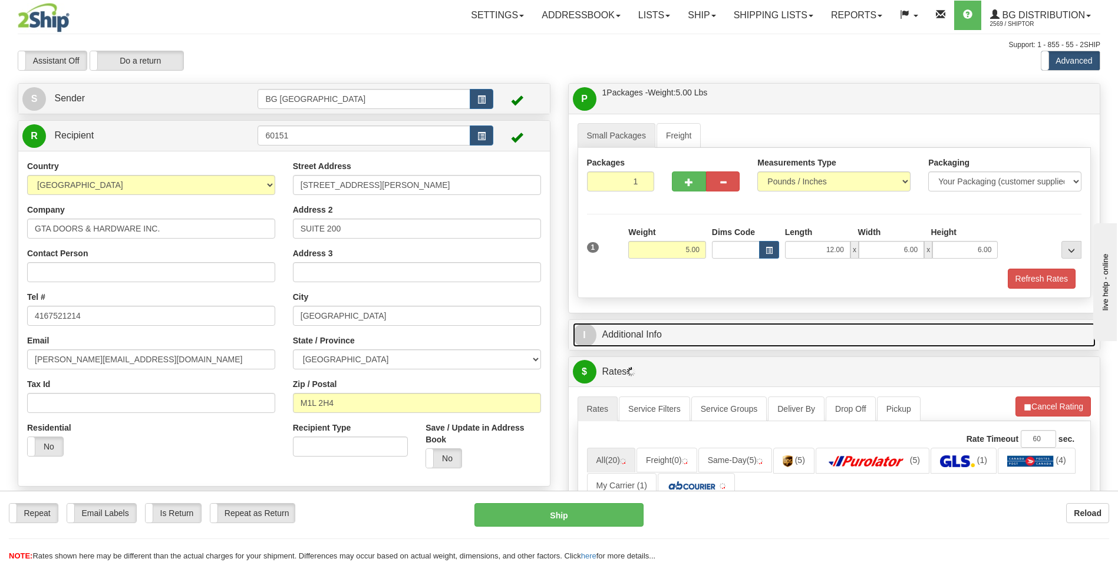
click at [676, 335] on link "I Additional Info" at bounding box center [834, 335] width 523 height 24
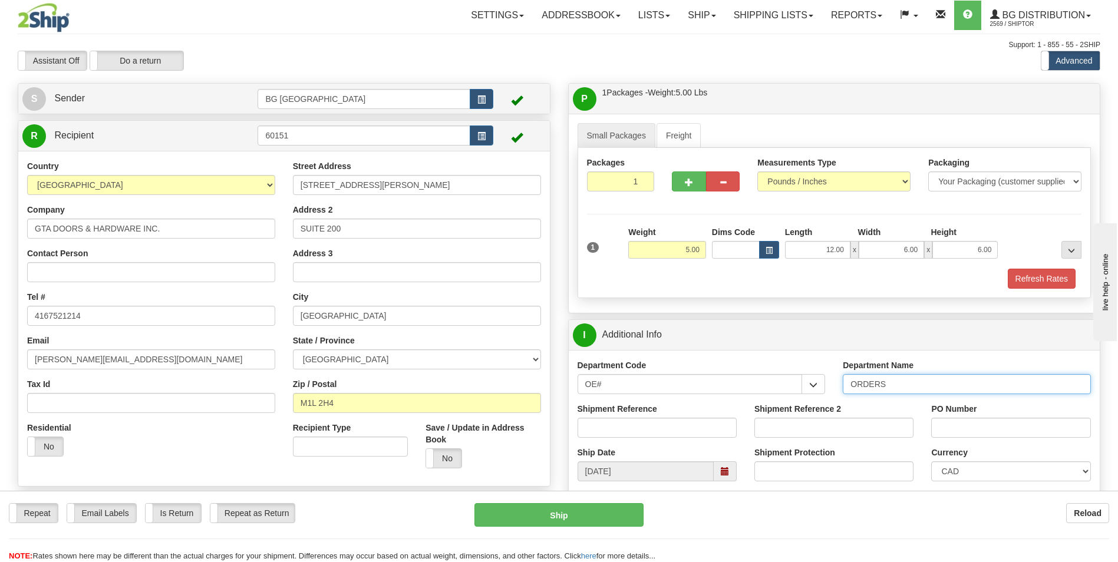
click at [893, 378] on input "ORDERS" at bounding box center [967, 384] width 248 height 20
type input "70183585-00"
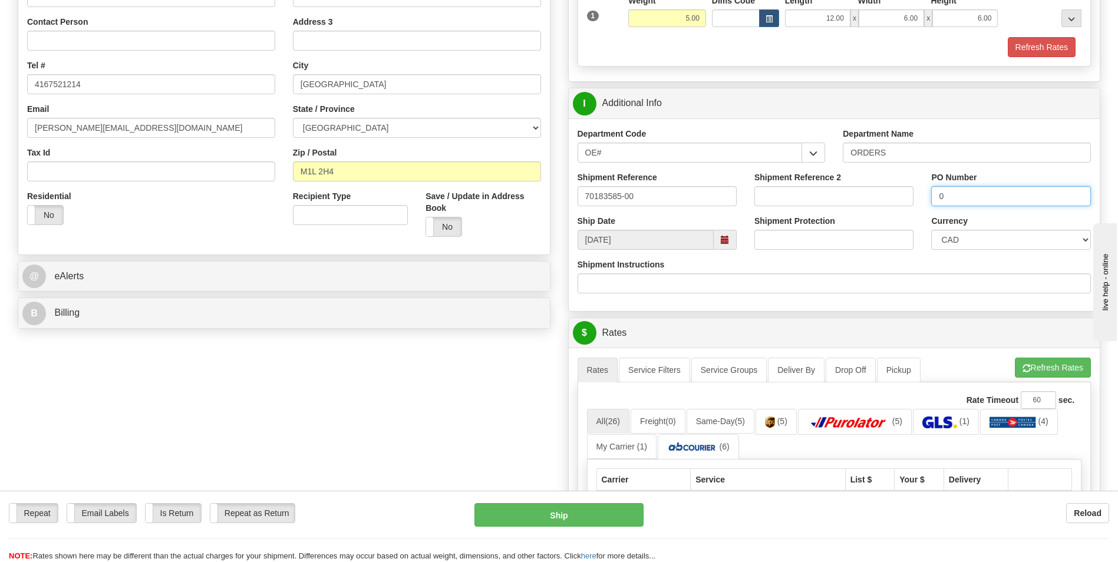
scroll to position [236, 0]
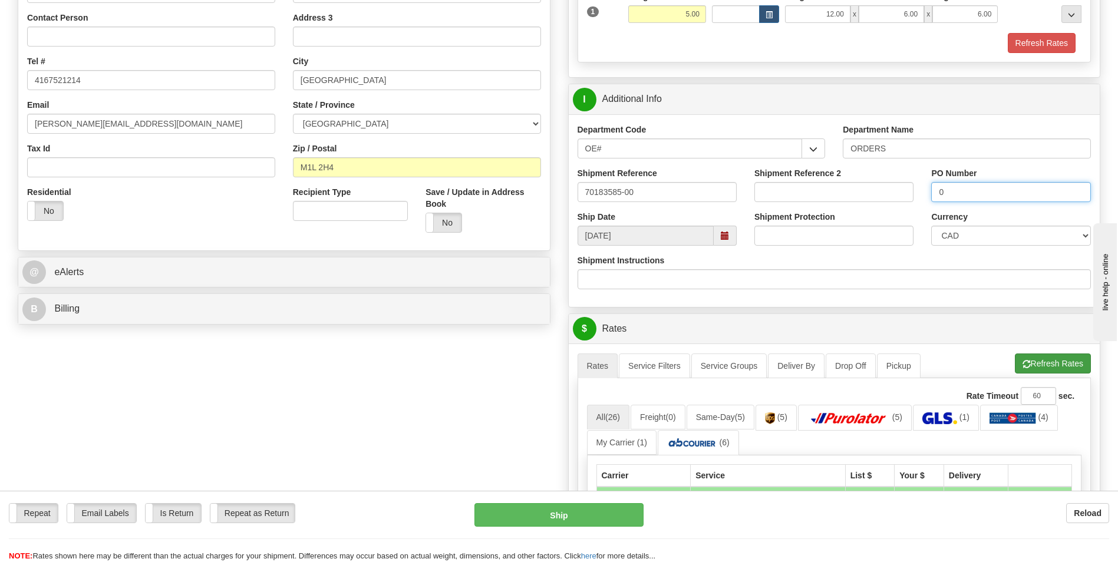
type input "0"
click at [1022, 362] on span "button" at bounding box center [1026, 365] width 8 height 8
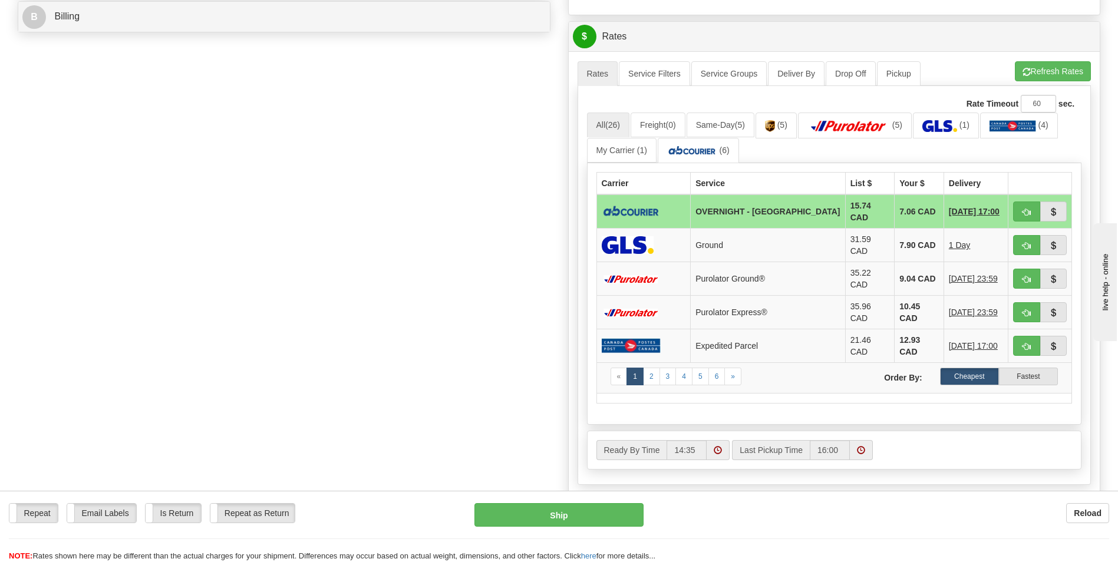
scroll to position [530, 0]
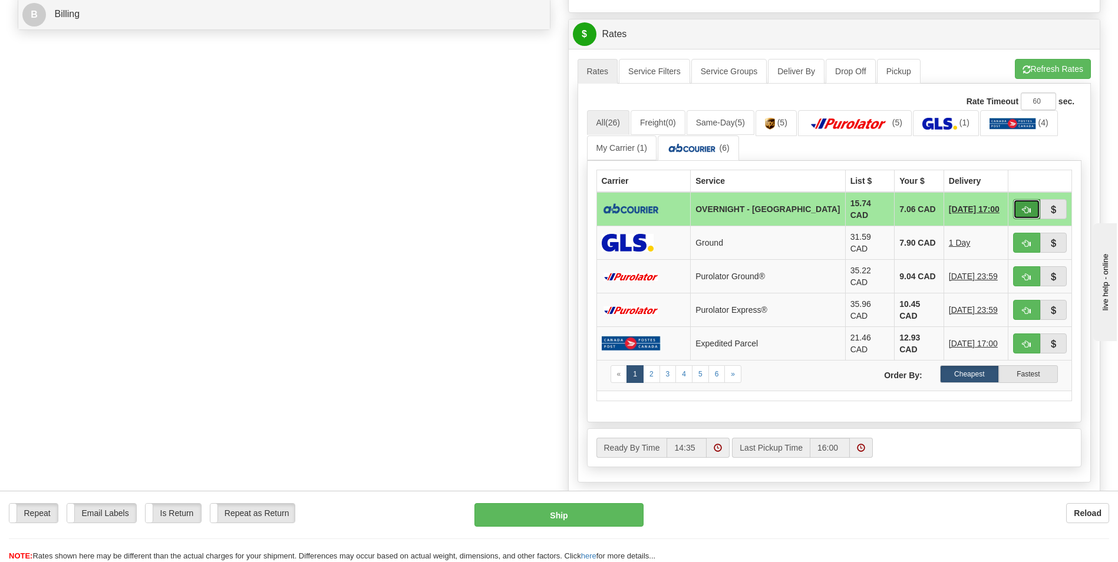
click at [1017, 205] on button "button" at bounding box center [1026, 209] width 27 height 20
type input "4"
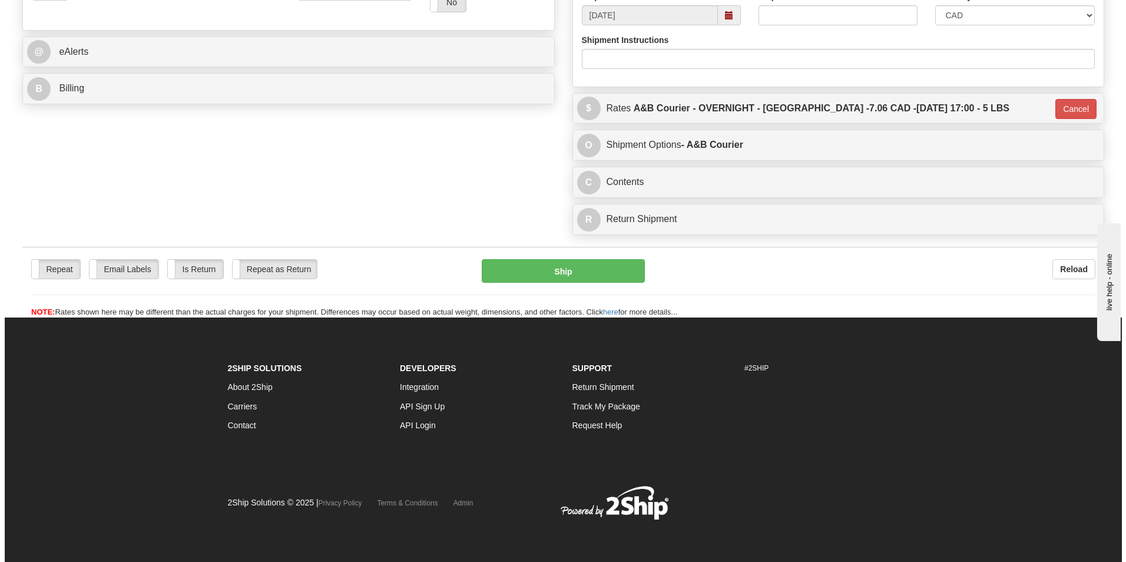
scroll to position [456, 0]
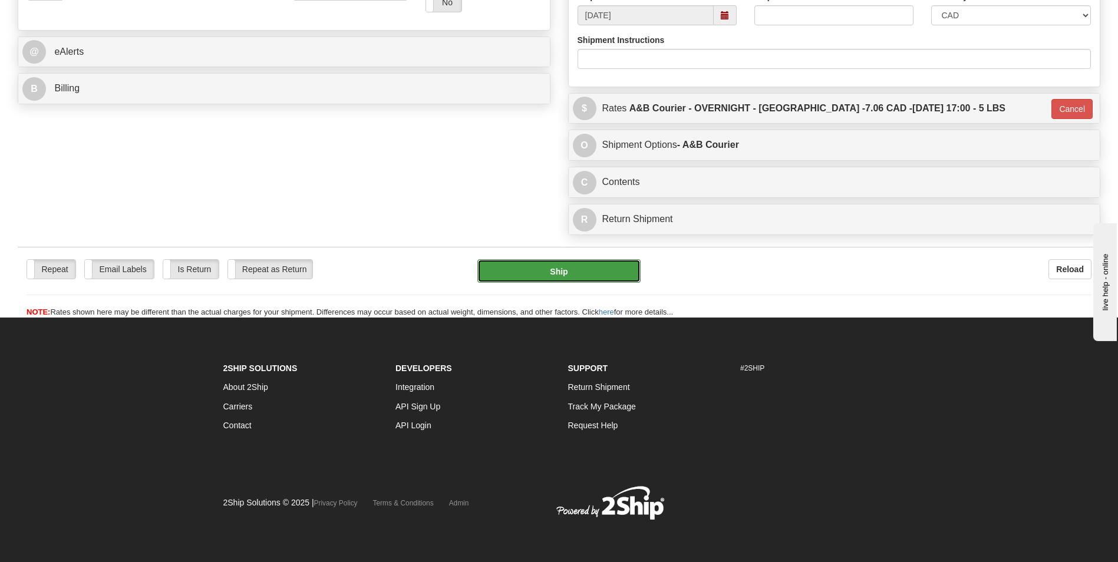
click at [590, 273] on button "Ship" at bounding box center [558, 271] width 163 height 24
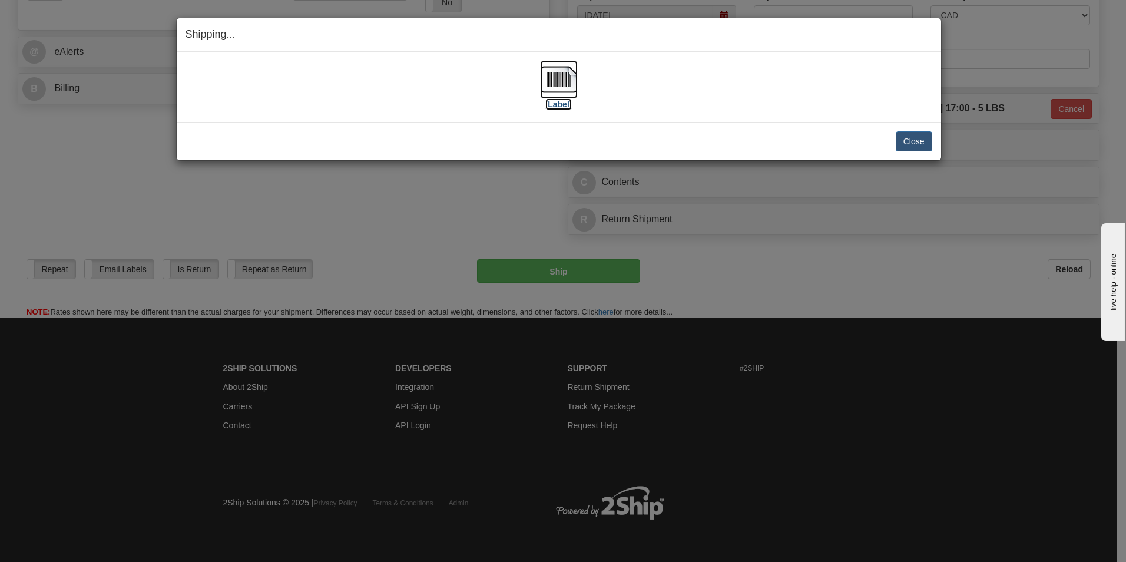
click at [552, 82] on img at bounding box center [559, 80] width 38 height 38
click at [921, 137] on button "Close" at bounding box center [914, 141] width 37 height 20
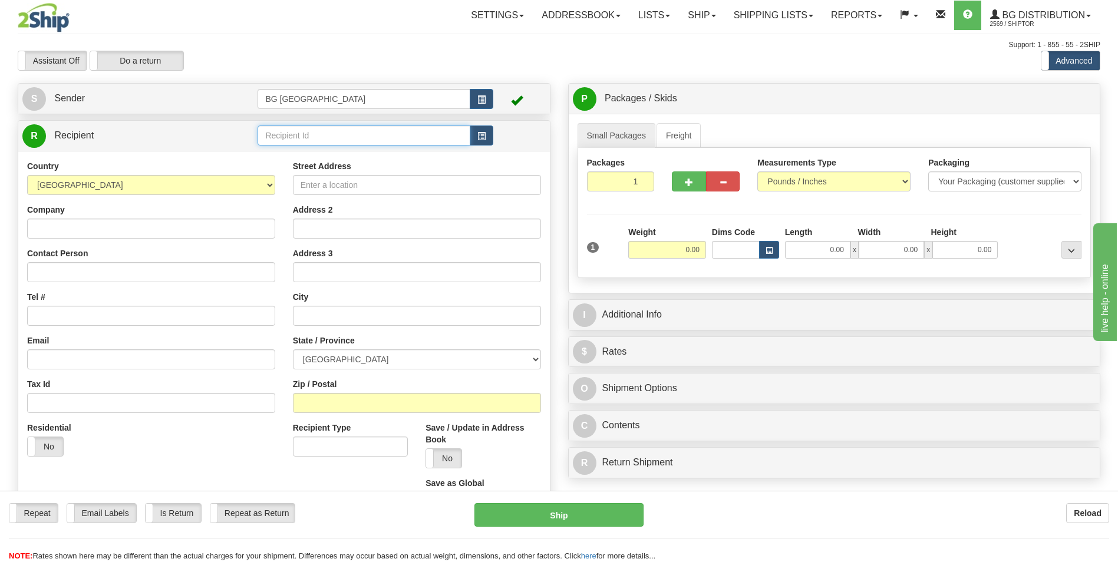
click at [321, 134] on input "text" at bounding box center [363, 135] width 212 height 20
click at [293, 148] on div "910606" at bounding box center [361, 153] width 201 height 13
type input "910606"
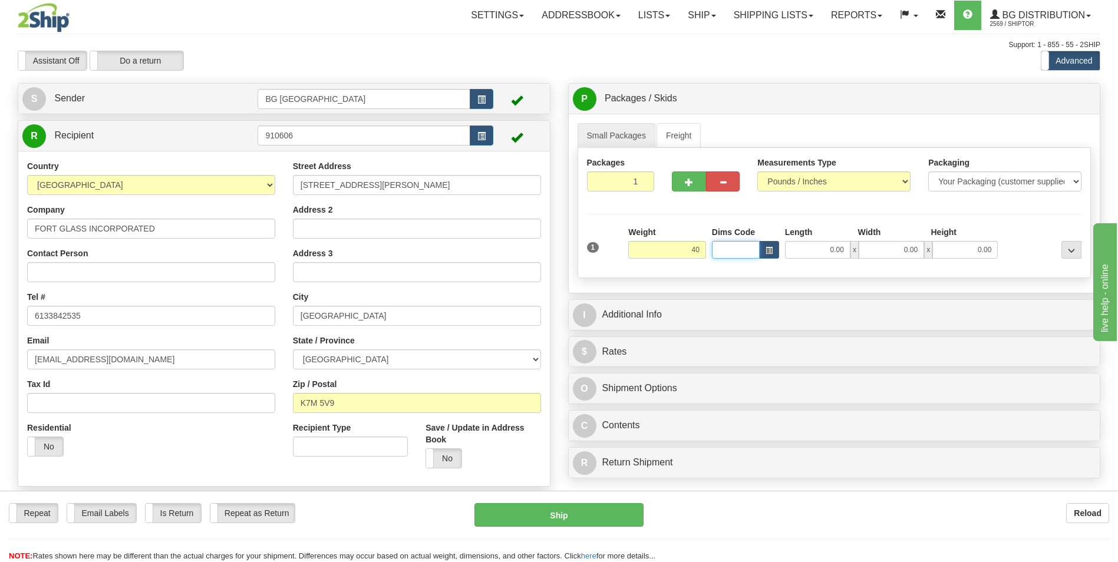
type input "40.00"
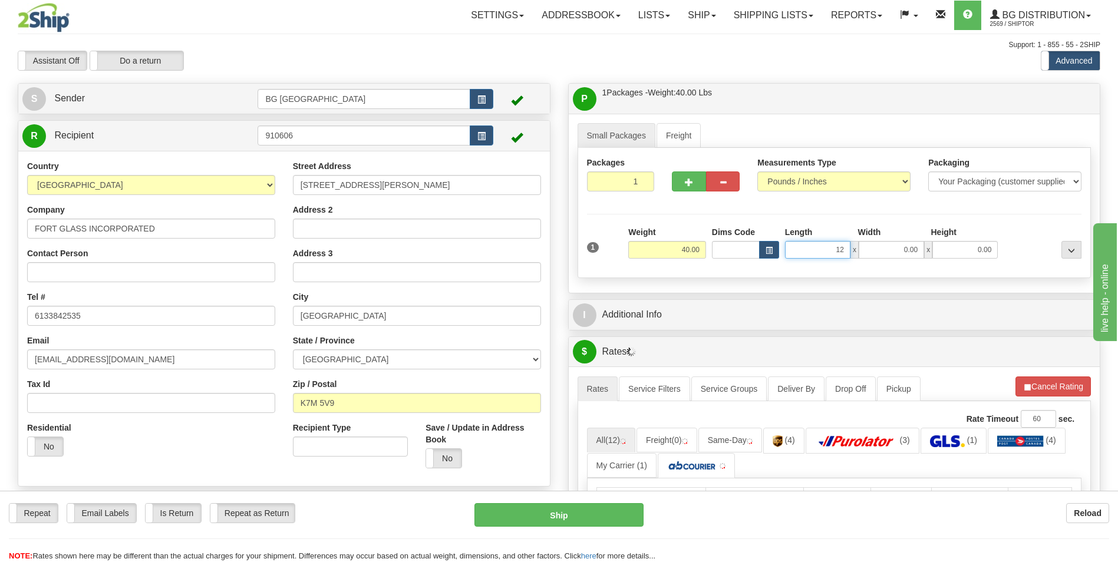
type input "12.00"
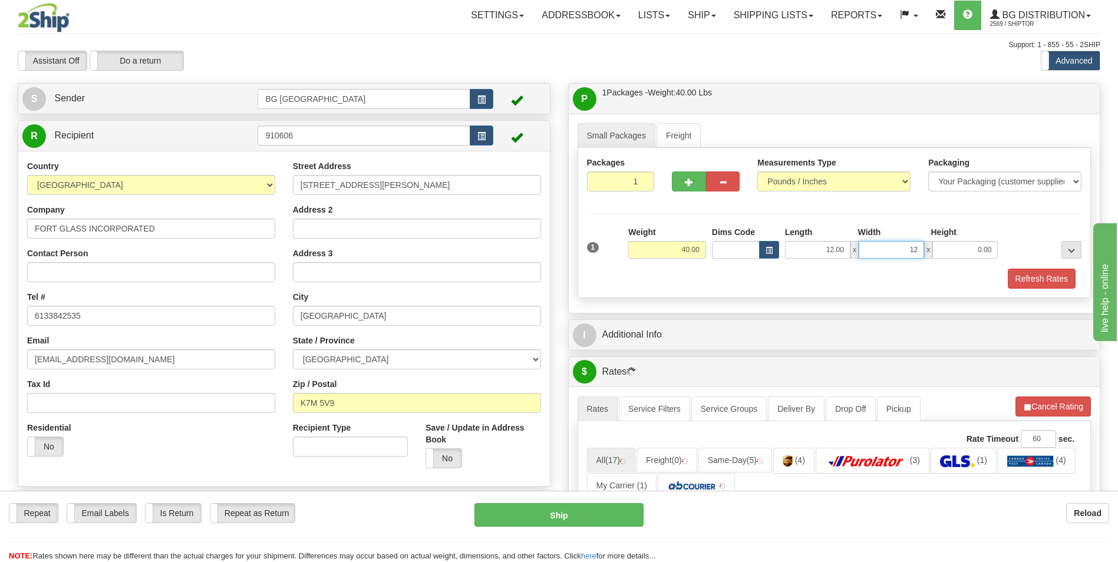
type input "12.00"
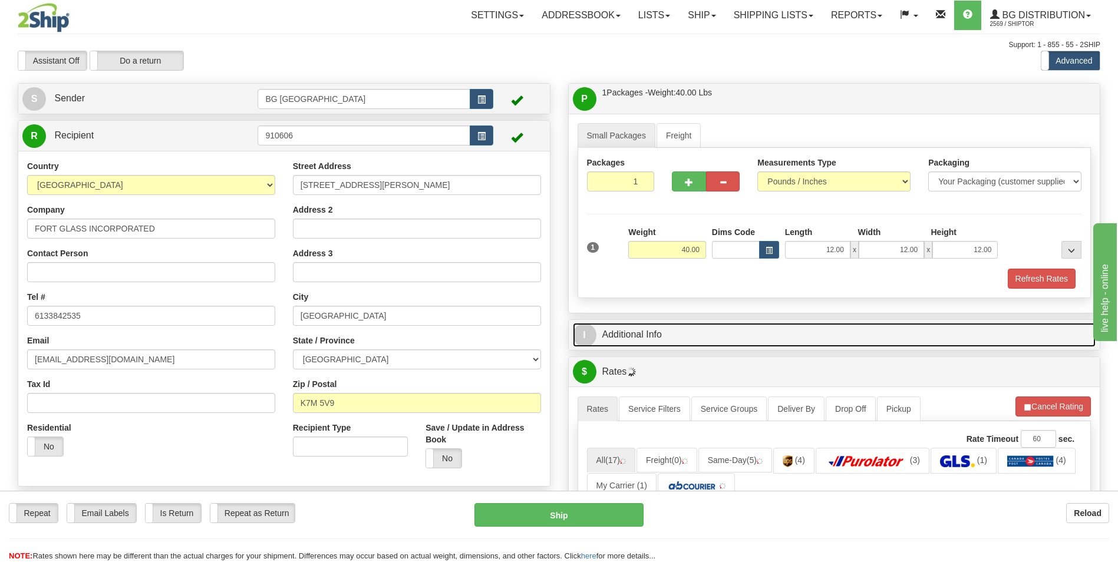
click at [630, 339] on link "I Additional Info" at bounding box center [834, 335] width 523 height 24
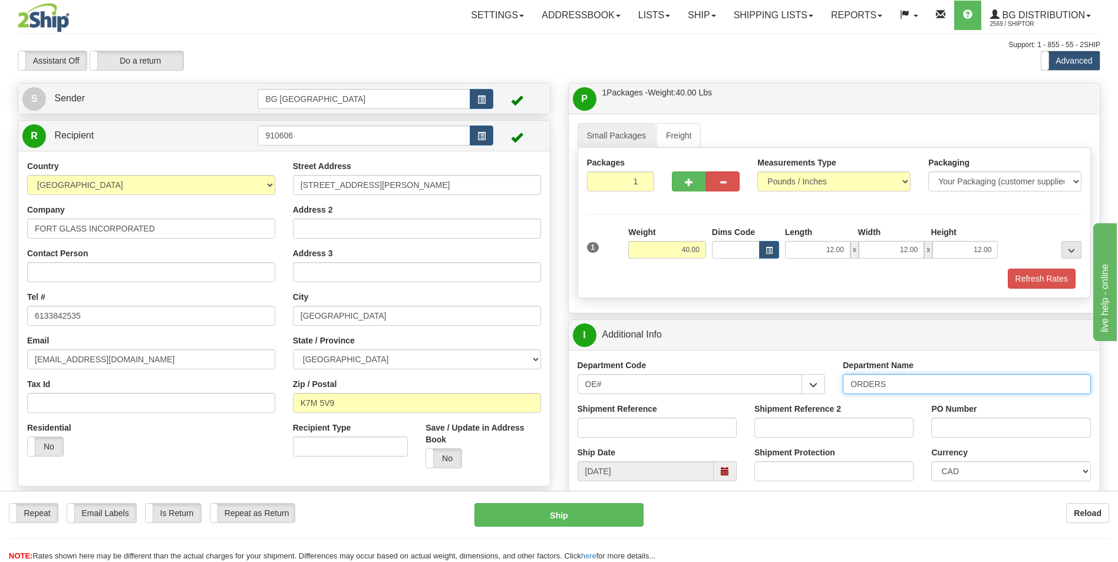
click at [920, 385] on input "ORDERS" at bounding box center [967, 384] width 248 height 20
type input "70180773-01"
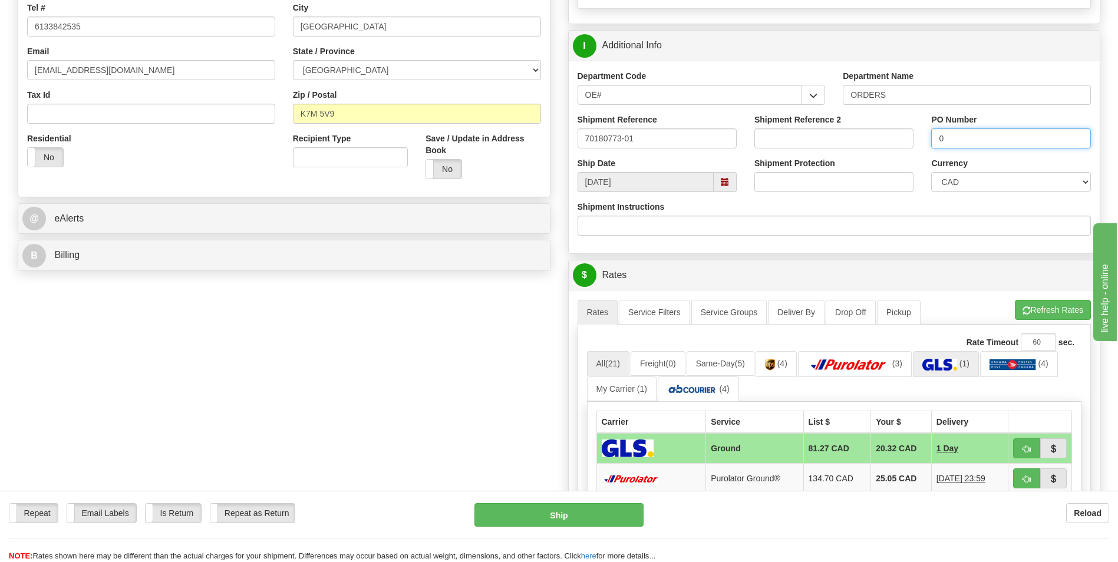
scroll to position [295, 0]
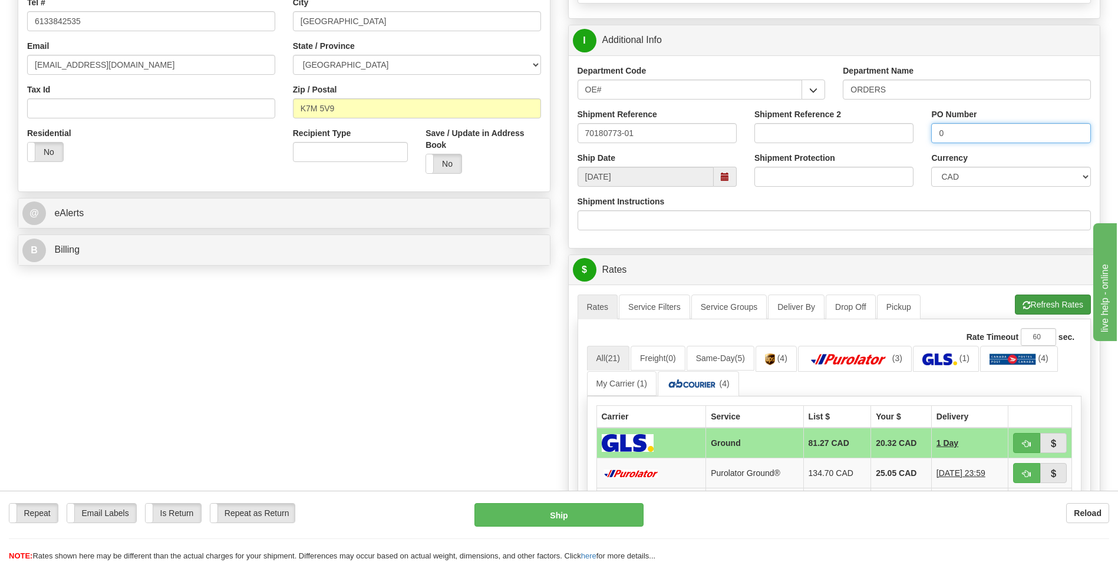
type input "0"
click at [1035, 305] on button "Refresh Rates" at bounding box center [1053, 305] width 76 height 20
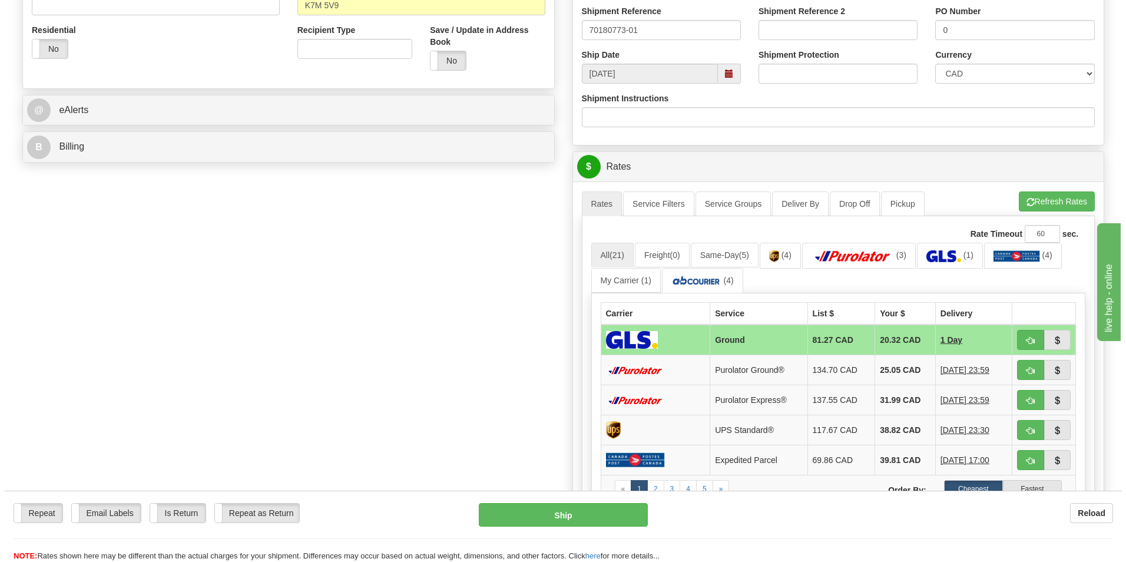
scroll to position [412, 0]
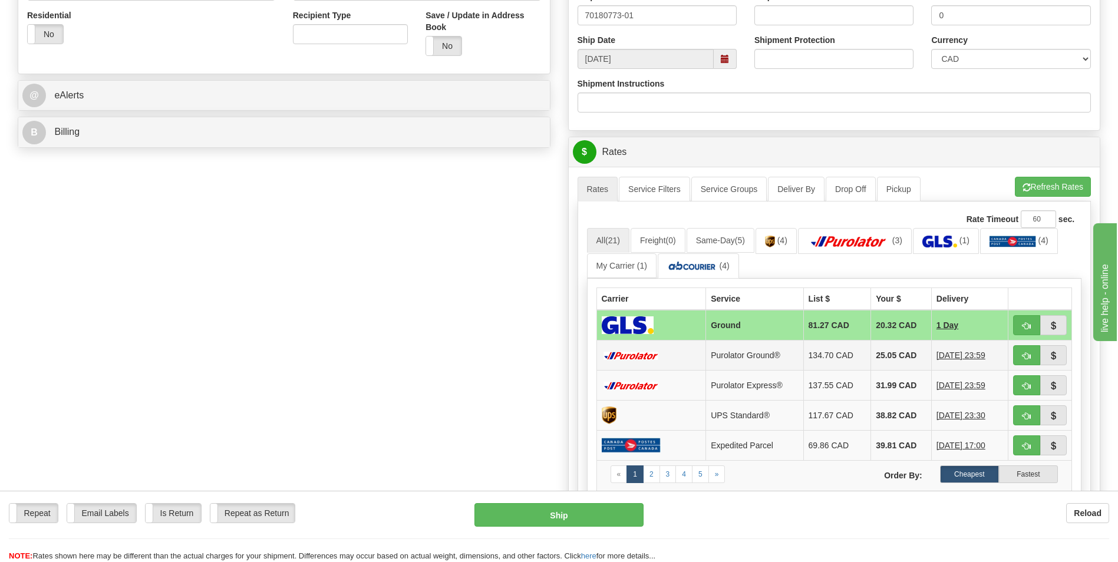
click at [884, 355] on td "25.05 CAD" at bounding box center [901, 356] width 61 height 30
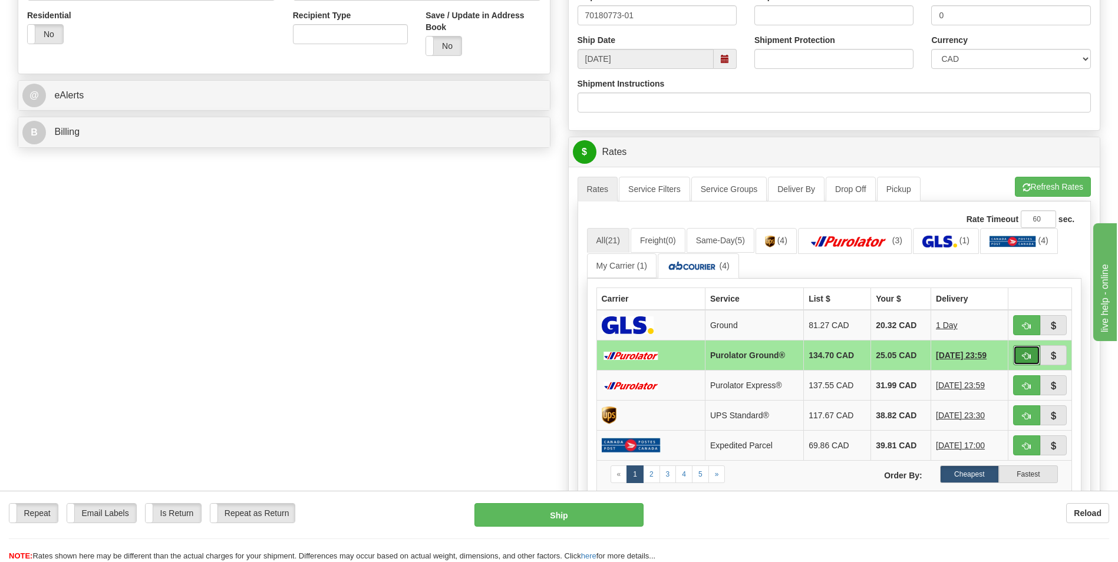
click at [1018, 354] on button "button" at bounding box center [1026, 355] width 27 height 20
type input "260"
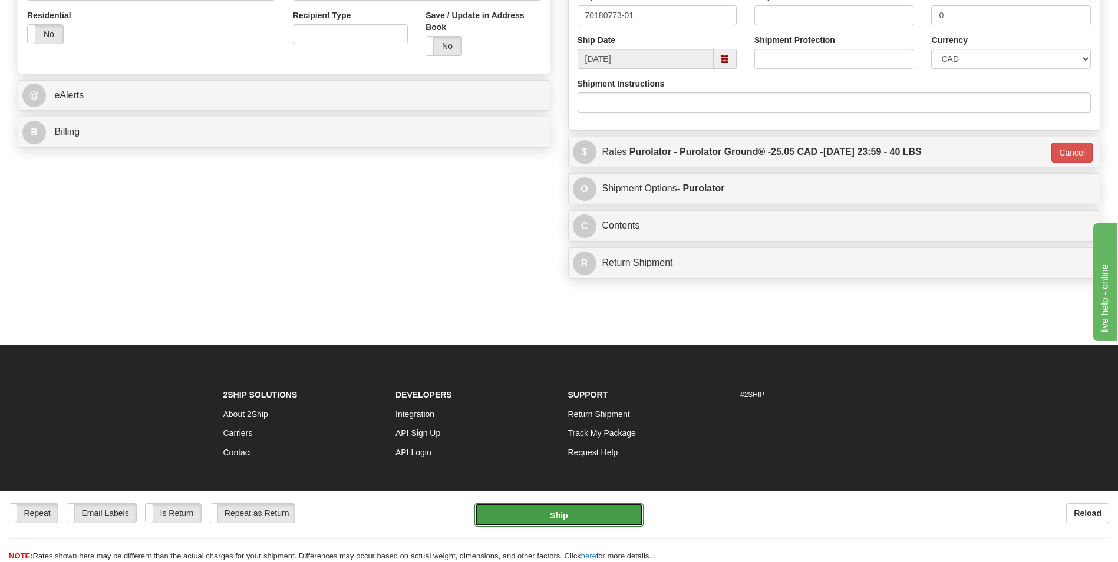
click at [598, 513] on button "Ship" at bounding box center [558, 515] width 169 height 24
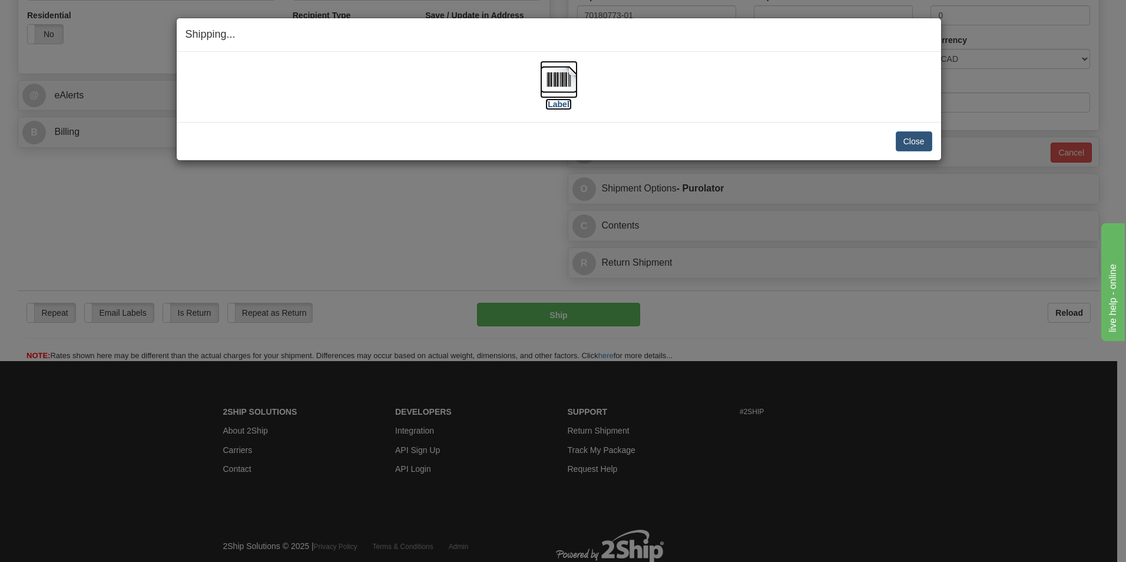
click at [564, 74] on img at bounding box center [559, 80] width 38 height 38
click at [922, 136] on button "Close" at bounding box center [914, 141] width 37 height 20
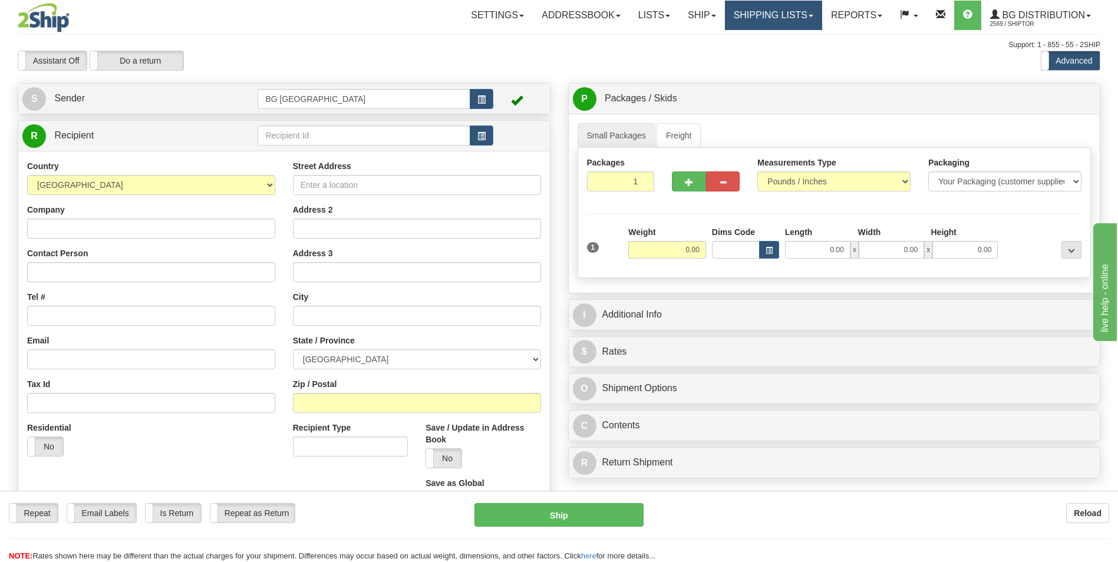
click at [764, 16] on link "Shipping lists" at bounding box center [773, 15] width 97 height 29
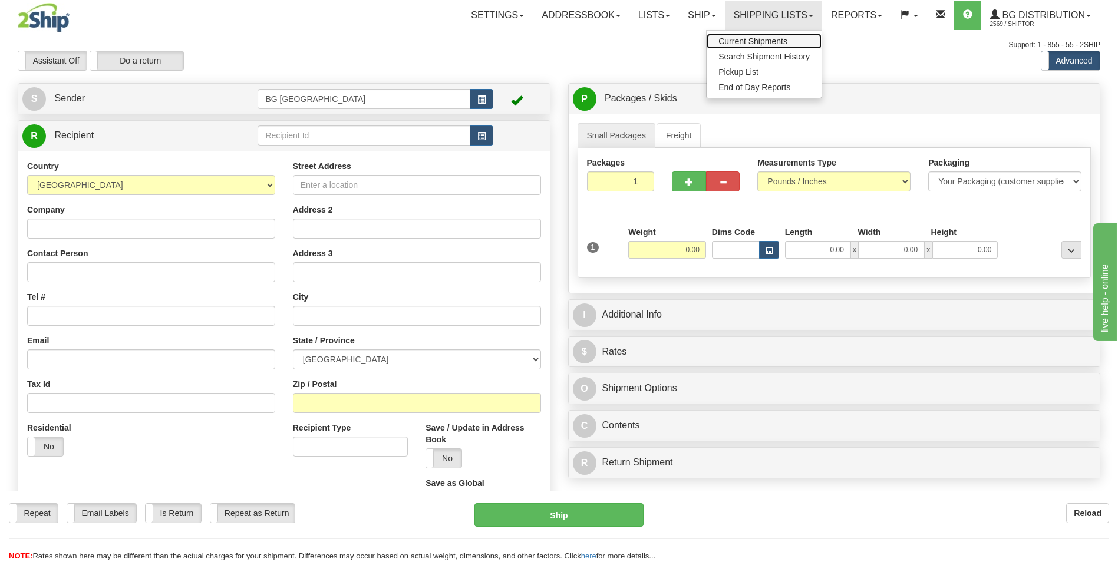
click at [754, 35] on link "Current Shipments" at bounding box center [763, 41] width 115 height 15
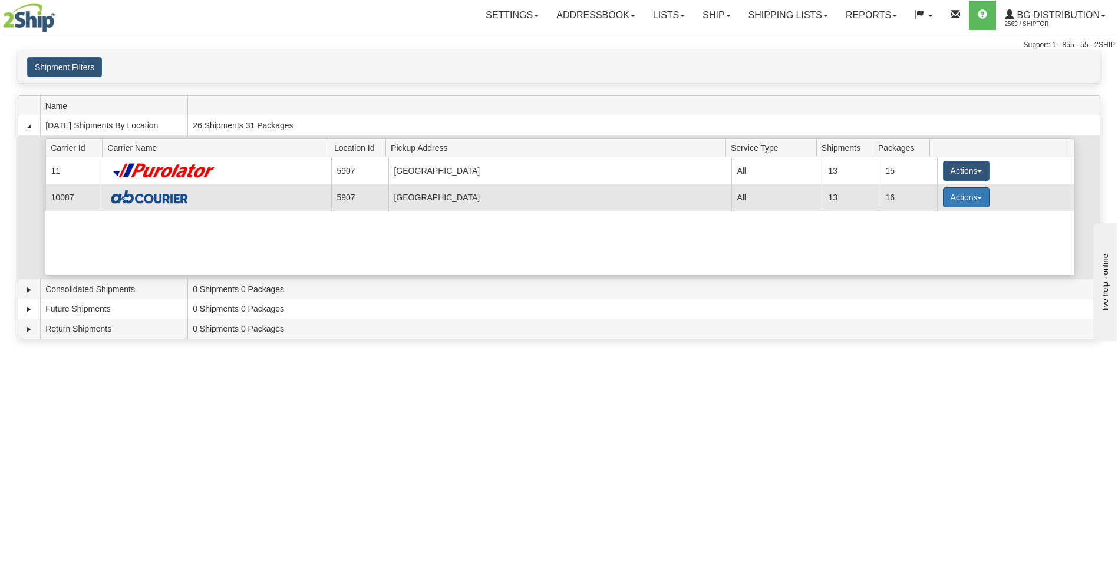
click at [960, 197] on button "Actions" at bounding box center [966, 197] width 47 height 20
click at [937, 220] on span "Details" at bounding box center [922, 219] width 32 height 8
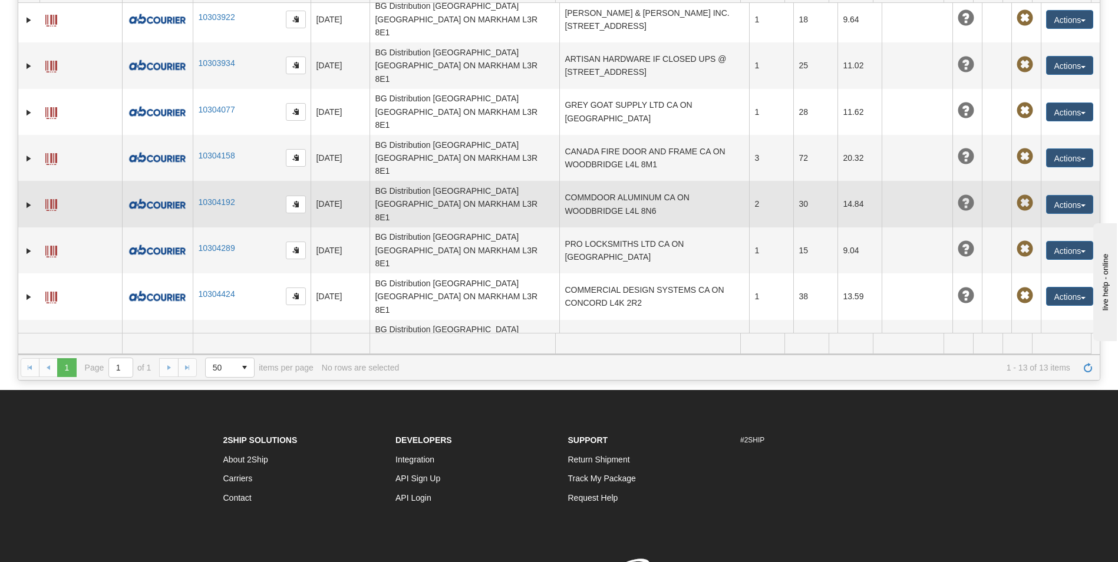
scroll to position [177, 0]
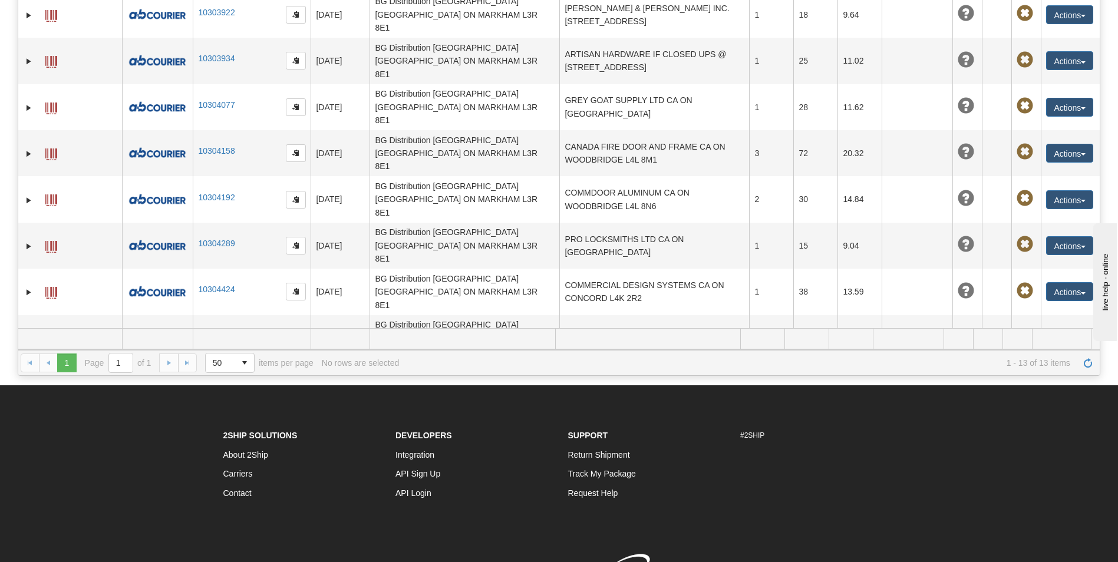
click at [675, 361] on td "ADANAC SECURITY RECEIVING CA ON BARRIE L4N 9V8" at bounding box center [654, 384] width 190 height 46
click at [28, 379] on link "Expand" at bounding box center [29, 385] width 12 height 12
click at [81, 441] on link "Label" at bounding box center [69, 445] width 28 height 9
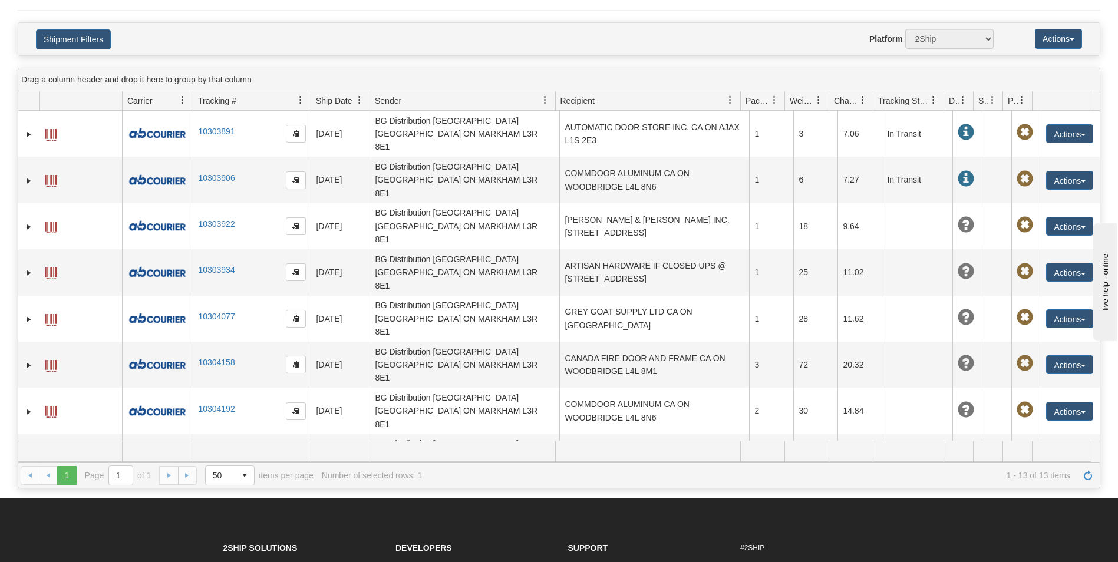
scroll to position [0, 0]
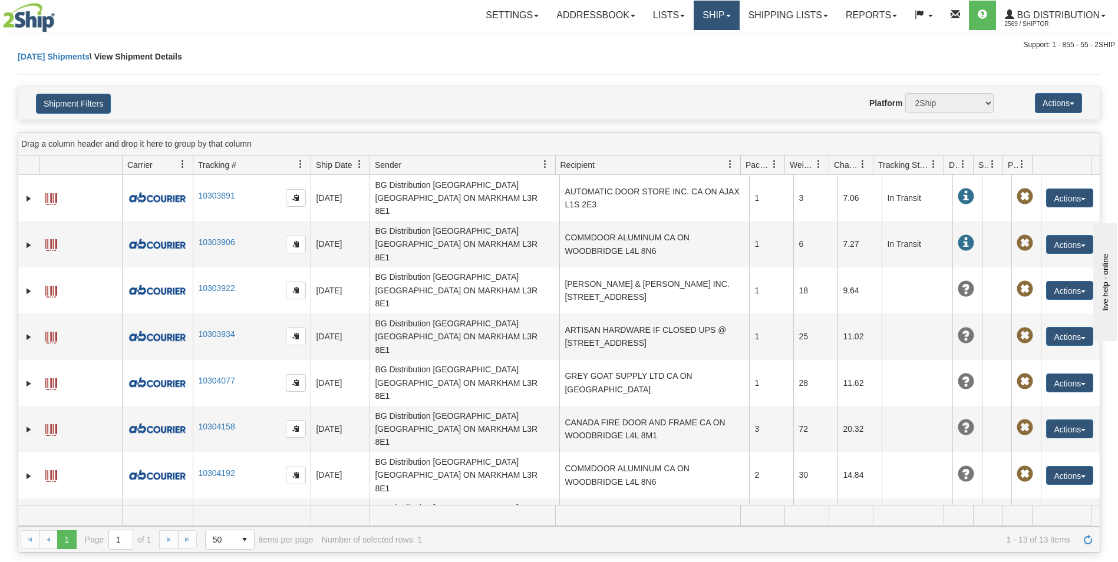
click at [699, 17] on link "Ship" at bounding box center [715, 15] width 45 height 29
click at [679, 39] on span "Ship Screen" at bounding box center [680, 41] width 45 height 9
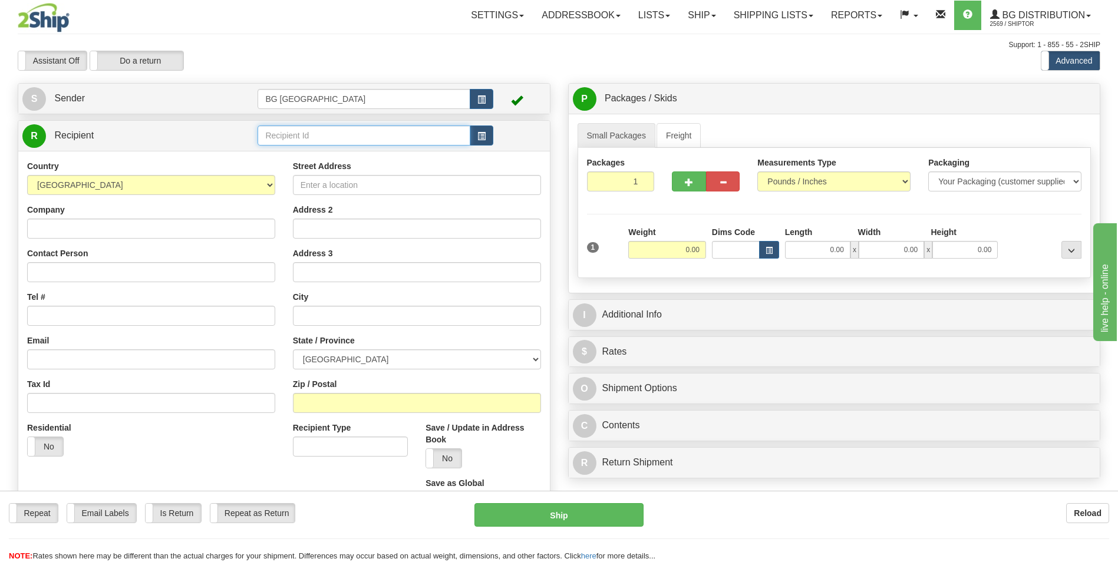
click at [298, 141] on input "text" at bounding box center [363, 135] width 212 height 20
click at [290, 147] on div "60175" at bounding box center [361, 153] width 201 height 13
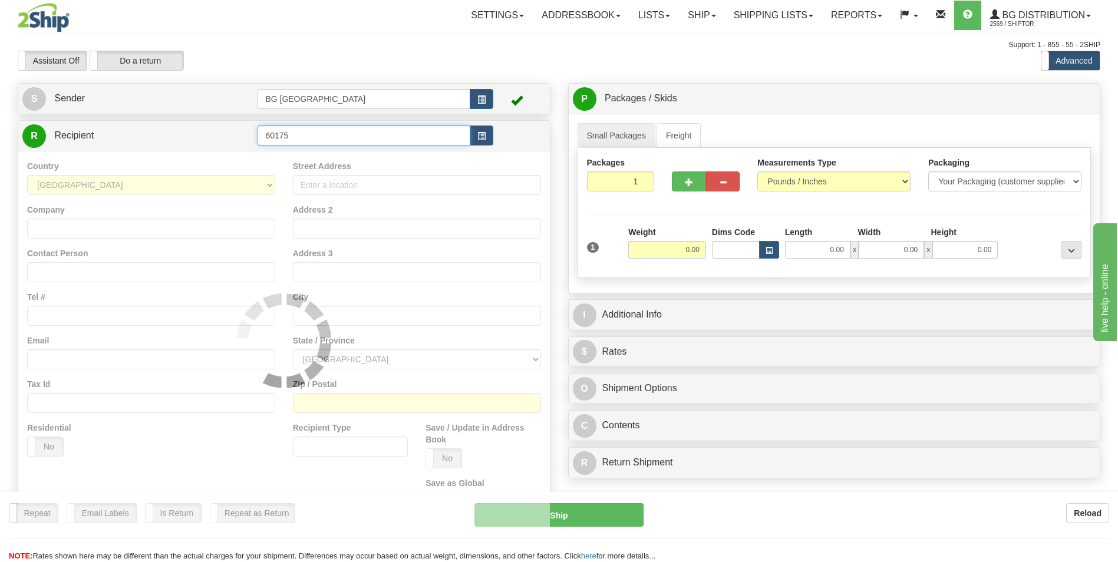
type input "60175"
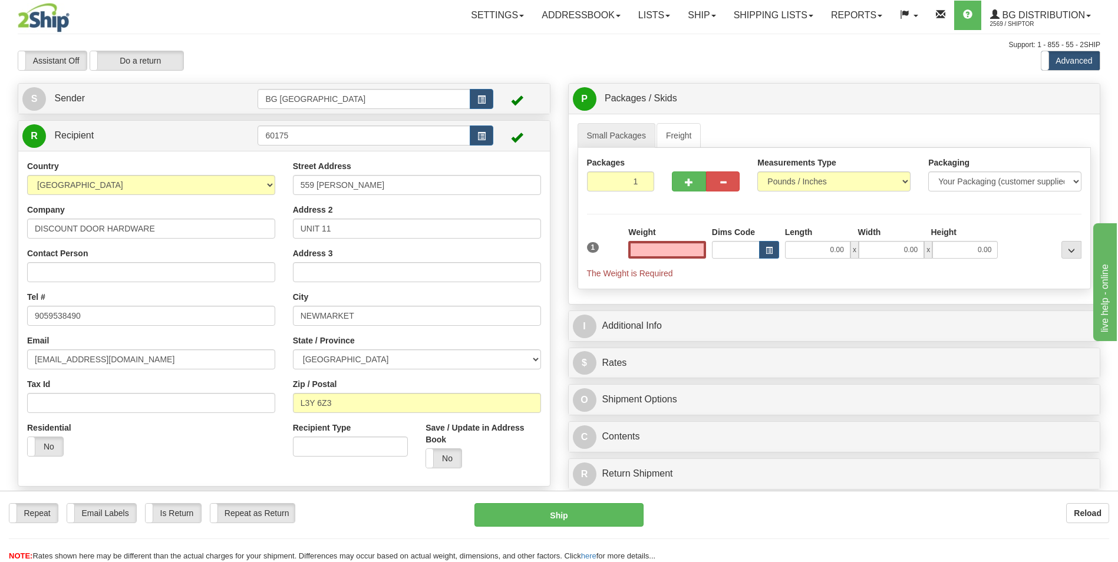
type input "0.00"
click at [146, 227] on input "DISCOUNT DOOR HARDWARE" at bounding box center [151, 229] width 248 height 20
paste input "ERRICK SANDERSON"
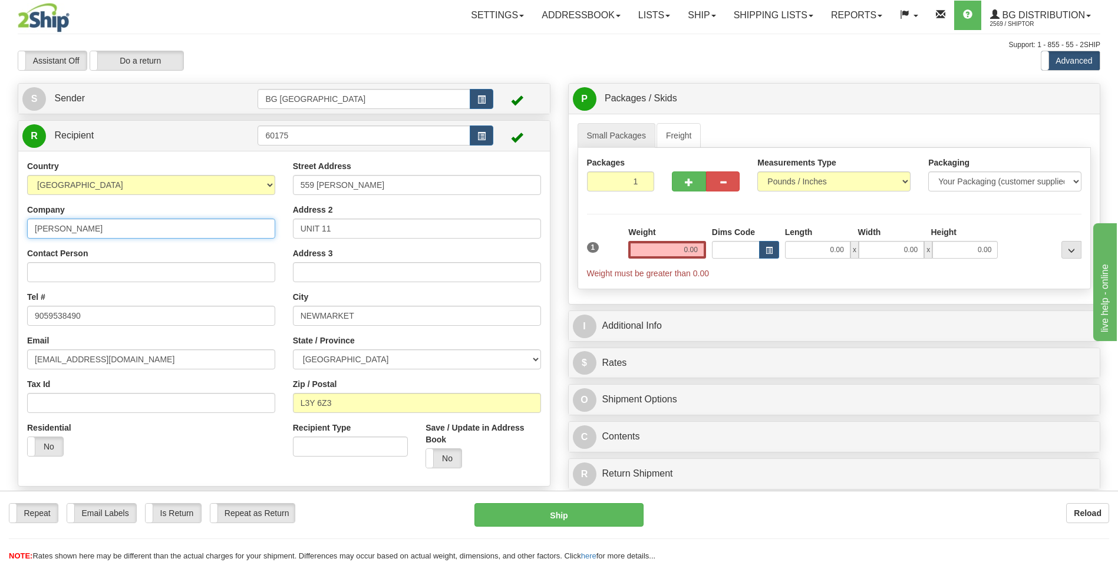
type input "DERRICK SANDERSON"
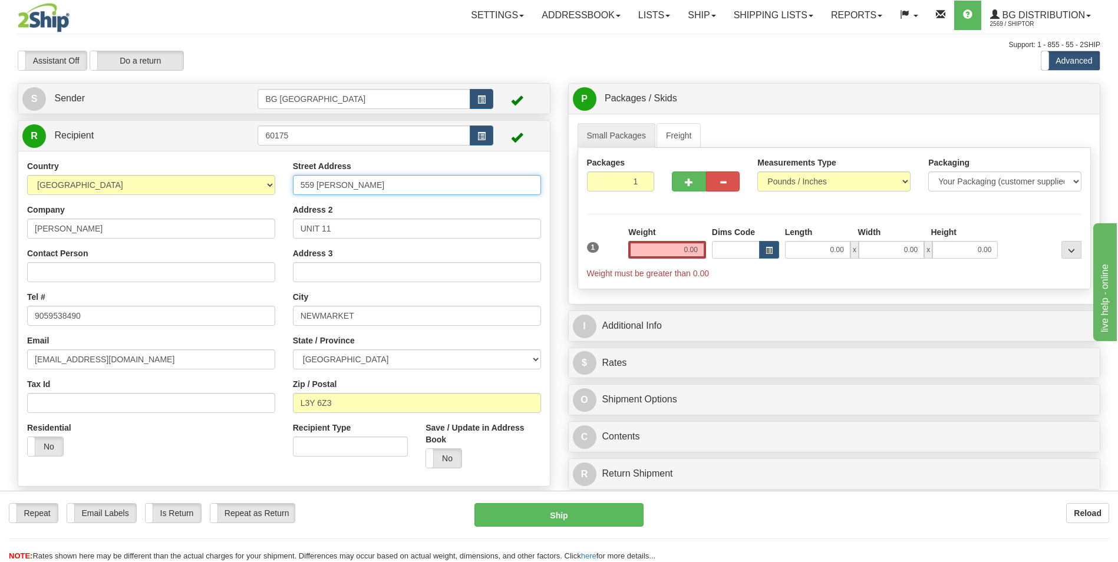
click at [338, 184] on input "559 STEVEN CRT" at bounding box center [417, 185] width 248 height 20
paste input "905 HALCROW AVENUE"
type input "905 HALCROW AVENUE"
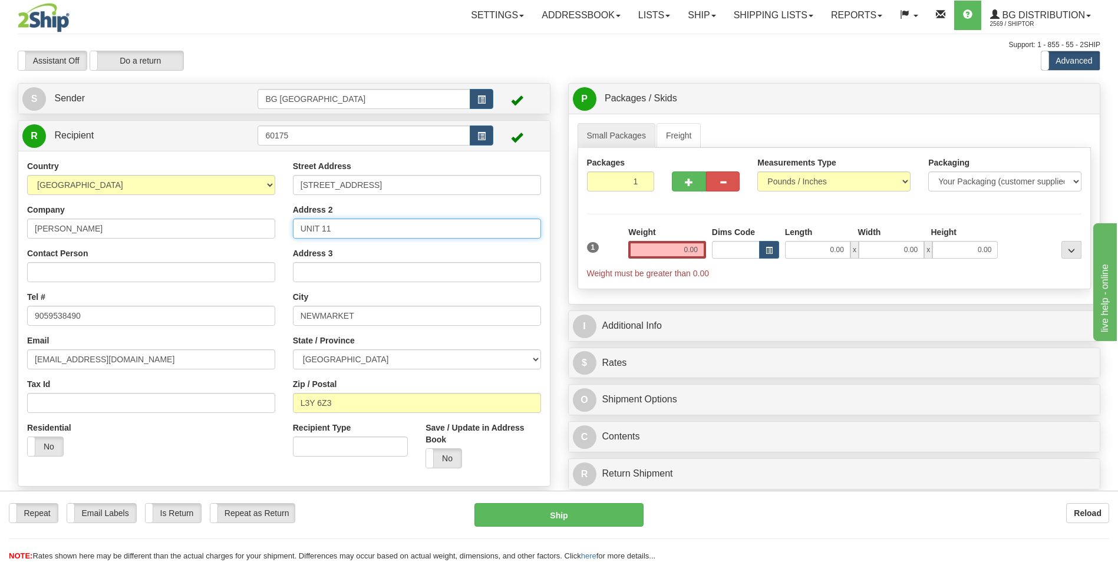
click at [335, 233] on input "UNIT 11" at bounding box center [417, 229] width 248 height 20
paste input "APT 246"
type input "APT 246"
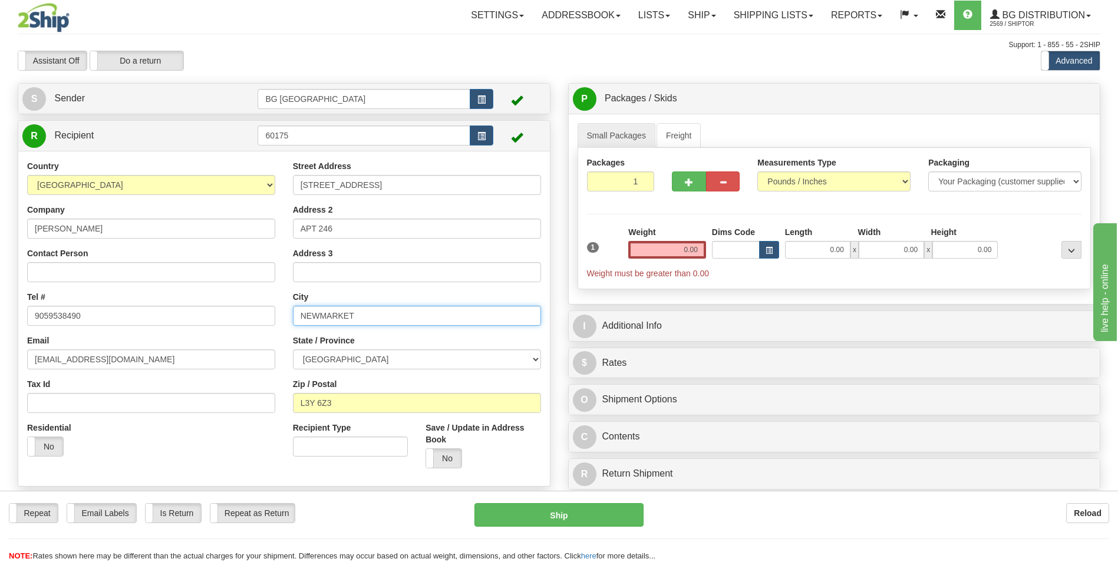
click at [334, 308] on input "NEWMARKET" at bounding box center [417, 316] width 248 height 20
paste input "THE PAS"
type input "THE PAS"
click at [344, 401] on input "L3Y 6Z3" at bounding box center [417, 403] width 248 height 20
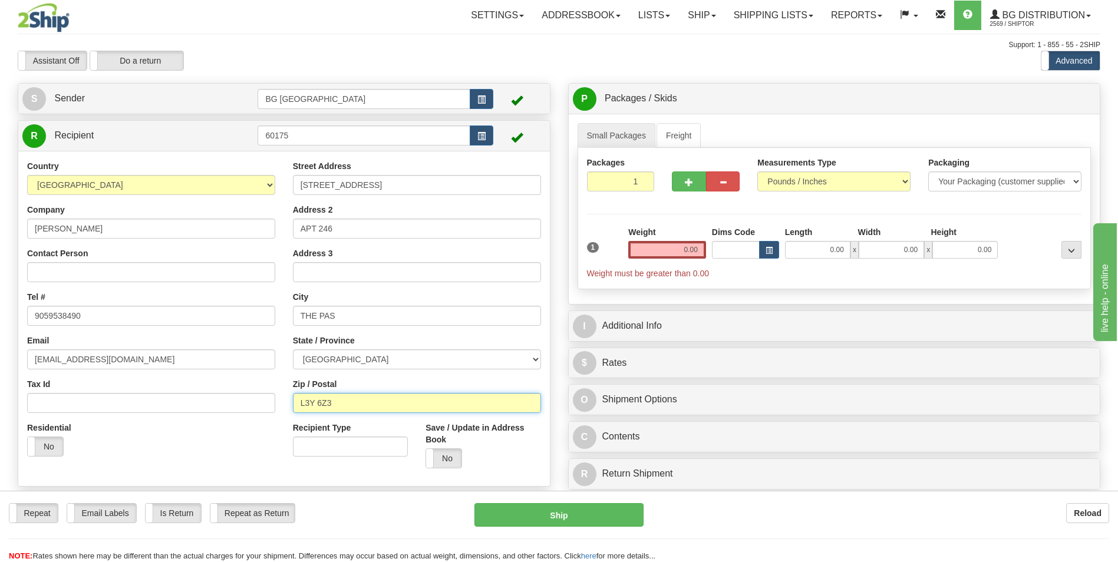
click at [344, 401] on input "L3Y 6Z3" at bounding box center [417, 403] width 248 height 20
paste input "9RA1K4"
type input "9RA1K4"
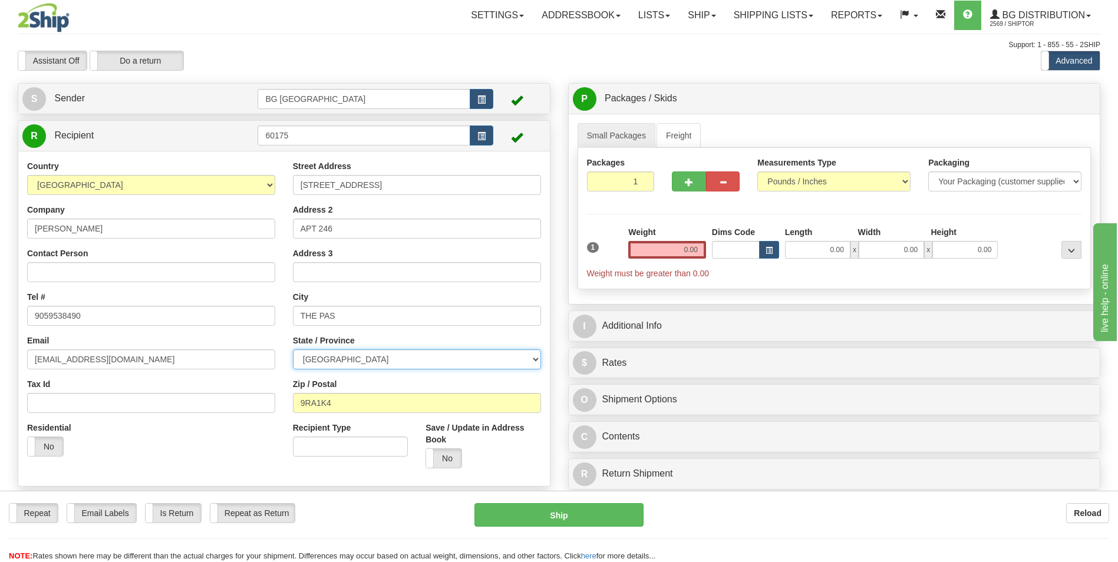
click at [345, 352] on select "ALBERTA BRITISH COLUMBIA MANITOBA NEW BRUNSWICK NEWFOUNDLAND NOVA SCOTIA NUNAVU…" at bounding box center [417, 359] width 248 height 20
select select "MB"
click at [293, 349] on select "ALBERTA BRITISH COLUMBIA MANITOBA NEW BRUNSWICK NEWFOUNDLAND NOVA SCOTIA NUNAVU…" at bounding box center [417, 359] width 248 height 20
click at [647, 252] on input "0.00" at bounding box center [667, 250] width 78 height 18
click at [647, 252] on input "text" at bounding box center [667, 250] width 78 height 18
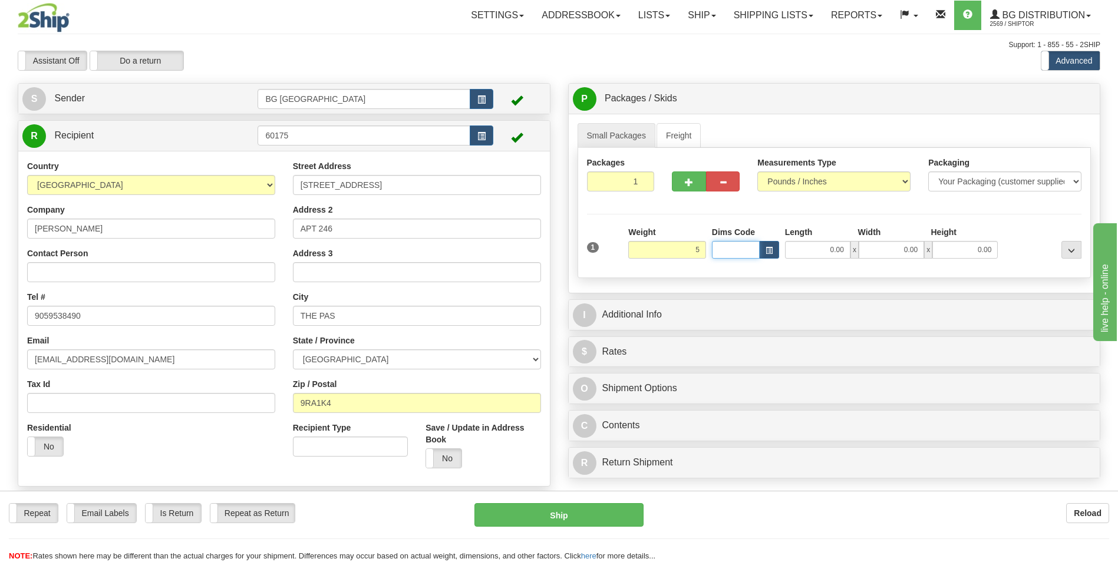
type input "5.00"
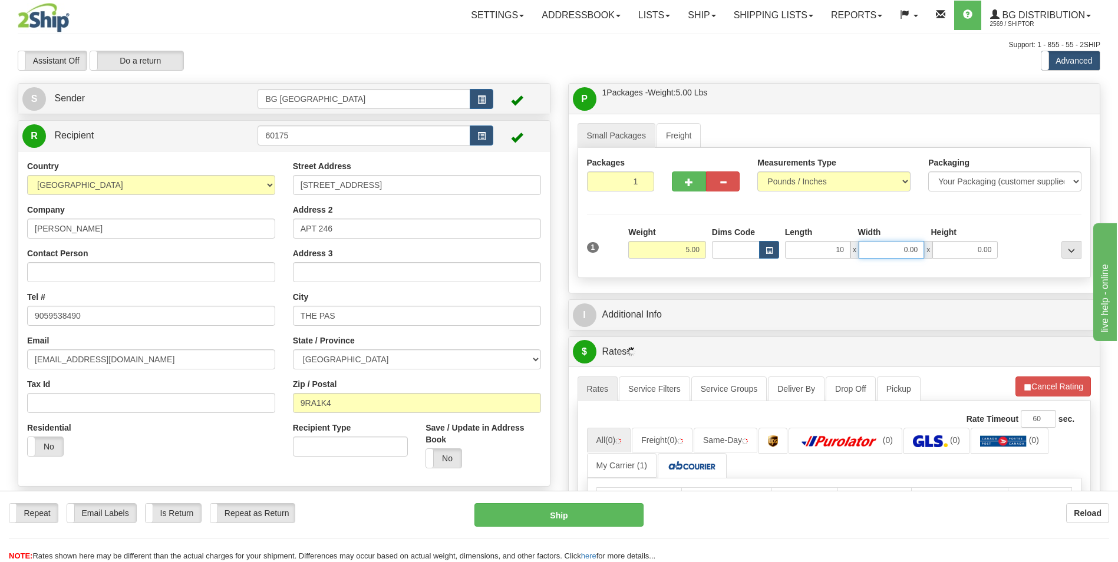
type input "10.00"
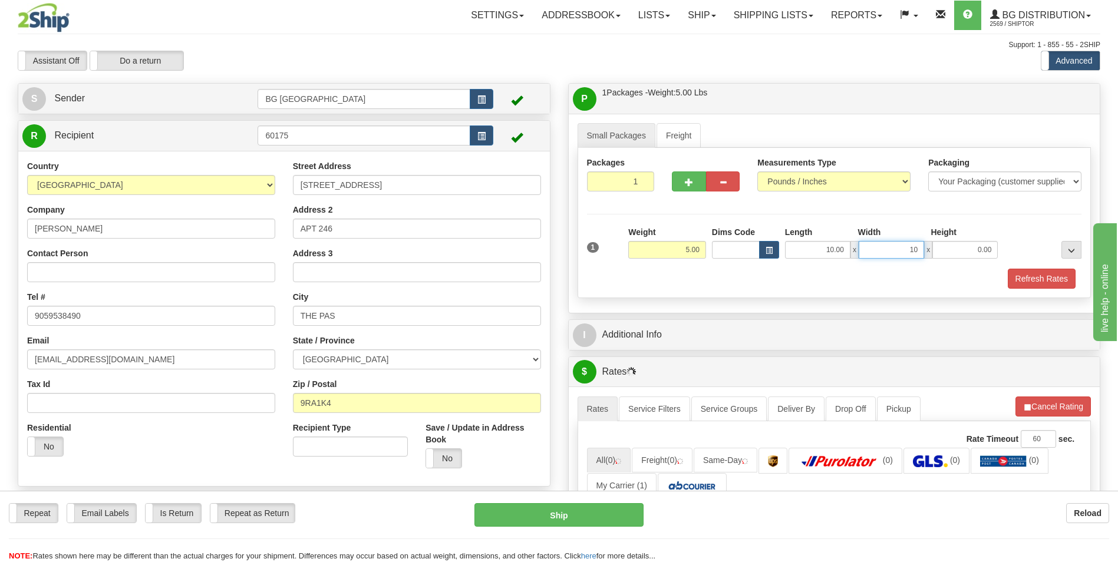
type input "10.00"
type input "5.00"
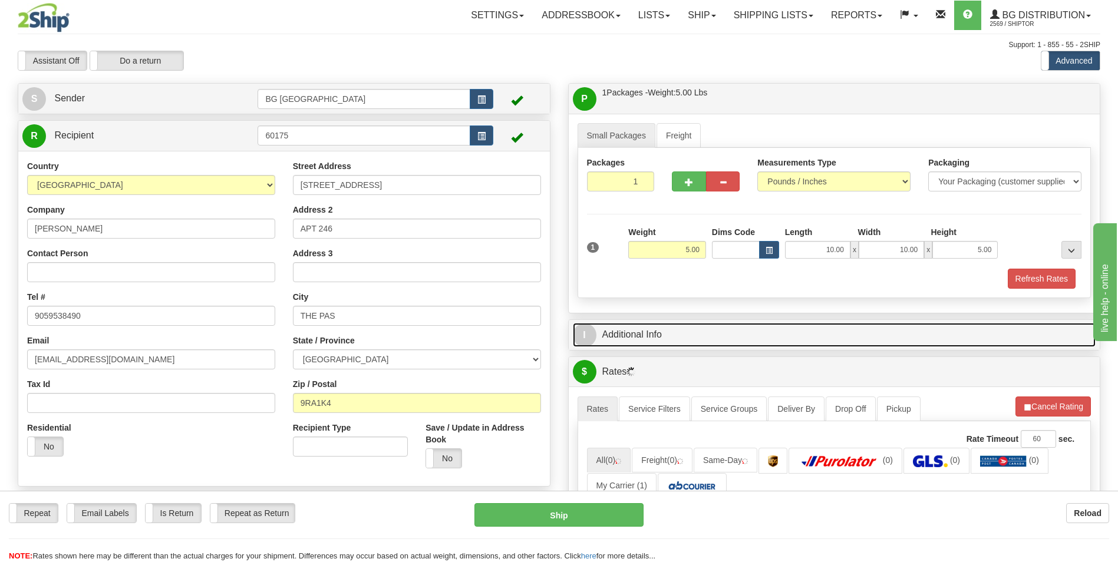
click at [658, 323] on link "I Additional Info" at bounding box center [834, 335] width 523 height 24
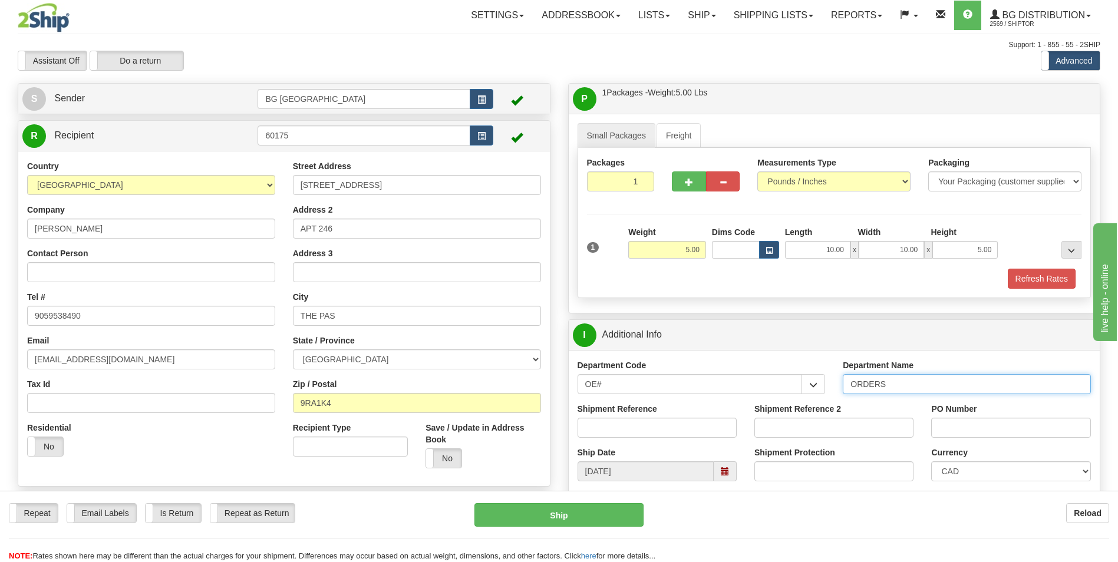
click at [893, 389] on input "ORDERS" at bounding box center [967, 384] width 248 height 20
type input "70183588-00"
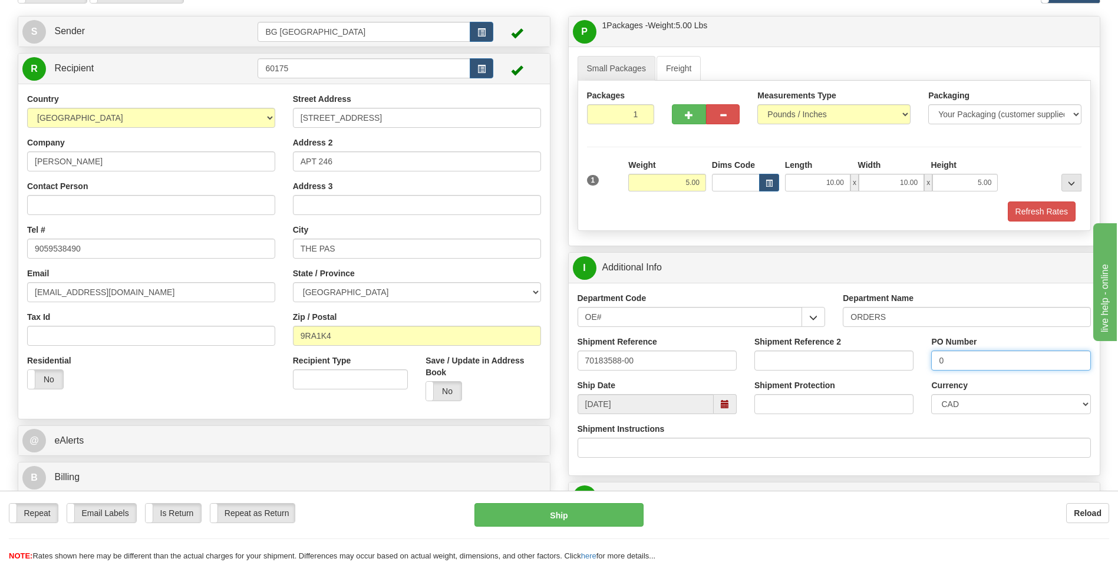
scroll to position [236, 0]
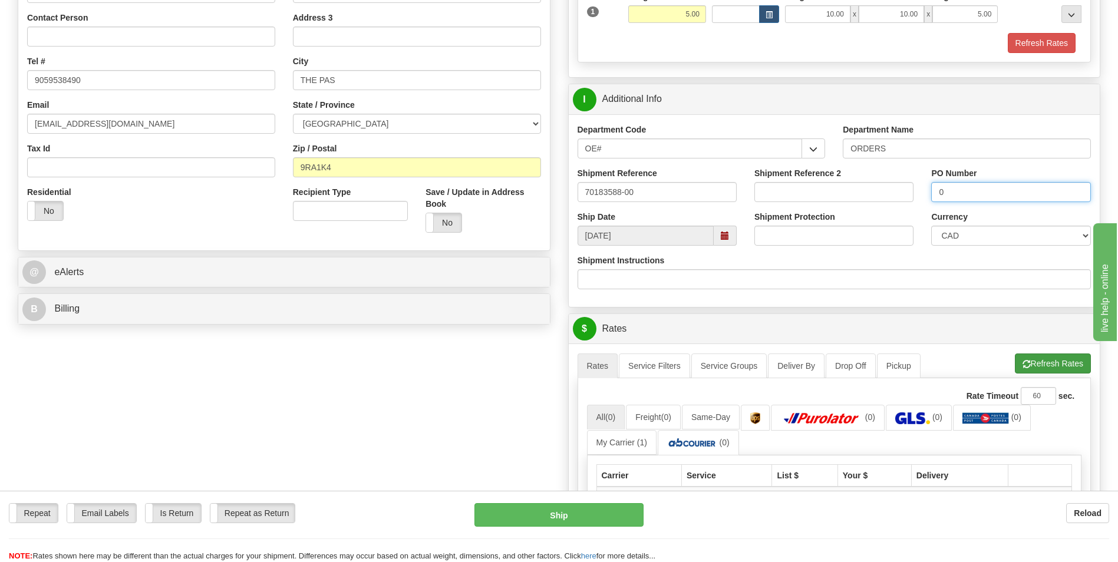
type input "0"
click at [1042, 361] on button "Refresh Rates" at bounding box center [1053, 364] width 76 height 20
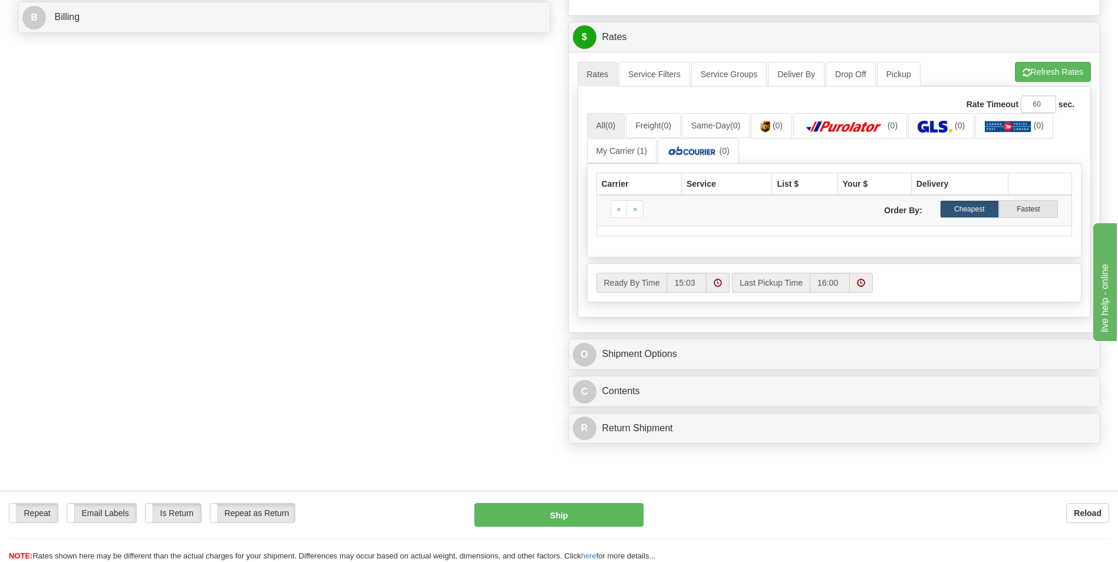
scroll to position [530, 0]
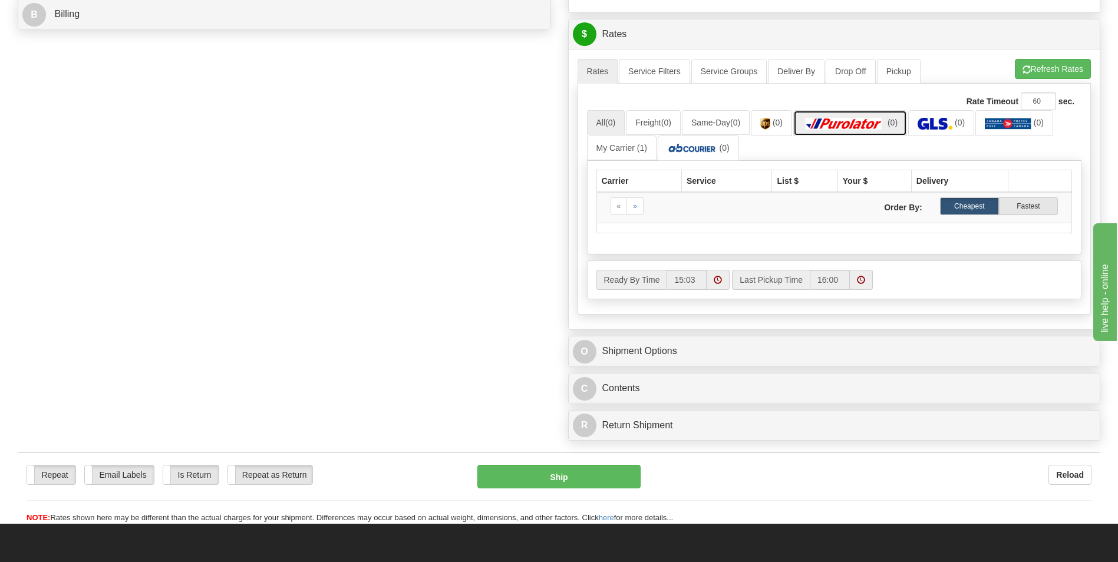
click at [850, 116] on link "(0)" at bounding box center [850, 122] width 114 height 25
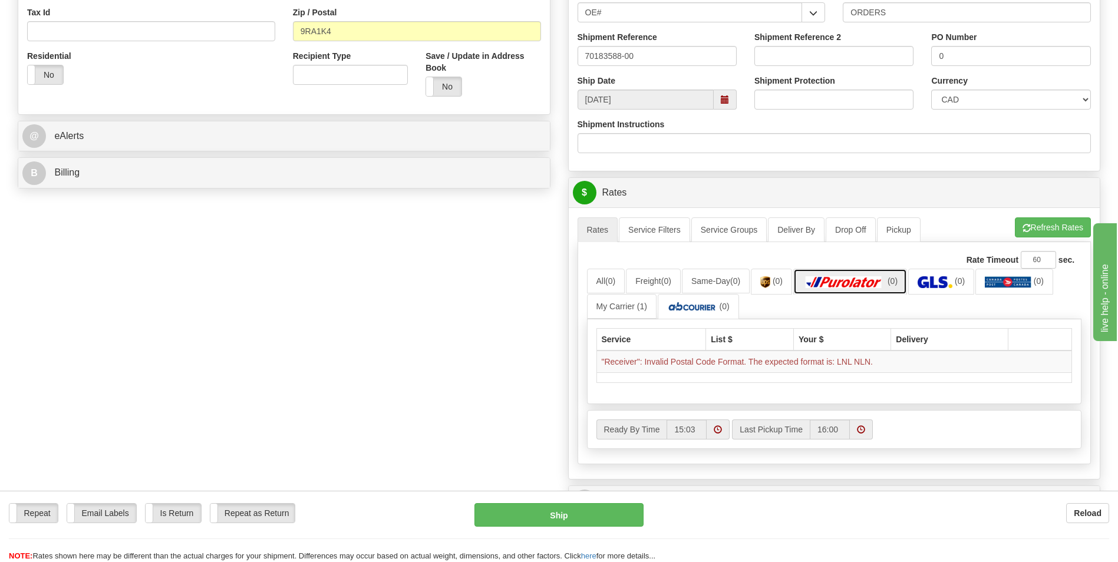
scroll to position [236, 0]
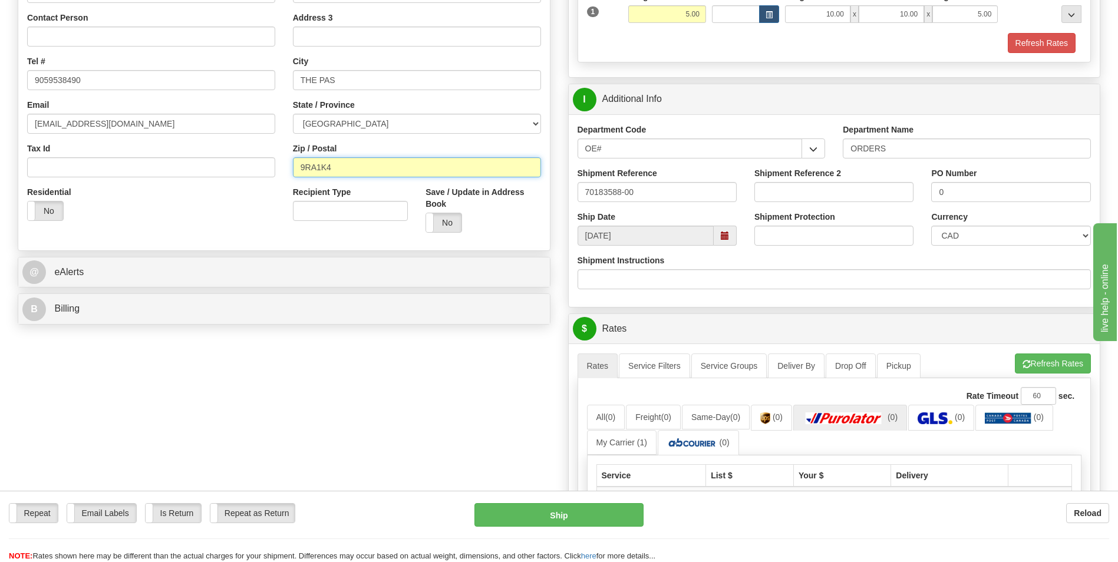
click at [317, 169] on input "9RA1K4" at bounding box center [417, 167] width 248 height 20
click at [315, 341] on div "Create a label for the return Create Pickup Without Label S" at bounding box center [559, 289] width 1100 height 885
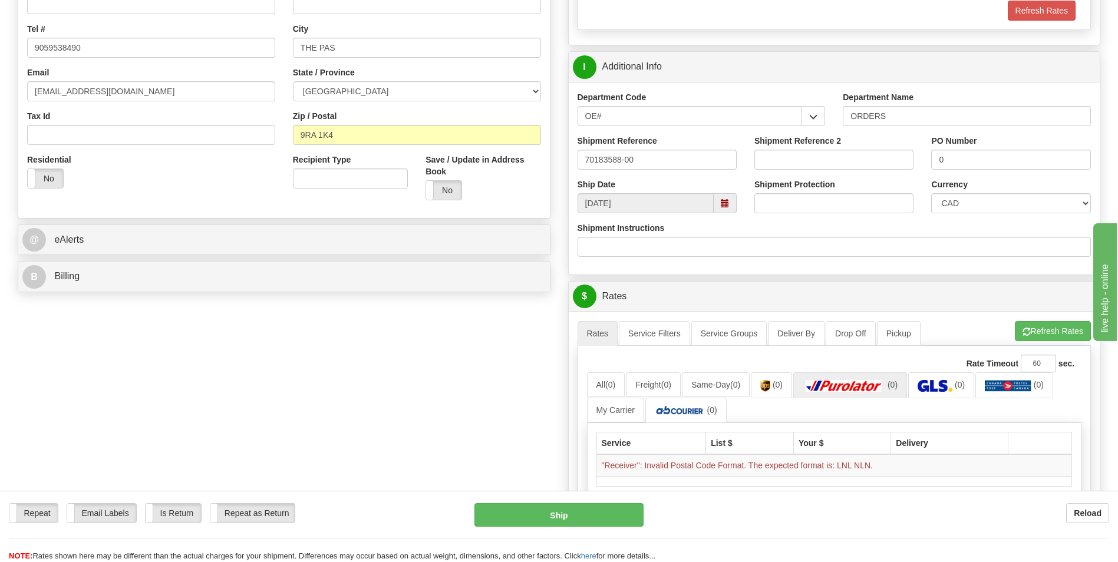
scroll to position [59, 0]
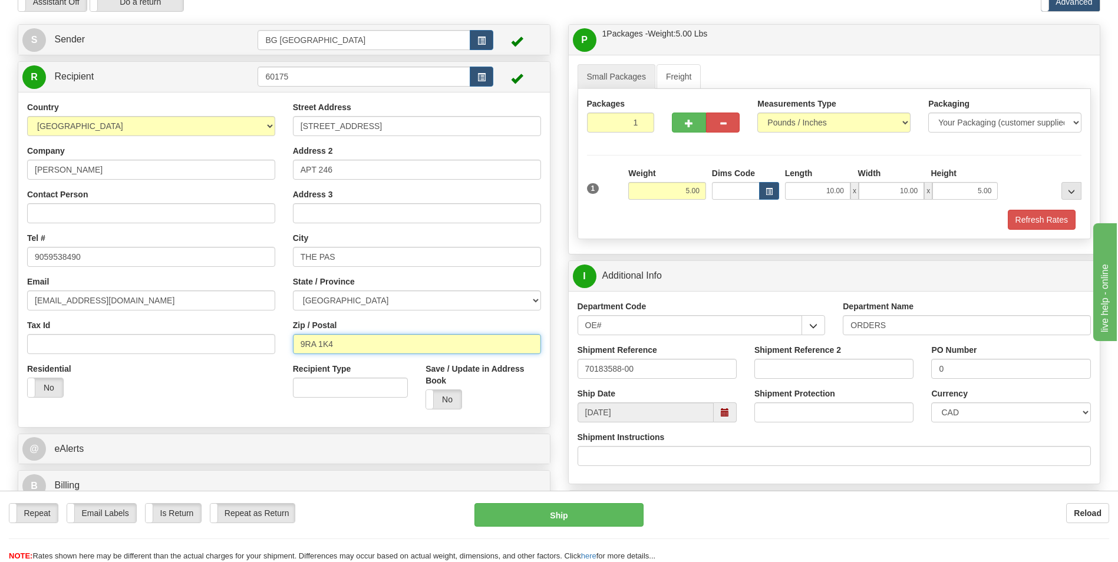
click at [310, 342] on input "9RA 1K4" at bounding box center [417, 344] width 248 height 20
type input "R9A 1K4"
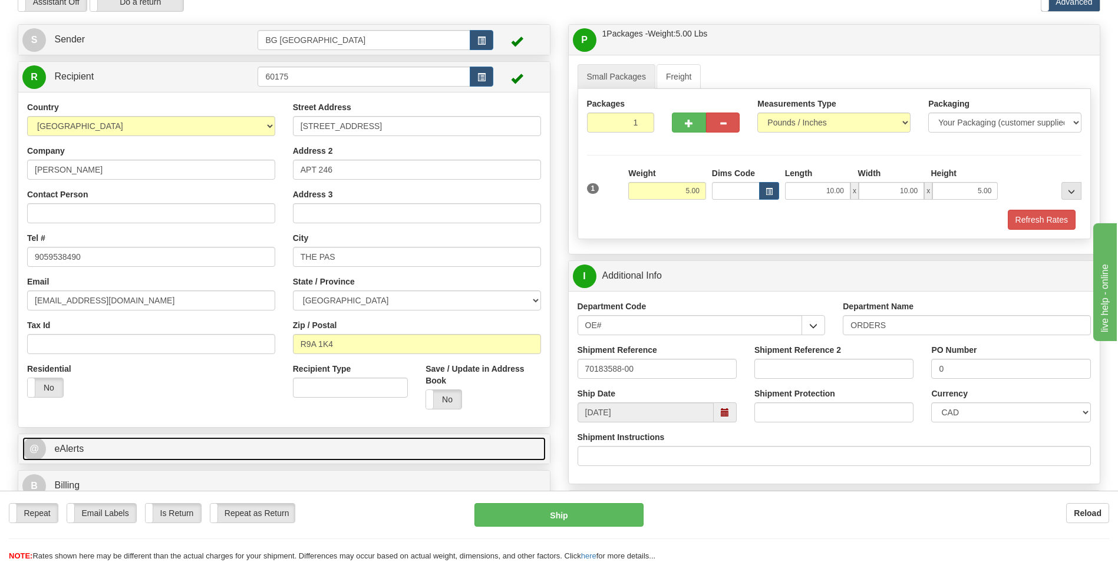
click at [309, 440] on link "@ eAlerts" at bounding box center [283, 449] width 523 height 24
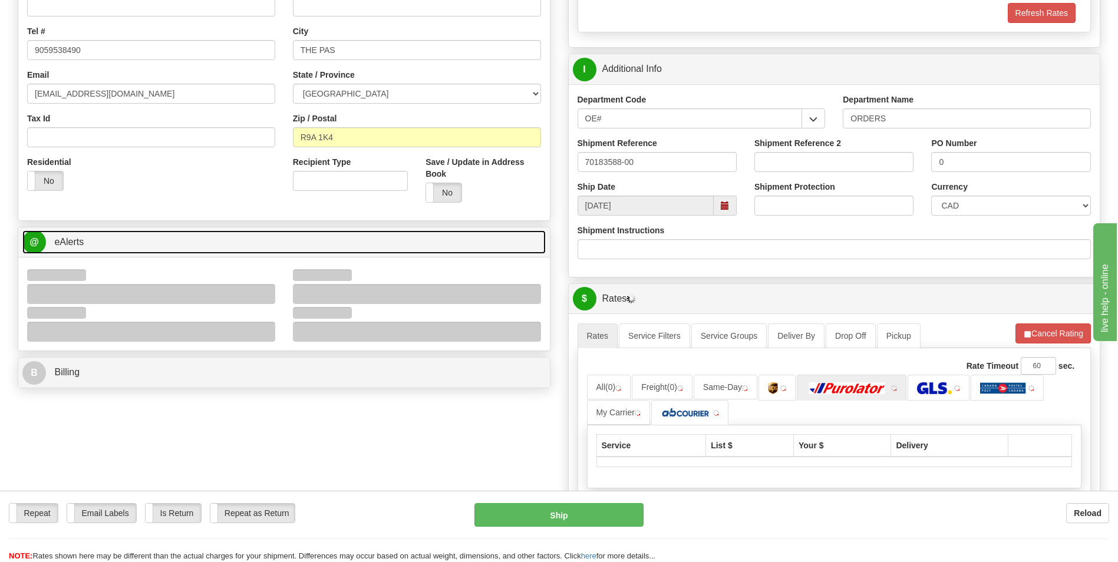
scroll to position [295, 0]
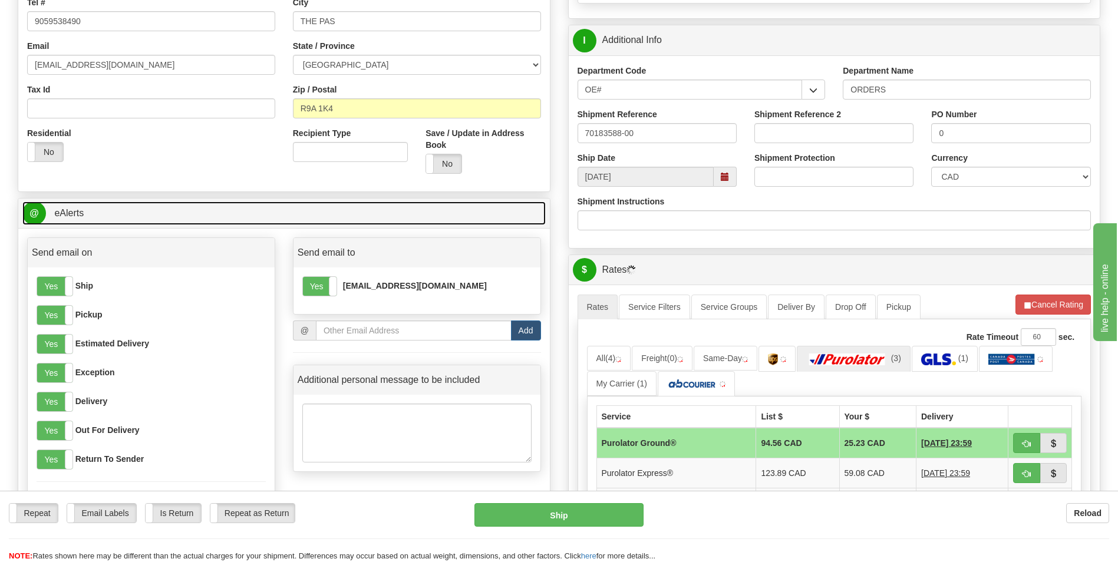
click at [393, 213] on link "@ eAlerts" at bounding box center [283, 213] width 523 height 24
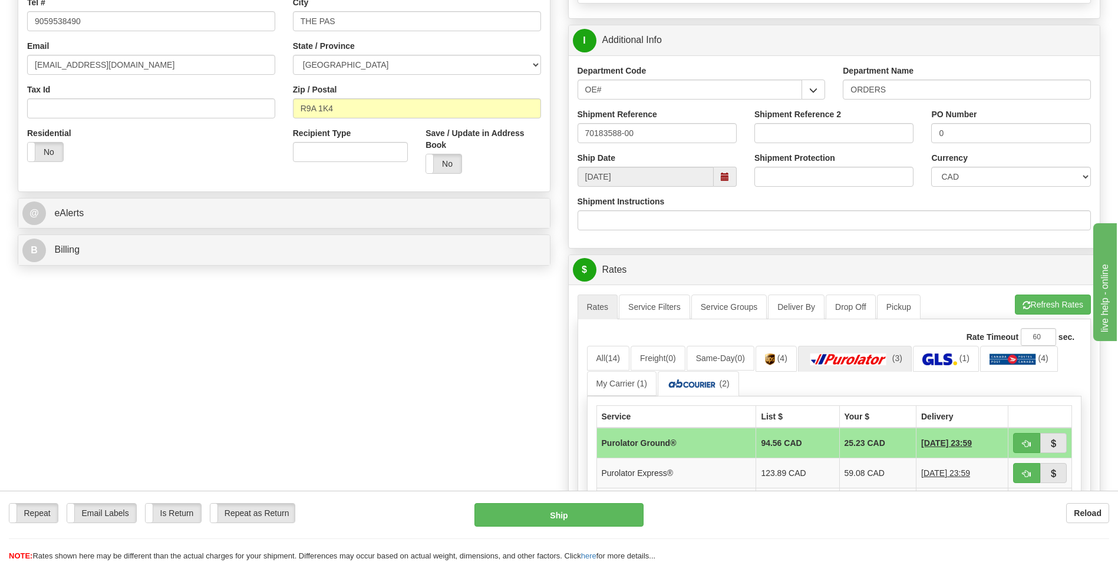
click at [859, 450] on td "25.23 CAD" at bounding box center [877, 443] width 77 height 31
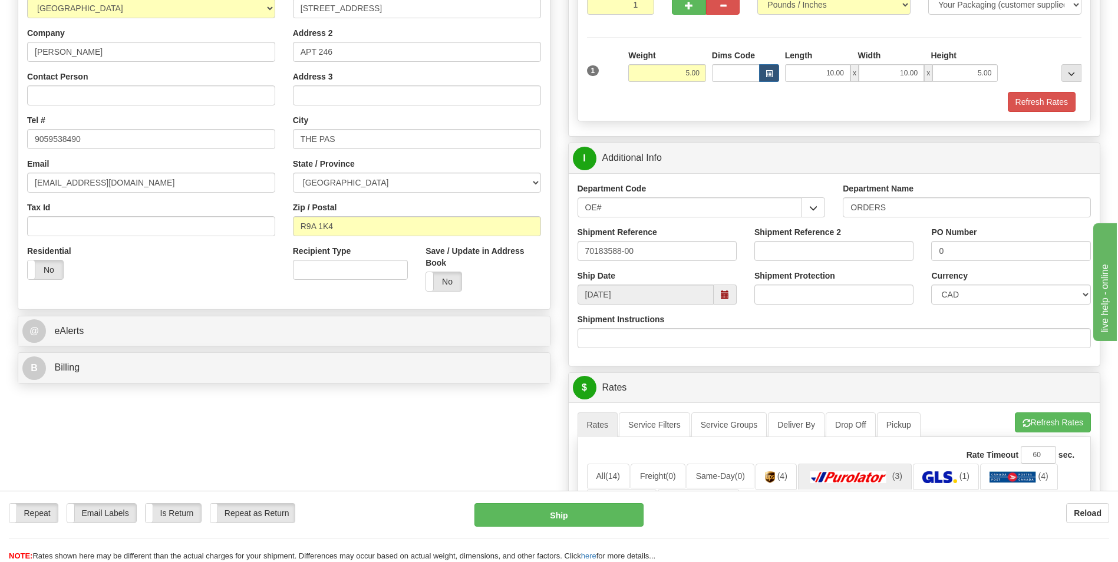
scroll to position [530, 0]
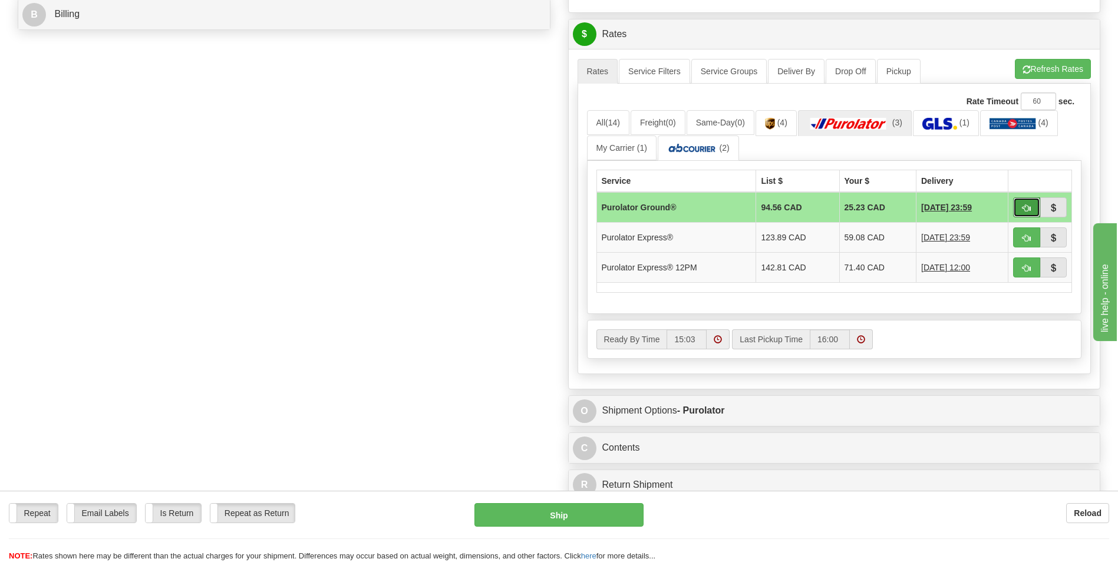
click at [1032, 209] on button "button" at bounding box center [1026, 207] width 27 height 20
type input "260"
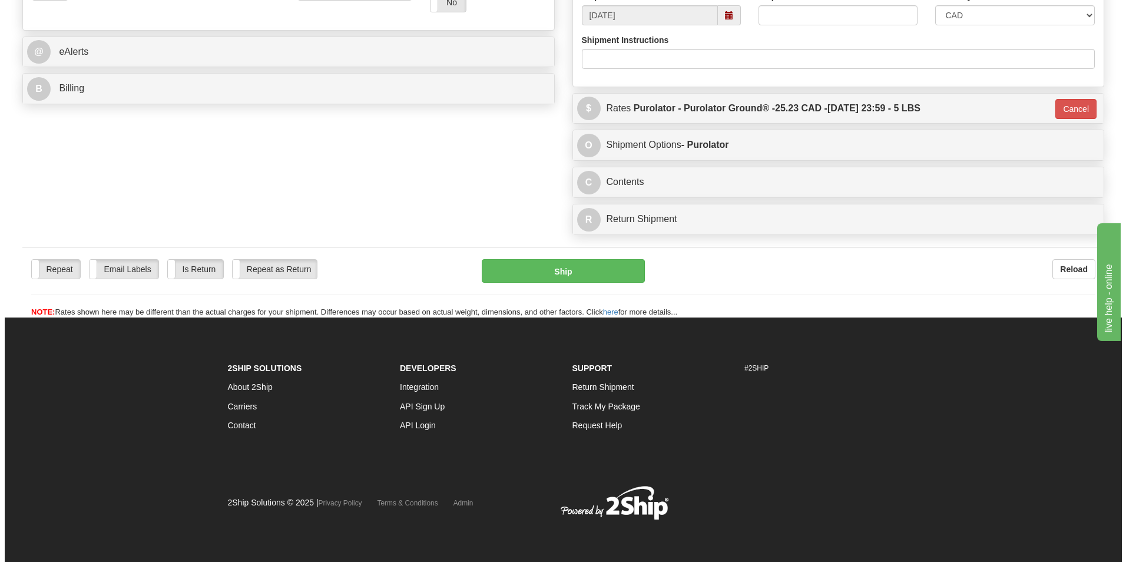
scroll to position [456, 0]
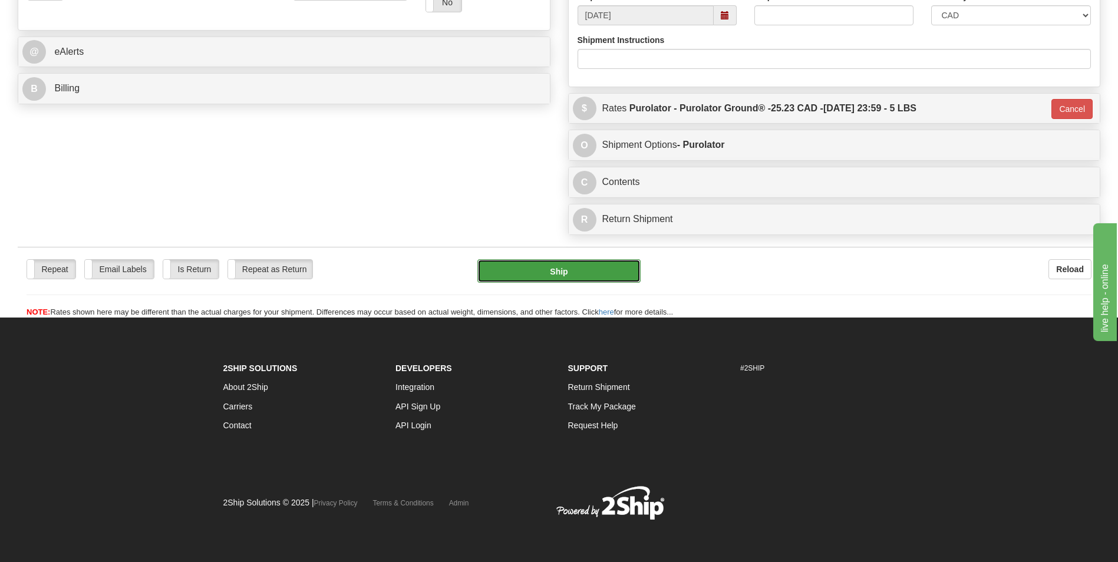
click at [612, 259] on button "Ship" at bounding box center [558, 271] width 163 height 24
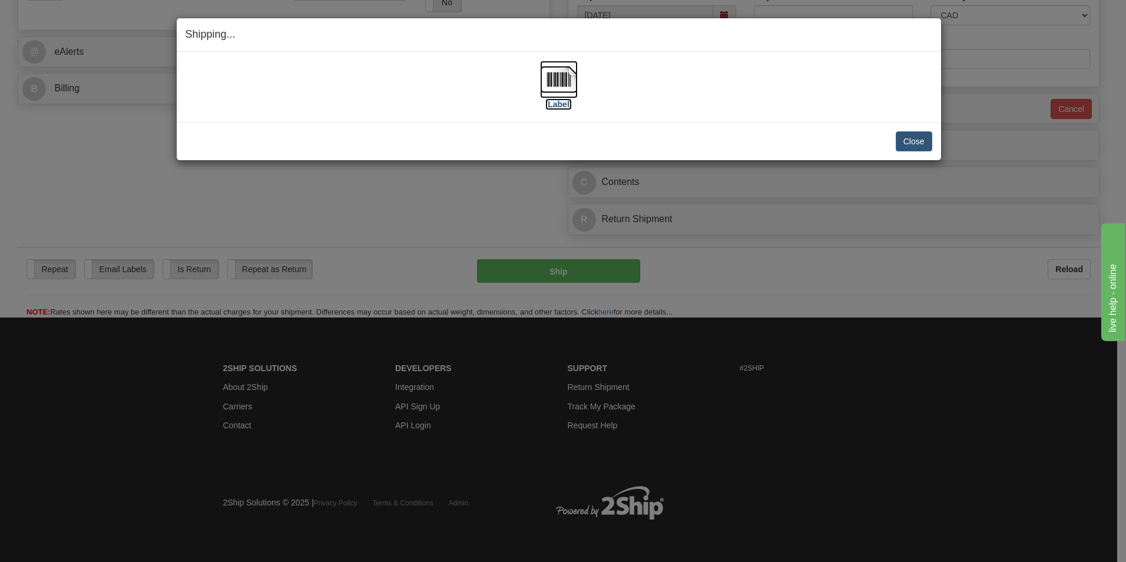
click at [547, 87] on img at bounding box center [559, 80] width 38 height 38
click at [920, 139] on button "Close" at bounding box center [914, 141] width 37 height 20
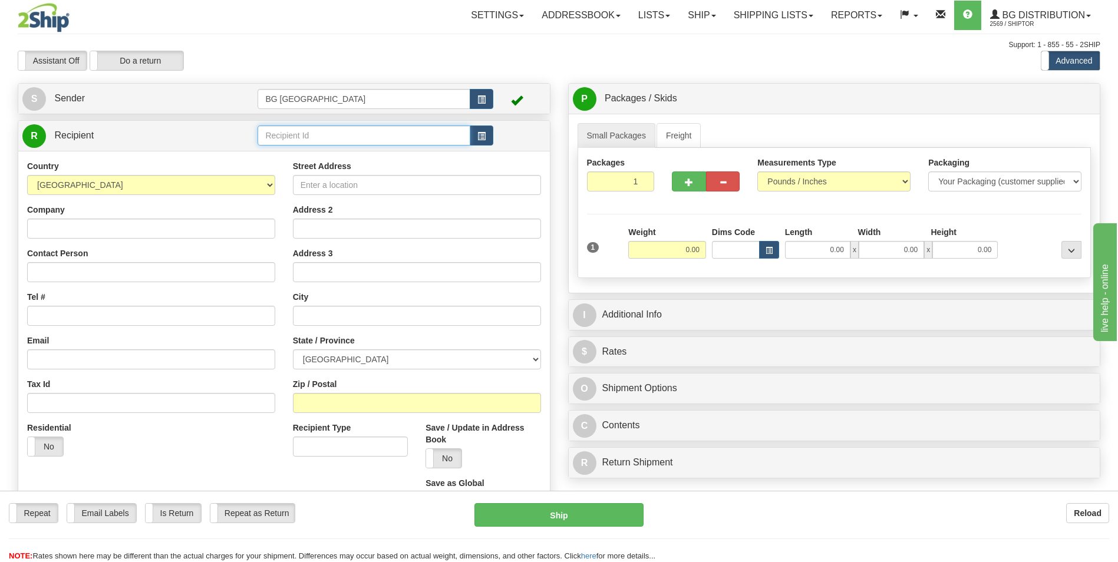
click at [303, 135] on input "text" at bounding box center [363, 135] width 212 height 20
click at [480, 141] on button "button" at bounding box center [482, 135] width 24 height 20
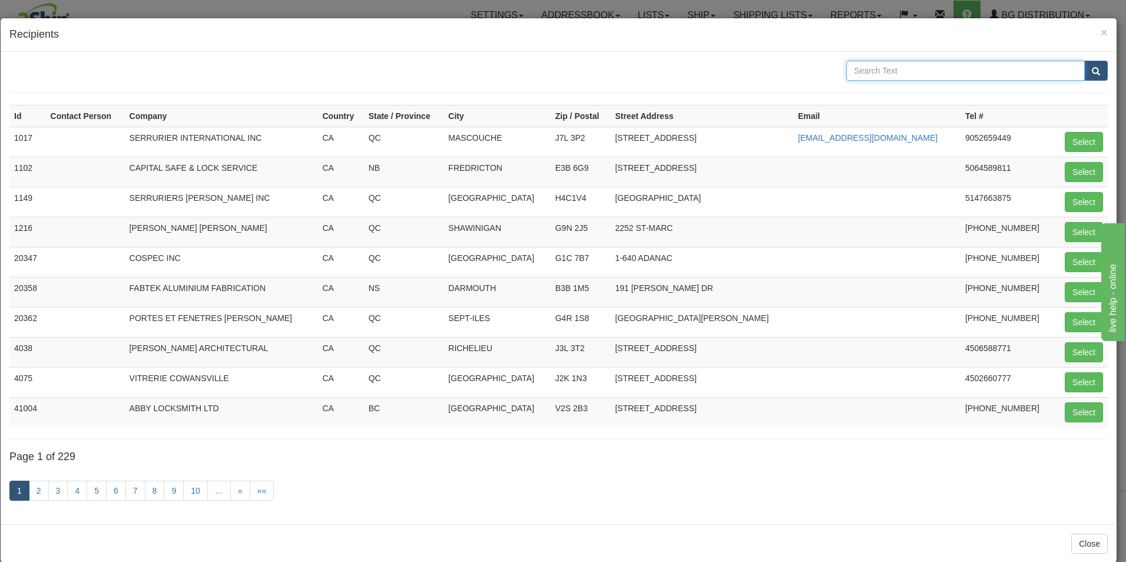
click at [930, 68] on input "text" at bounding box center [966, 71] width 239 height 20
type input "babb"
click at [1085, 77] on button "submit" at bounding box center [1097, 71] width 24 height 20
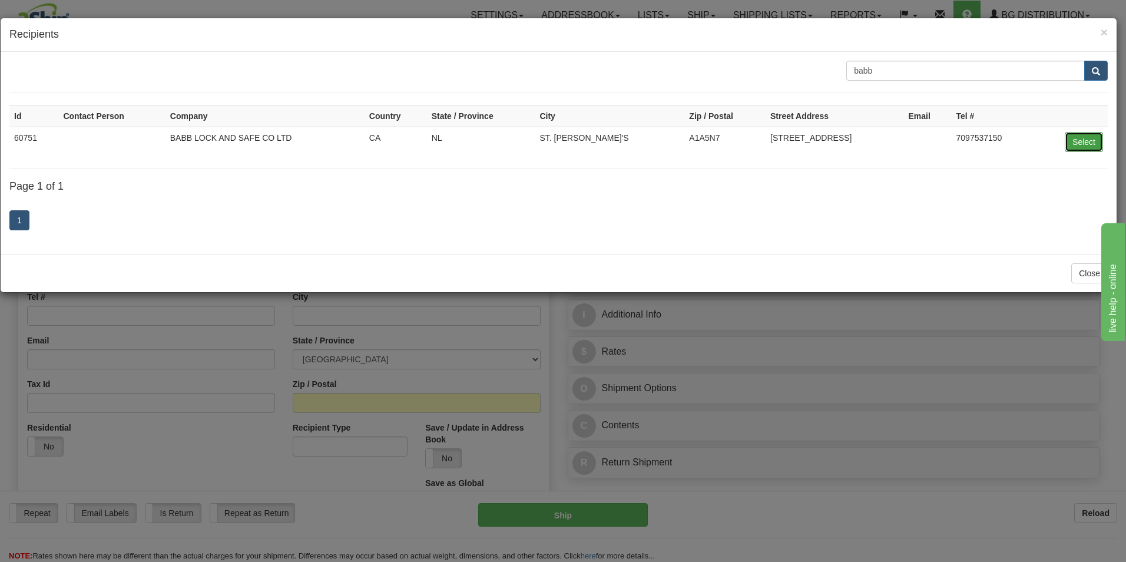
click at [1085, 149] on button "Select" at bounding box center [1084, 142] width 38 height 20
type input "60751"
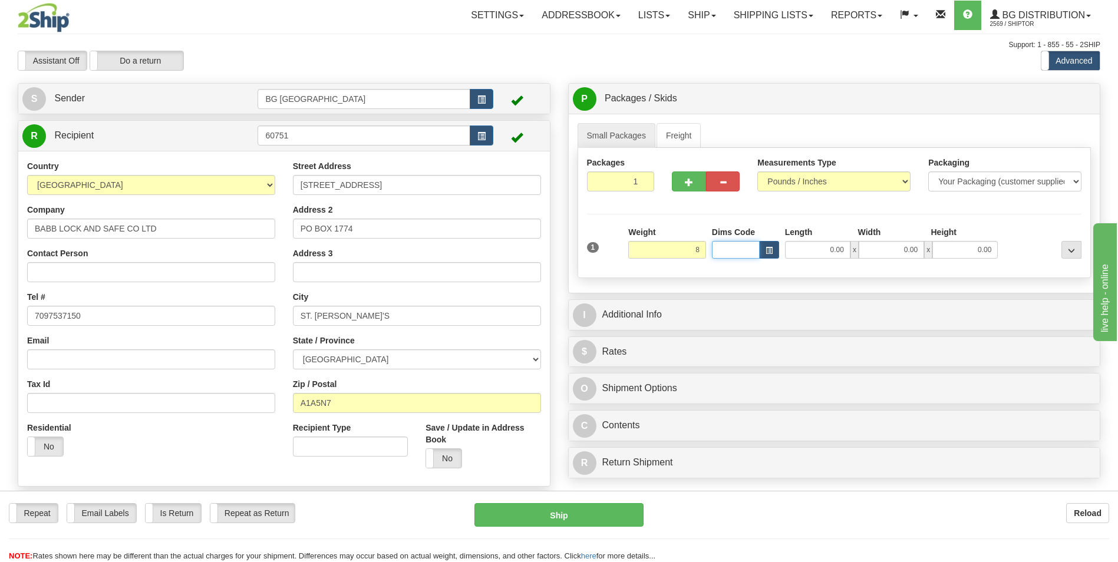
type input "8.00"
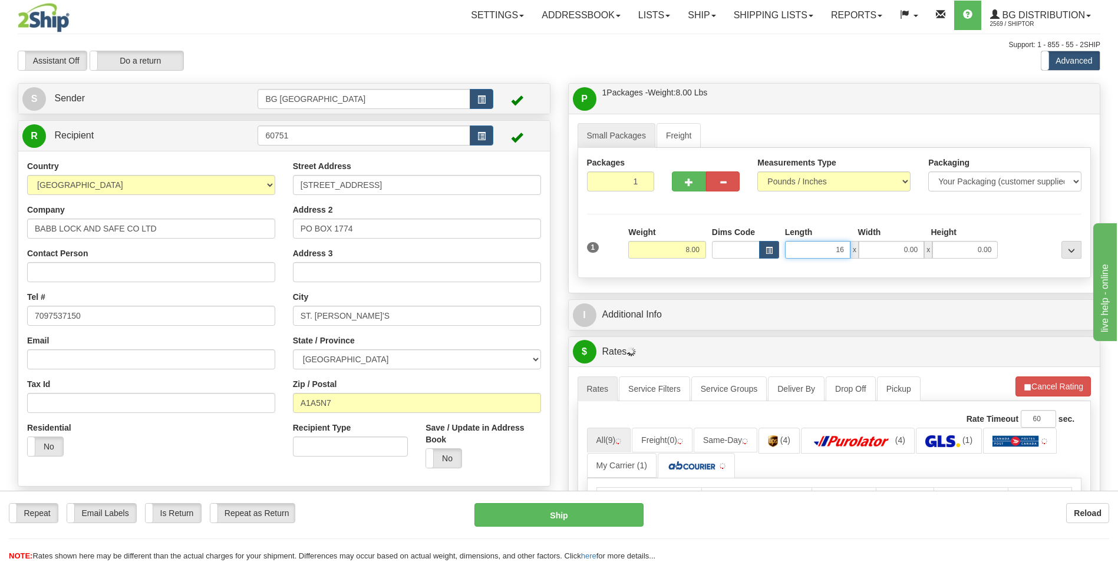
type input "16.00"
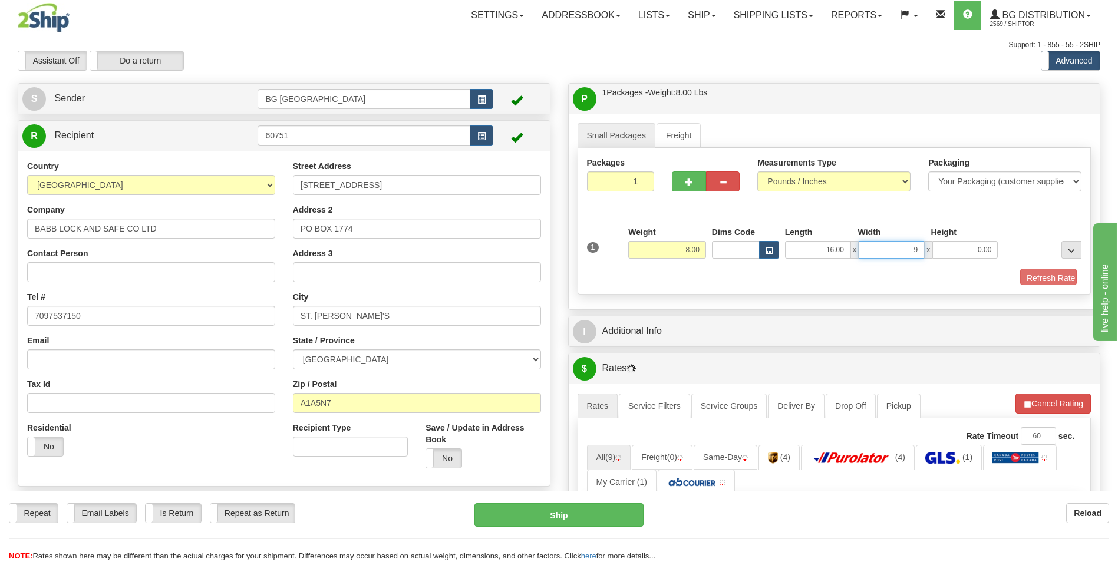
type input "9.00"
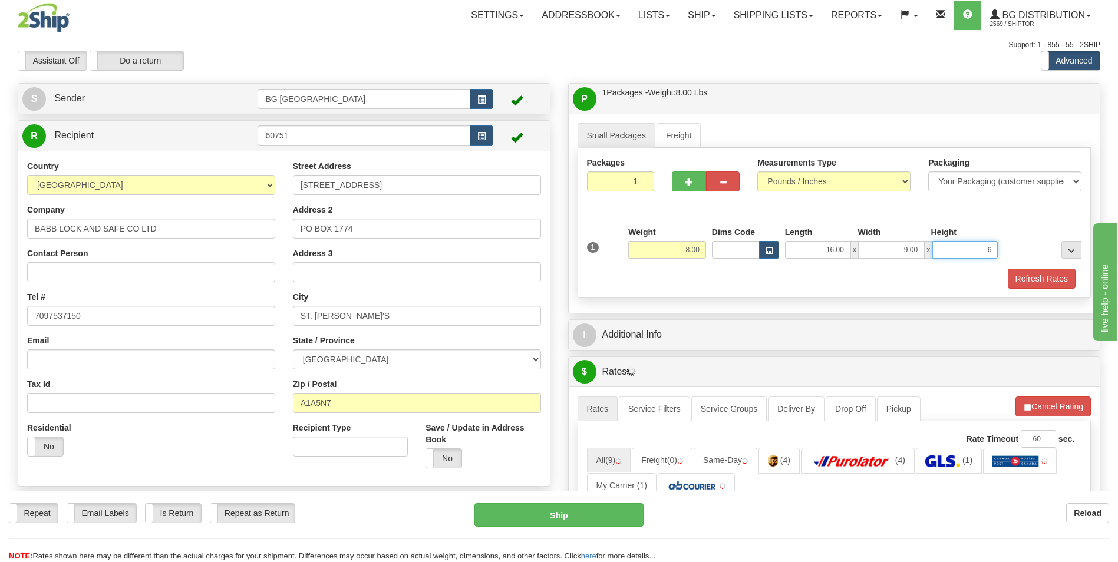
type input "6.00"
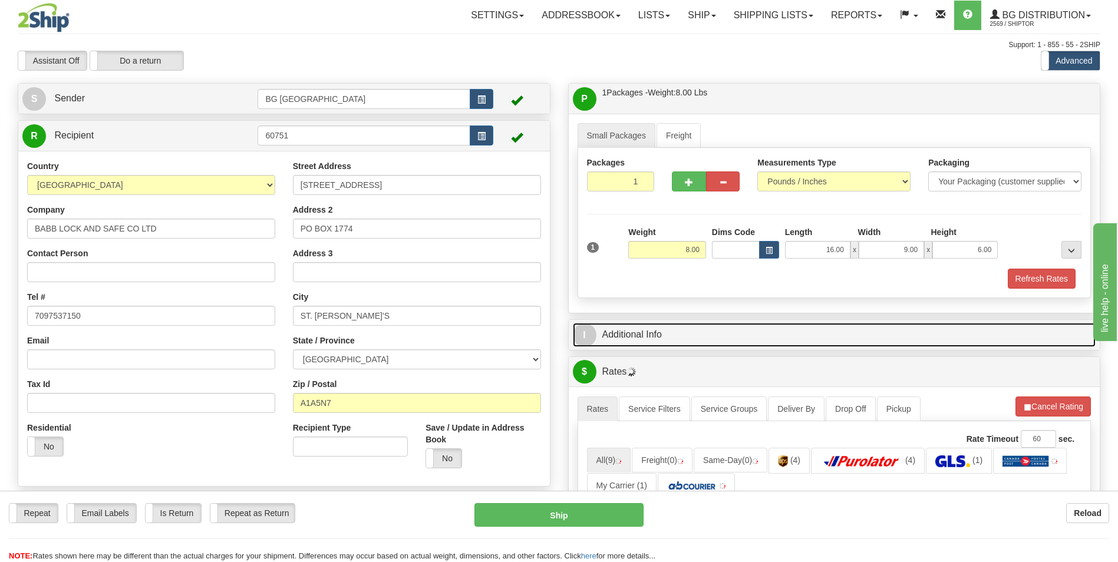
click at [667, 325] on link "I Additional Info" at bounding box center [834, 335] width 523 height 24
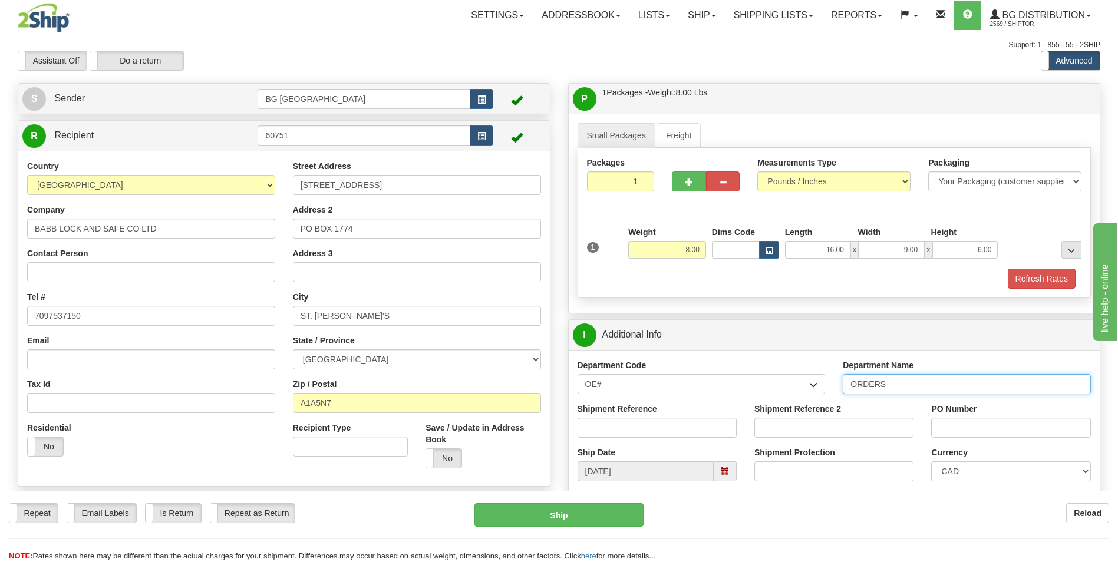
click at [888, 382] on input "ORDERS" at bounding box center [967, 384] width 248 height 20
type input "70176524-00"
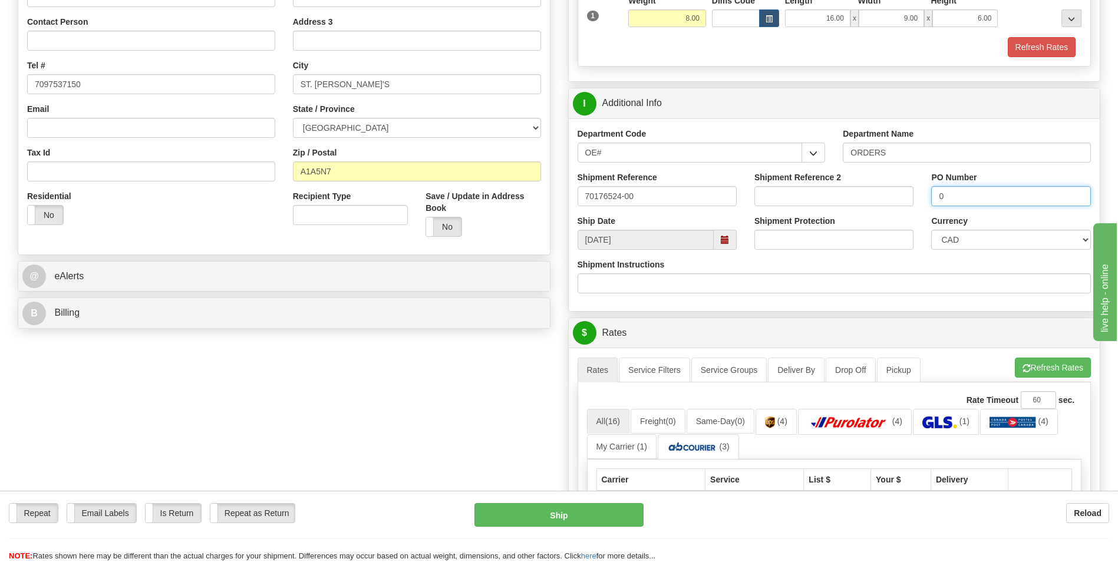
scroll to position [236, 0]
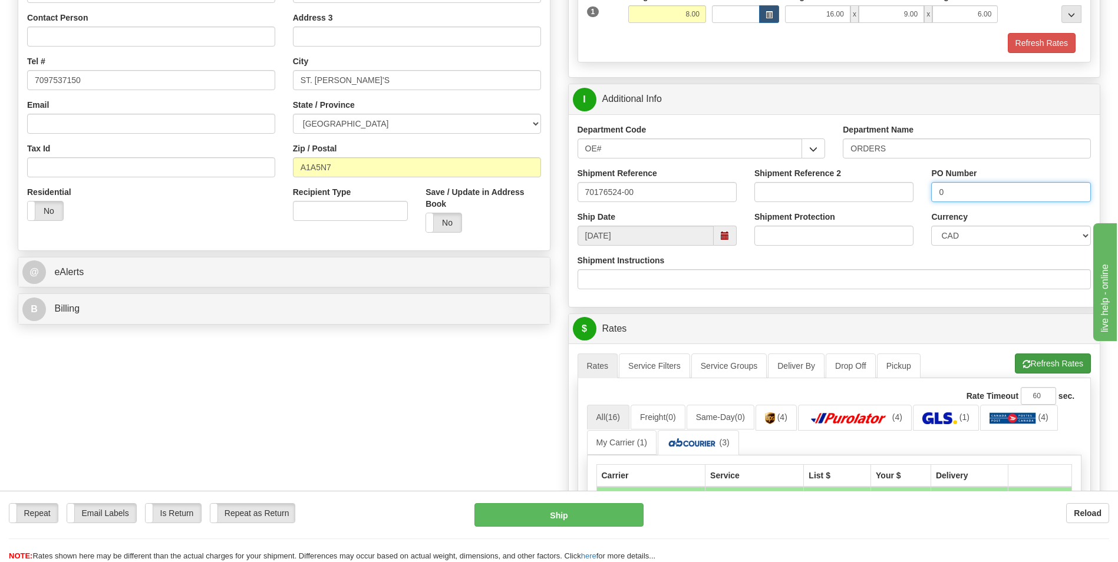
type input "0"
click at [1038, 361] on button "Refresh Rates" at bounding box center [1053, 364] width 76 height 20
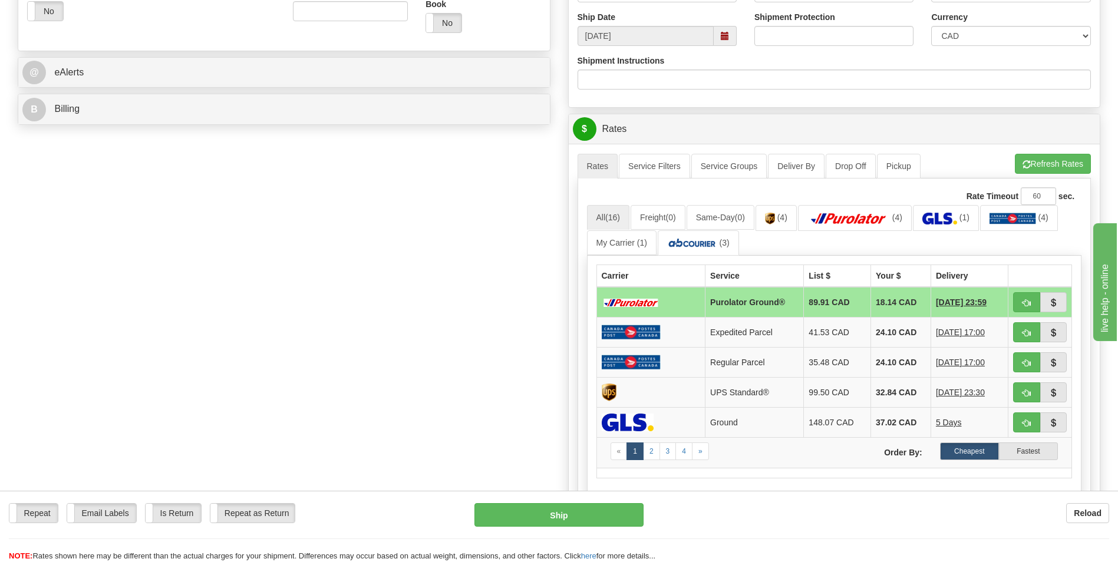
scroll to position [471, 0]
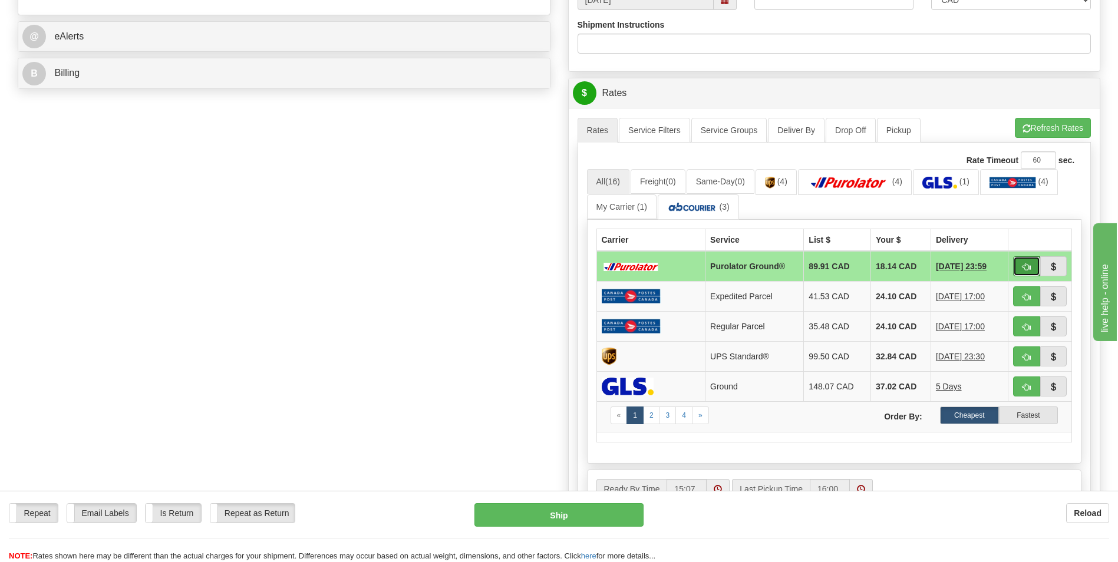
click at [1031, 268] on button "button" at bounding box center [1026, 266] width 27 height 20
type input "260"
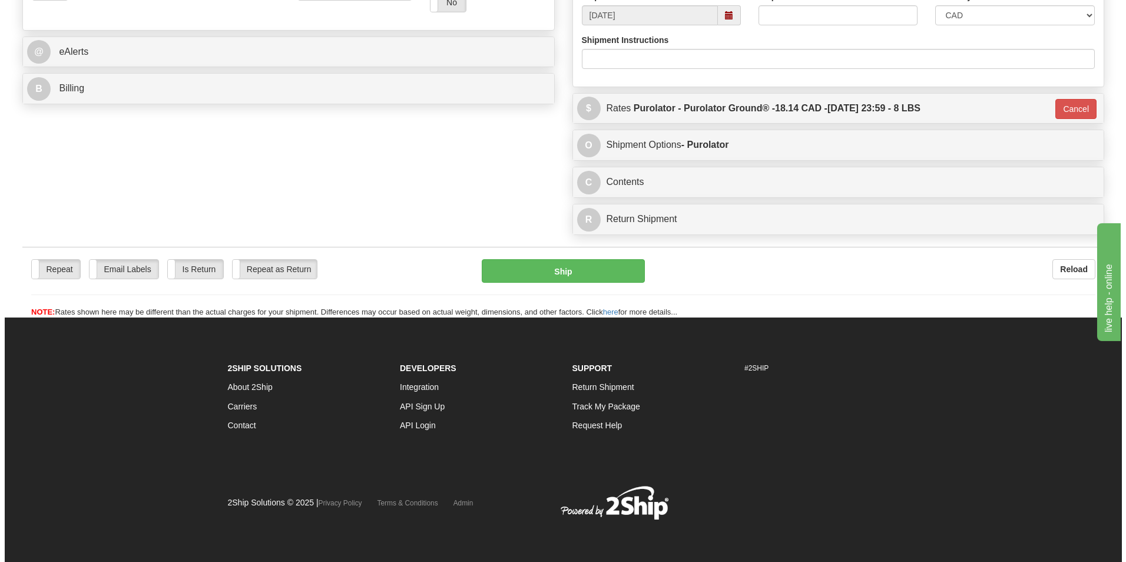
scroll to position [456, 0]
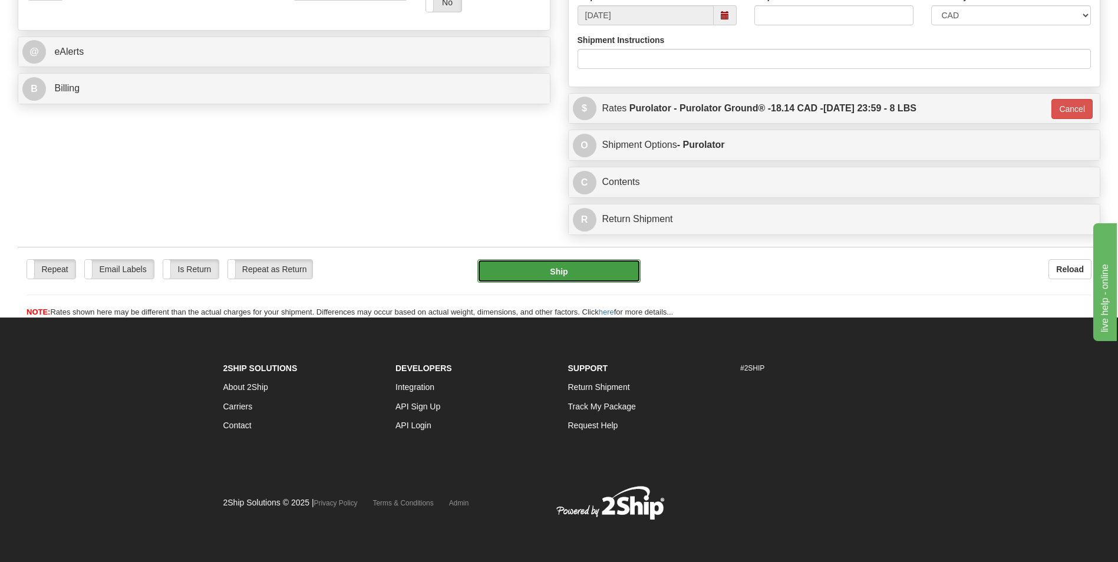
click at [516, 263] on button "Ship" at bounding box center [558, 271] width 163 height 24
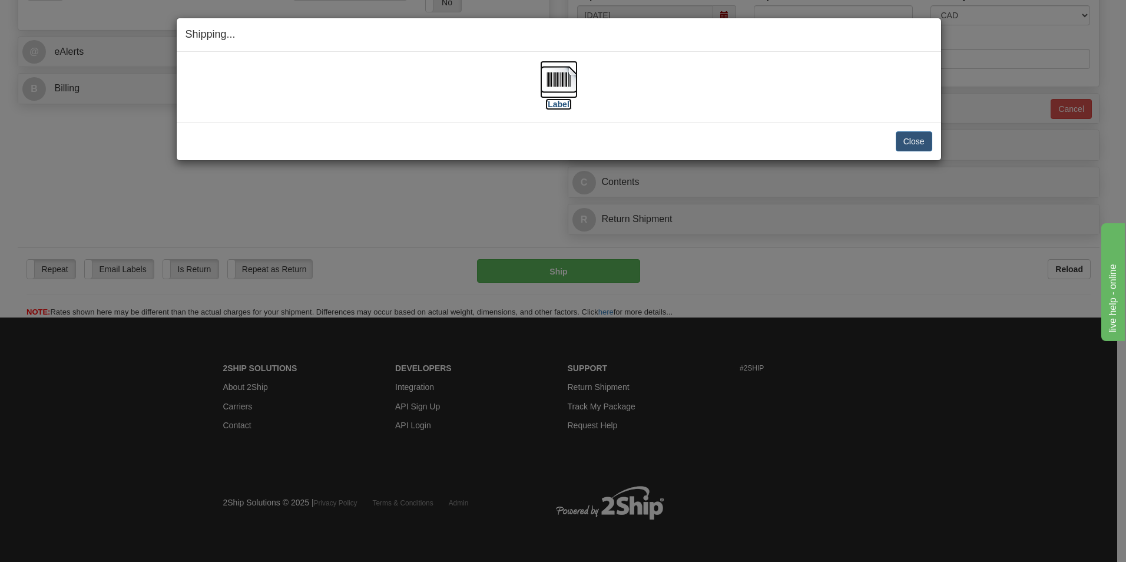
click at [557, 68] on img at bounding box center [559, 80] width 38 height 38
click at [921, 142] on button "Close" at bounding box center [914, 141] width 37 height 20
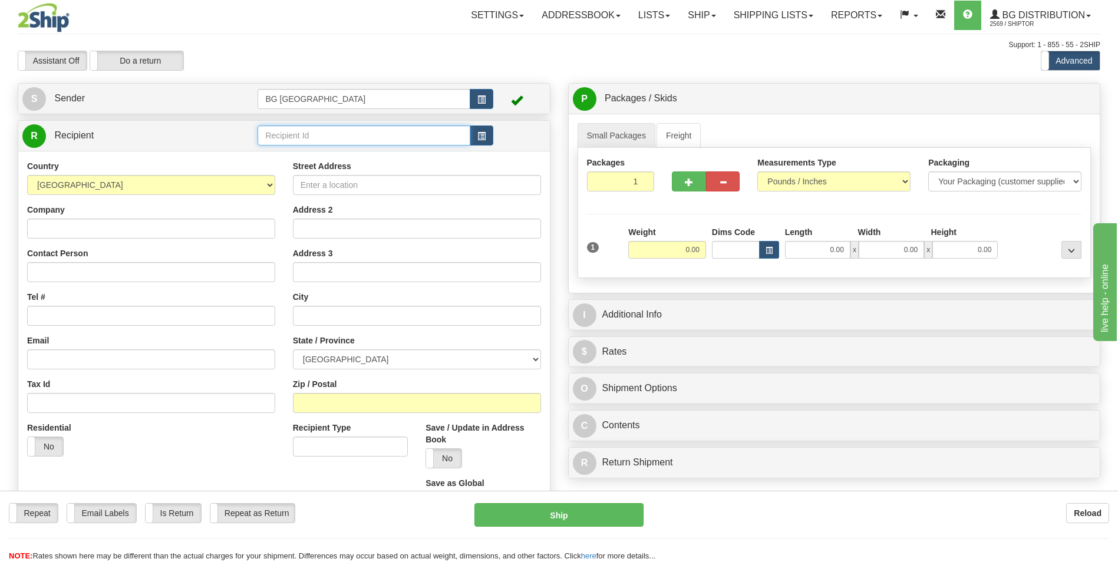
click at [307, 139] on input "text" at bounding box center [363, 135] width 212 height 20
click at [287, 161] on li "60377" at bounding box center [363, 153] width 211 height 15
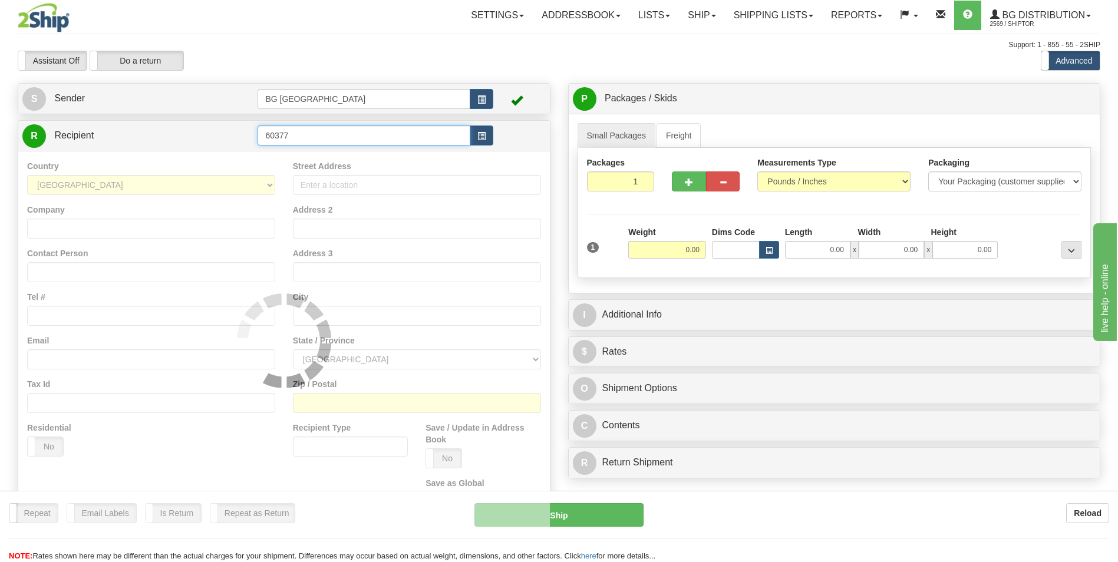
type input "60377"
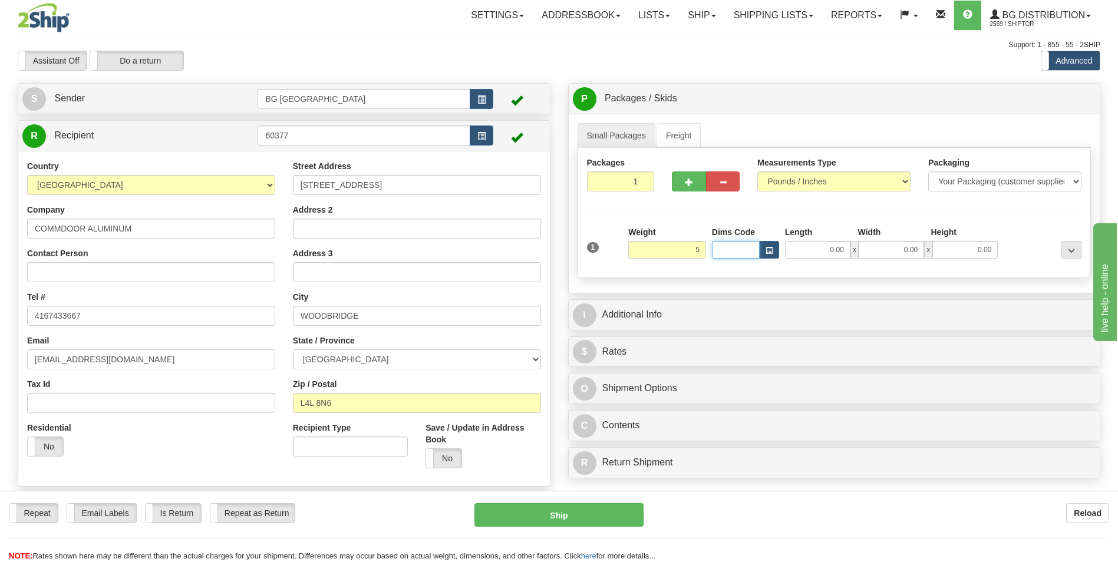
type input "5.00"
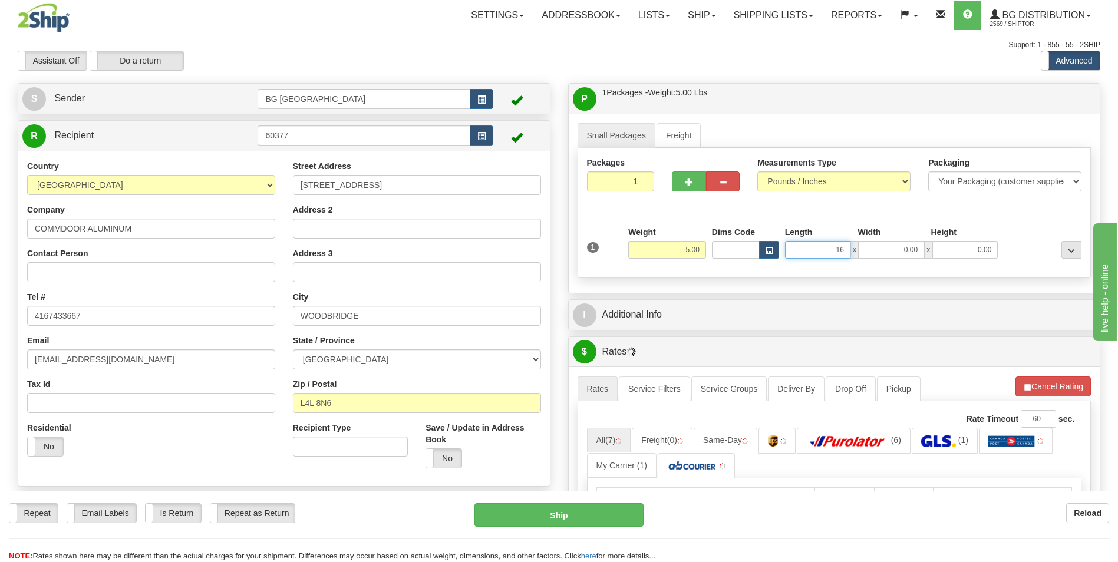
type input "16.00"
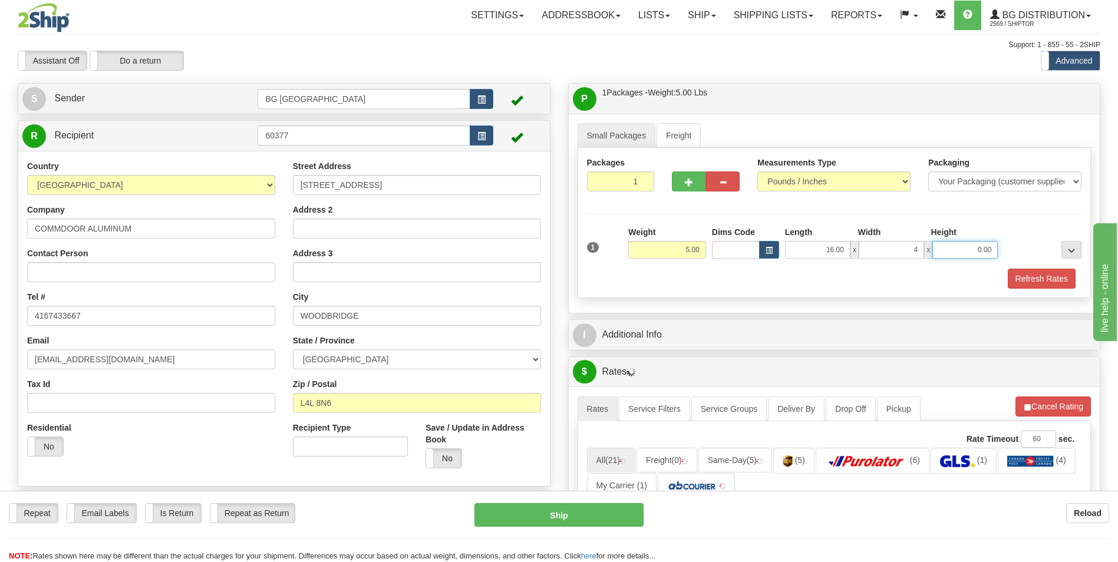
type input "4.00"
type input "2.00"
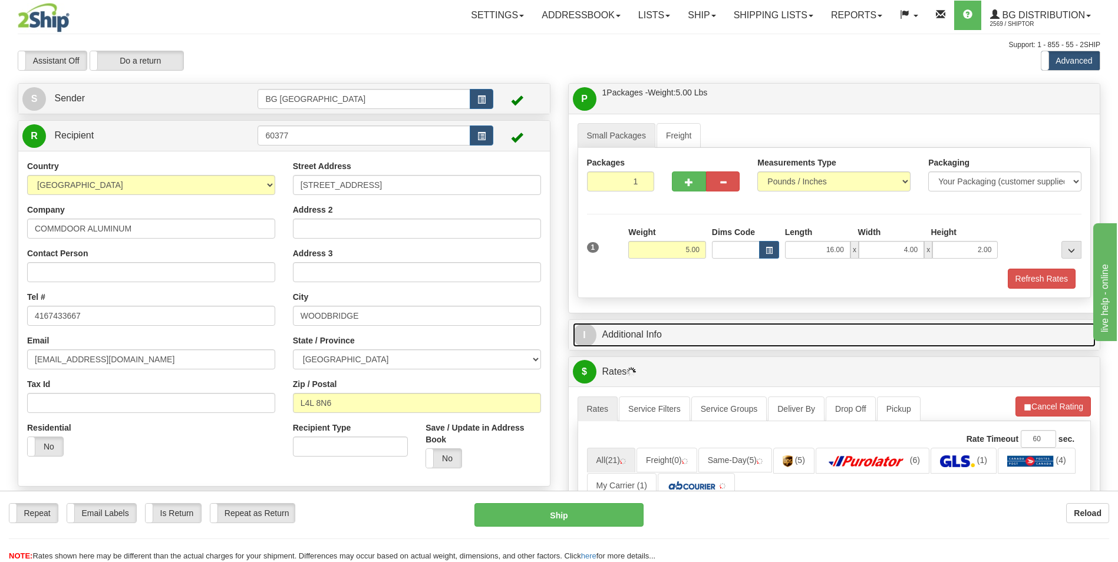
click at [632, 338] on link "I Additional Info" at bounding box center [834, 335] width 523 height 24
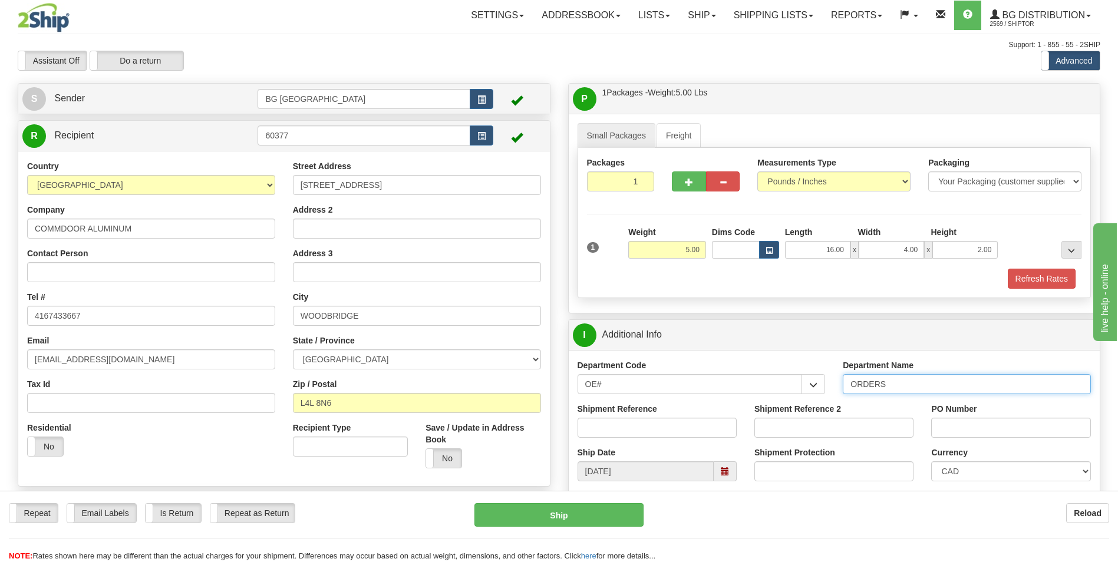
click at [888, 386] on input "ORDERS" at bounding box center [967, 384] width 248 height 20
type input "70183594-00"
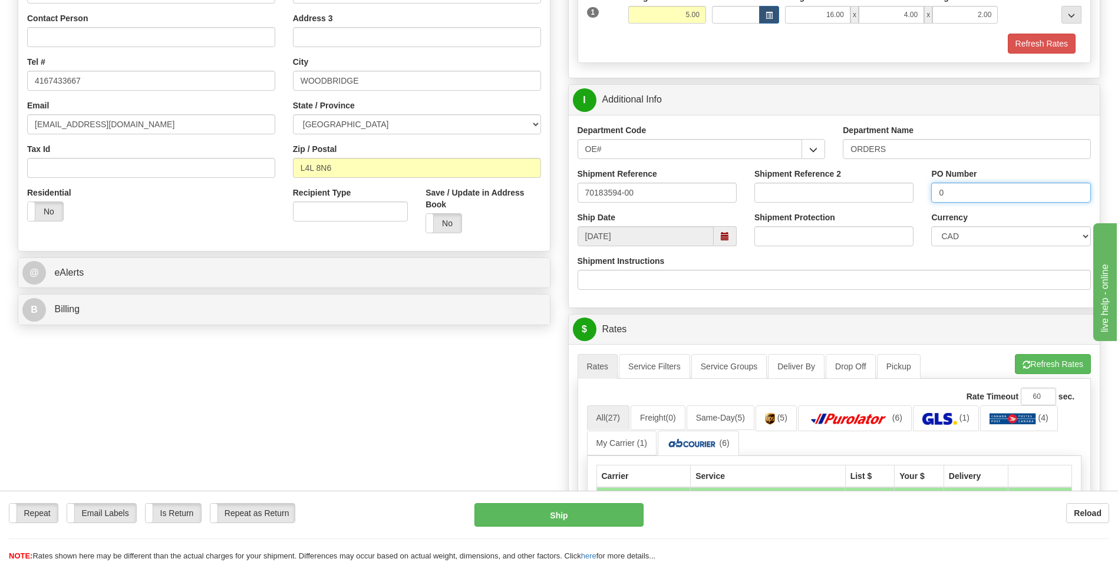
scroll to position [236, 0]
type input "0"
click at [1015, 366] on button "Refresh Rates" at bounding box center [1053, 364] width 76 height 20
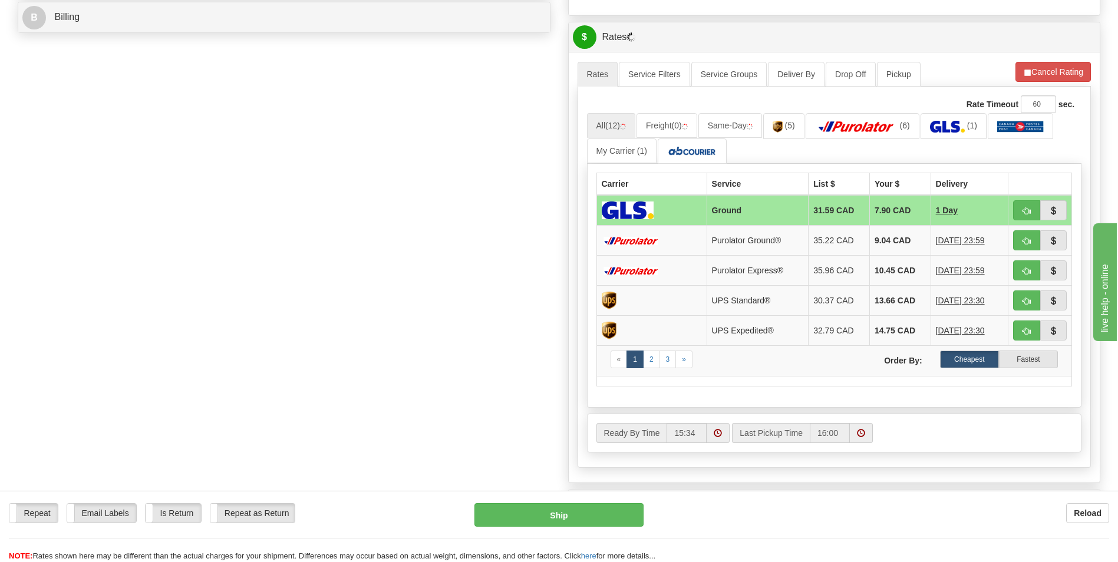
scroll to position [530, 0]
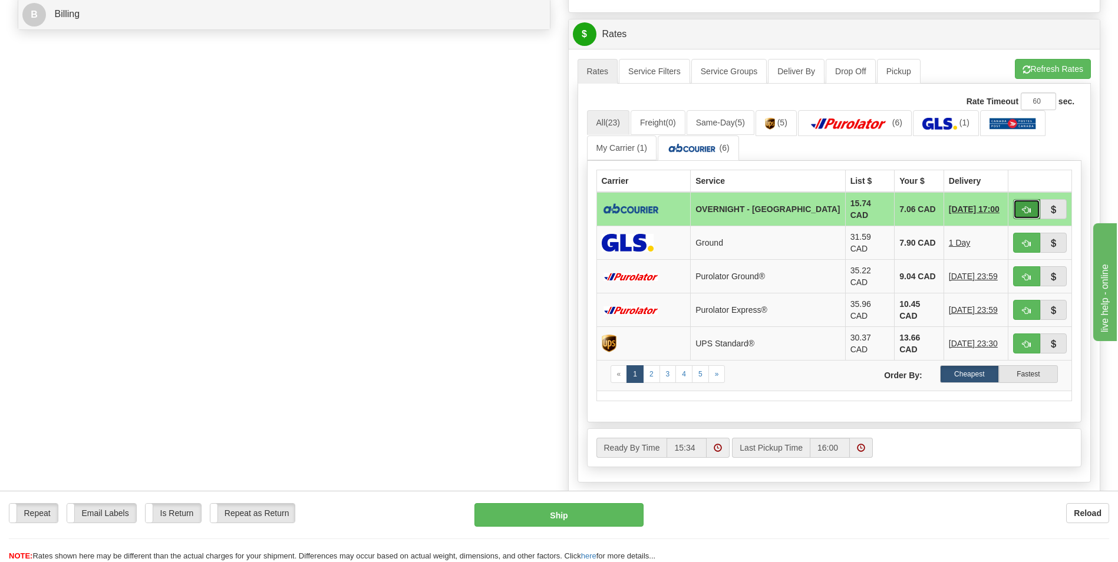
click at [1024, 208] on span "button" at bounding box center [1026, 210] width 8 height 8
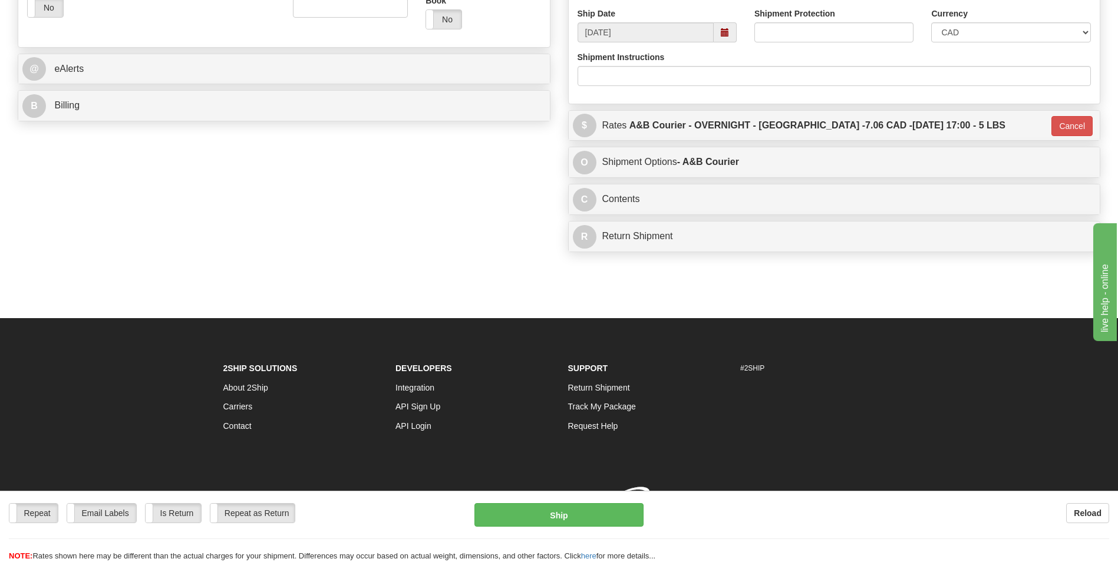
type input "4"
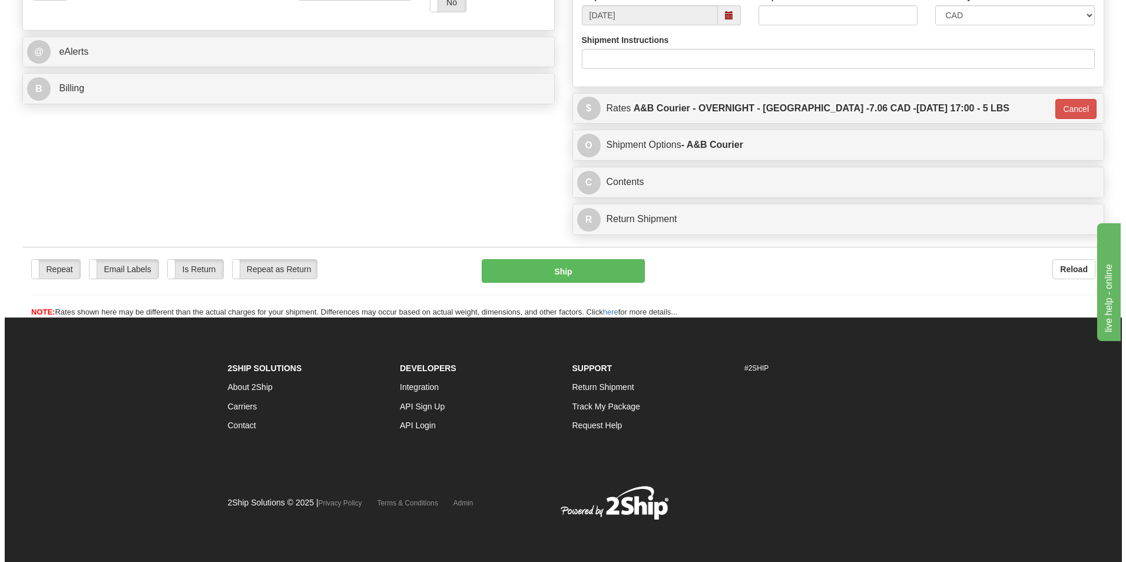
scroll to position [456, 0]
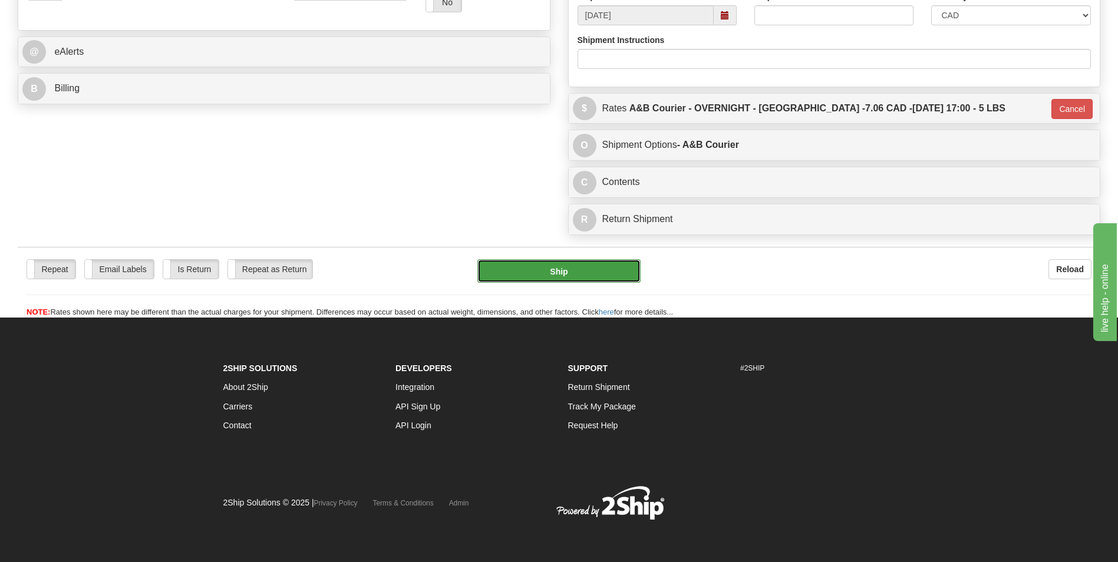
click at [595, 275] on button "Ship" at bounding box center [558, 271] width 163 height 24
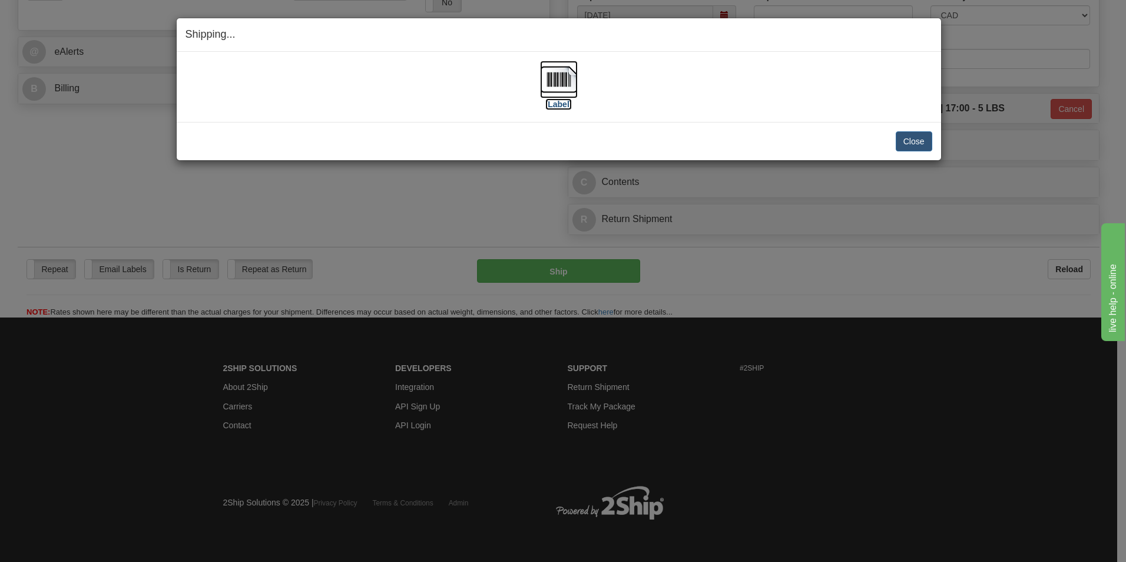
click at [563, 78] on img at bounding box center [559, 80] width 38 height 38
click at [923, 145] on button "Close" at bounding box center [914, 141] width 37 height 20
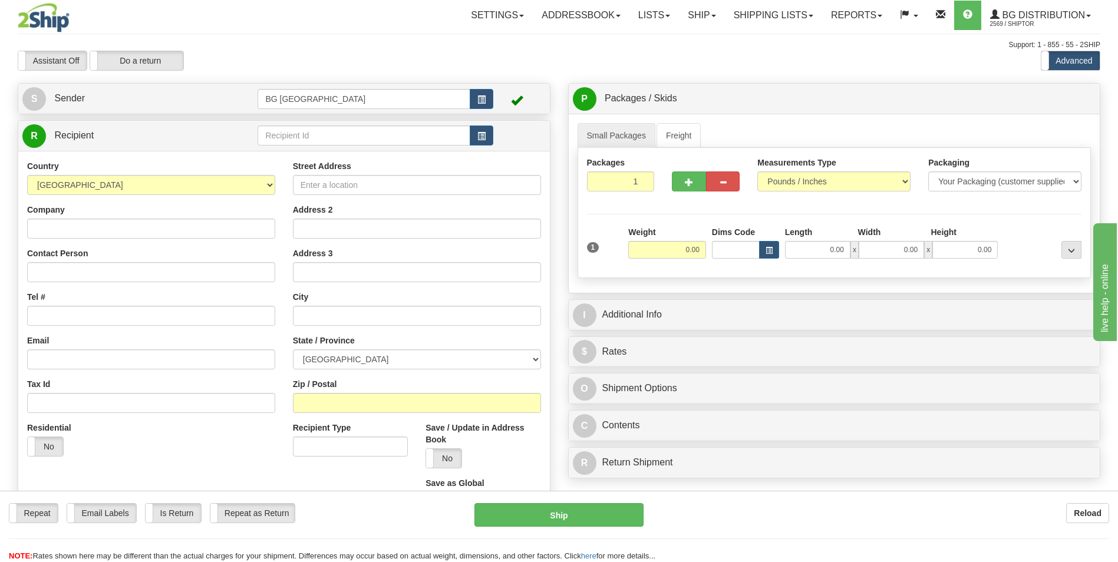
click at [276, 124] on td at bounding box center [374, 136] width 235 height 24
click at [279, 140] on input "text" at bounding box center [363, 135] width 212 height 20
click at [278, 146] on li "60464" at bounding box center [363, 153] width 211 height 15
type input "60464"
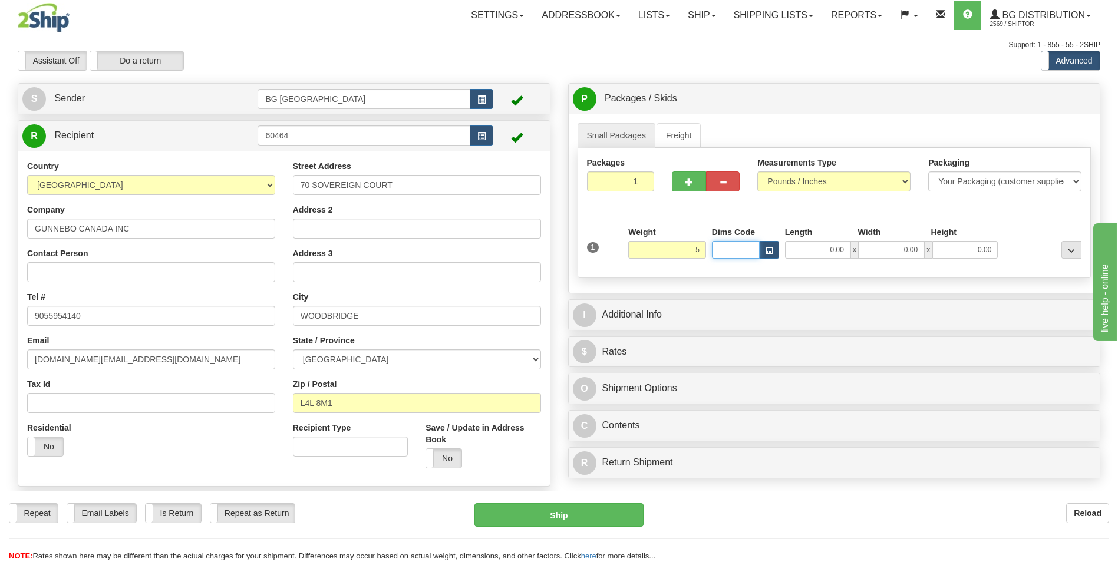
type input "5.00"
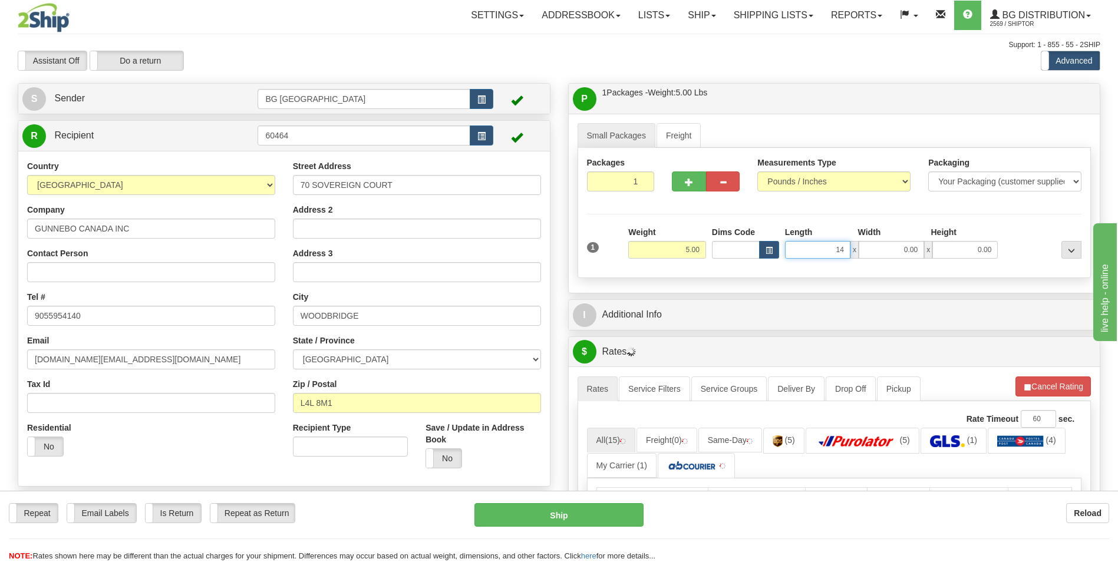
type input "14.00"
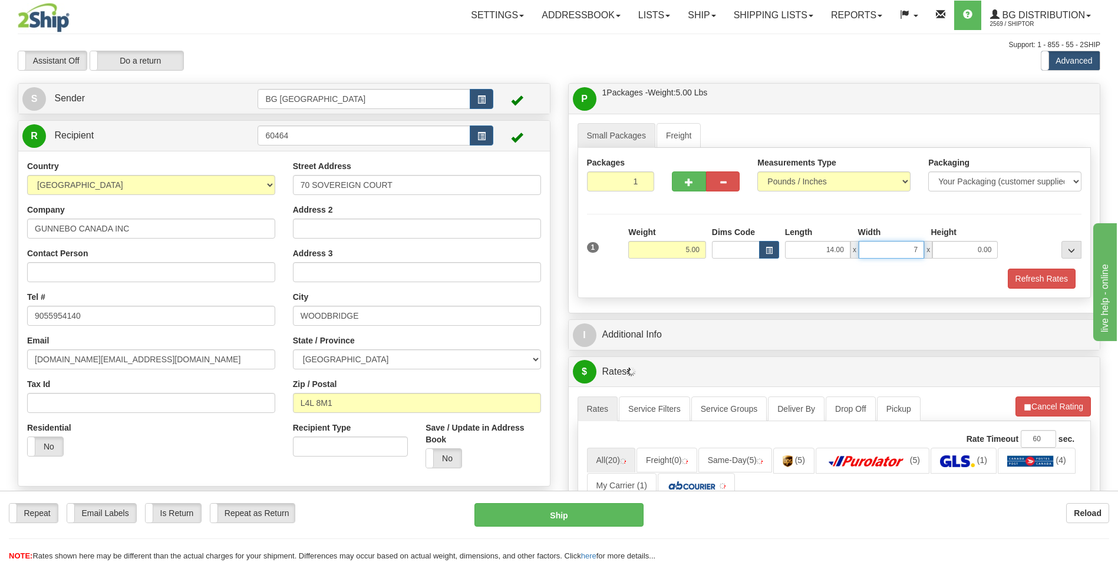
type input "7.00"
type input "5.00"
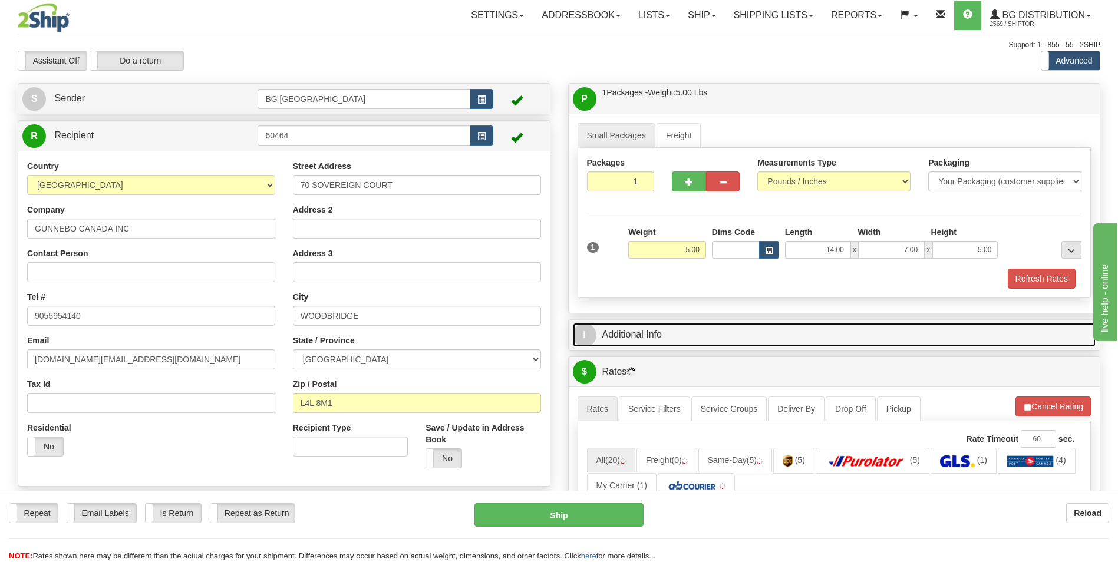
click at [653, 344] on link "I Additional Info" at bounding box center [834, 335] width 523 height 24
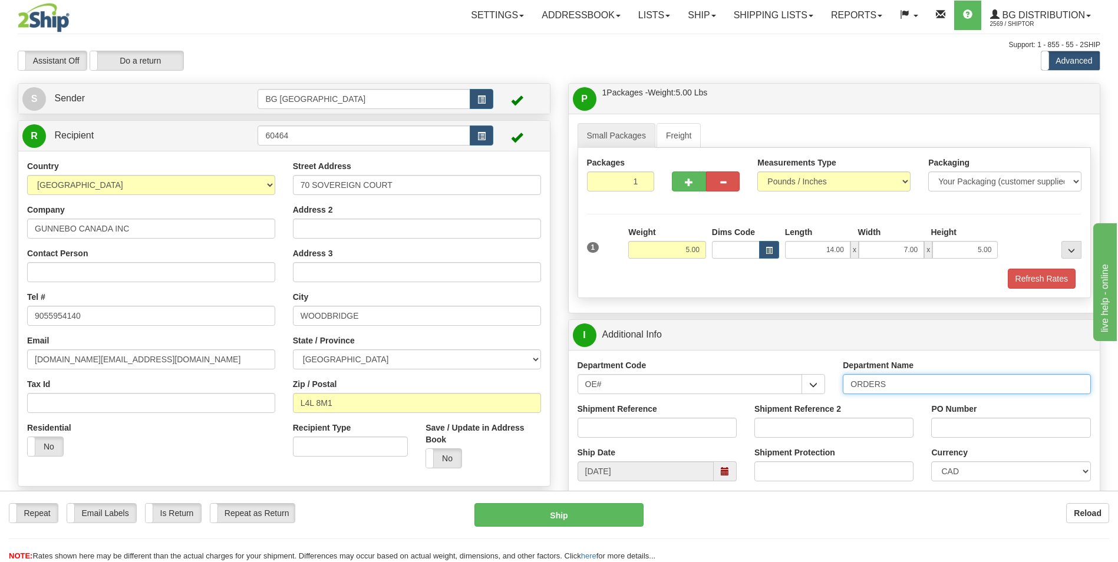
click at [907, 383] on input "ORDERS" at bounding box center [967, 384] width 248 height 20
type input "70179677-01"
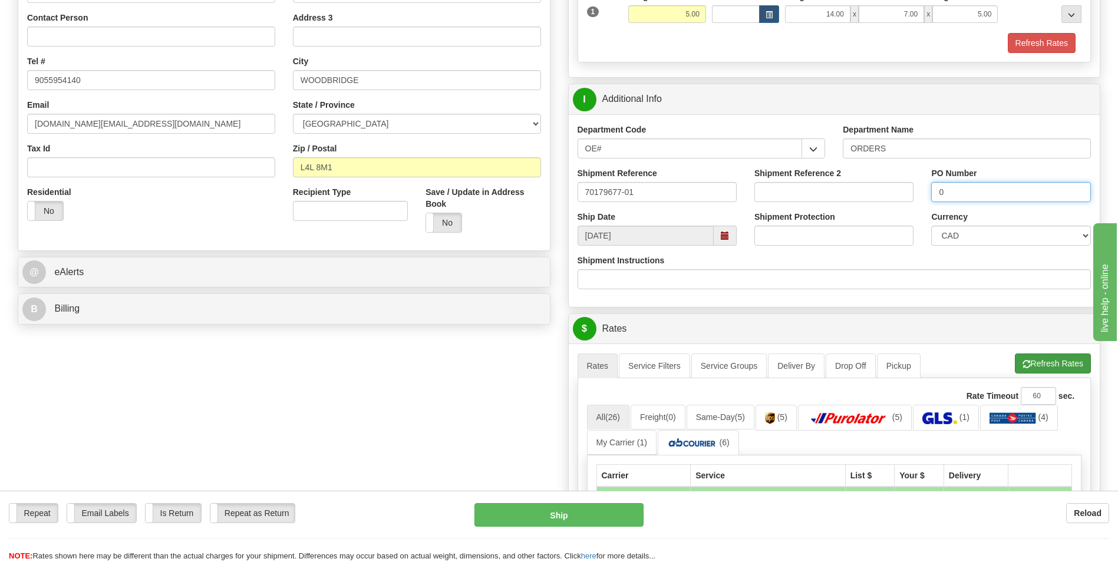
type input "0"
click at [1017, 365] on button "Refresh Rates" at bounding box center [1053, 364] width 76 height 20
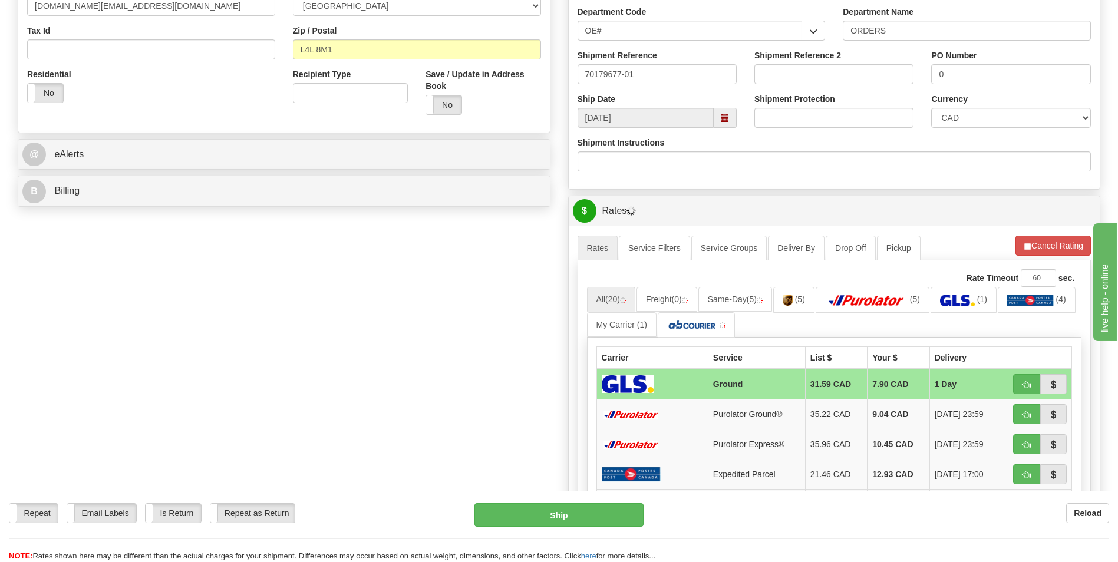
scroll to position [530, 0]
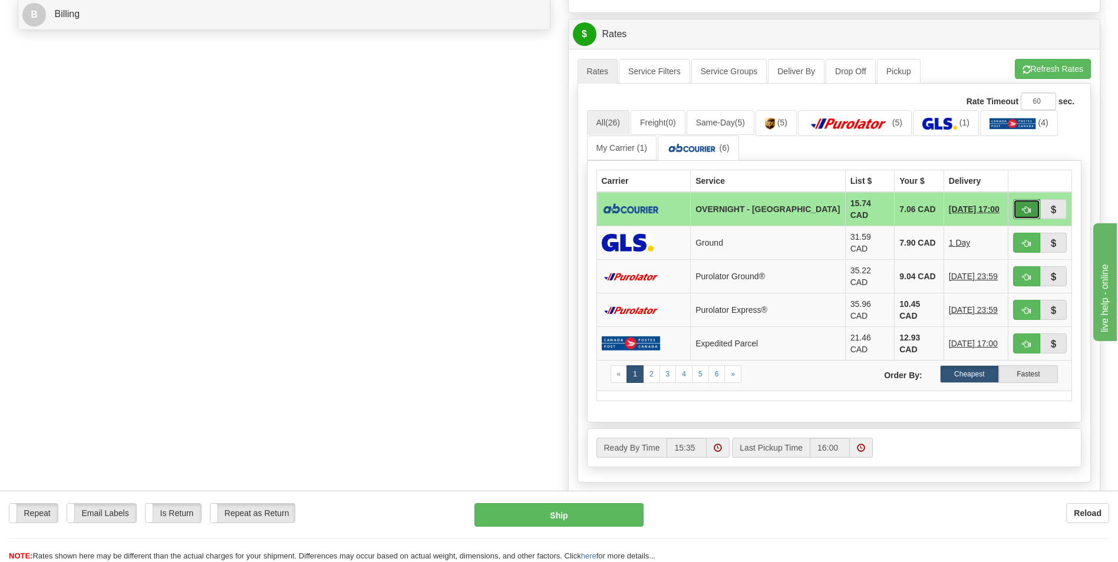
click at [1032, 204] on button "button" at bounding box center [1026, 209] width 27 height 20
type input "4"
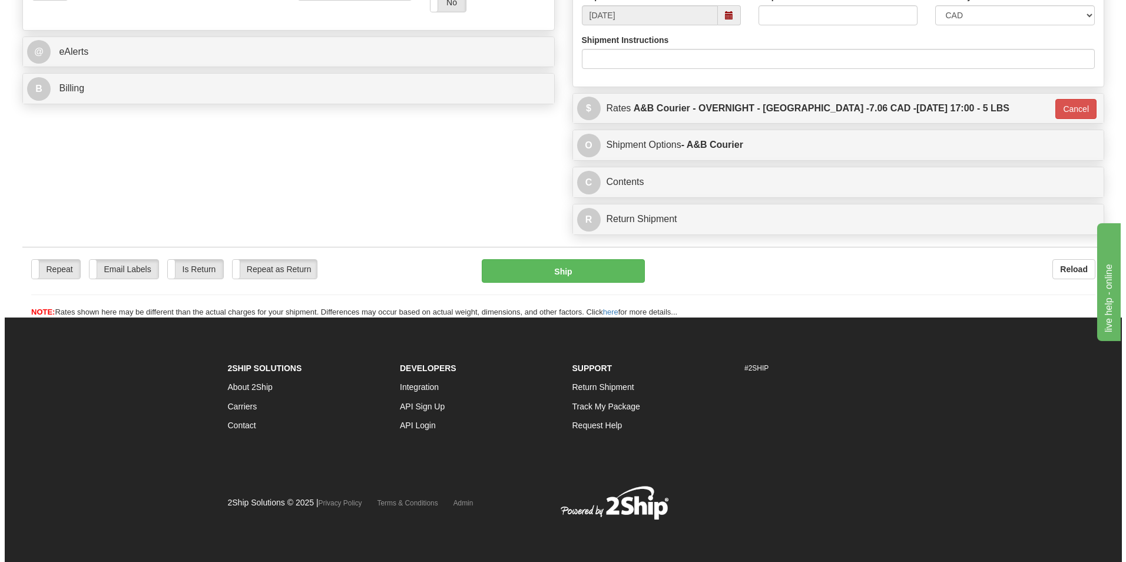
scroll to position [456, 0]
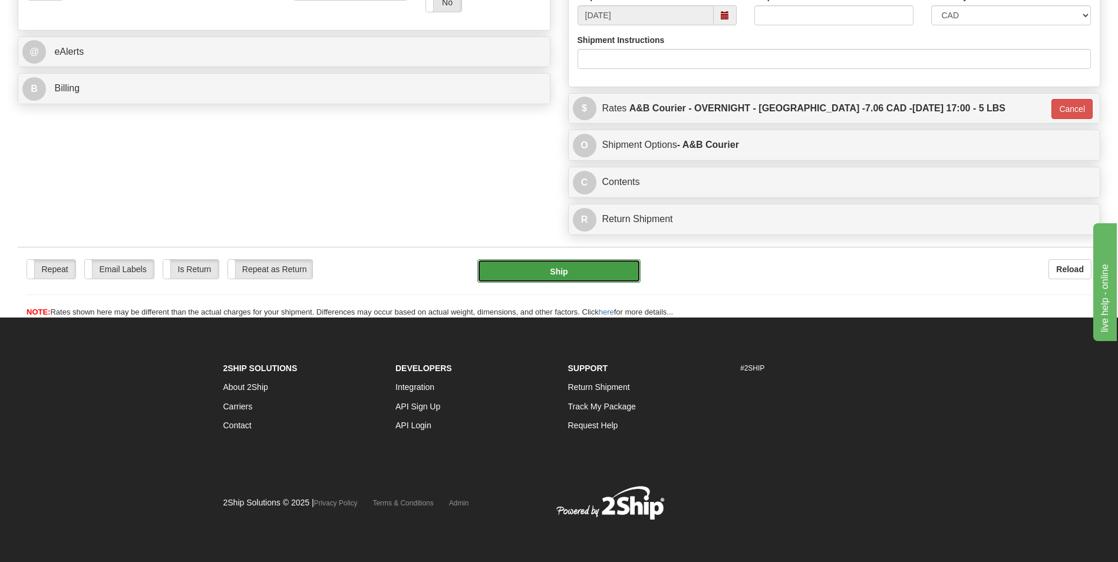
click at [579, 276] on button "Ship" at bounding box center [558, 271] width 163 height 24
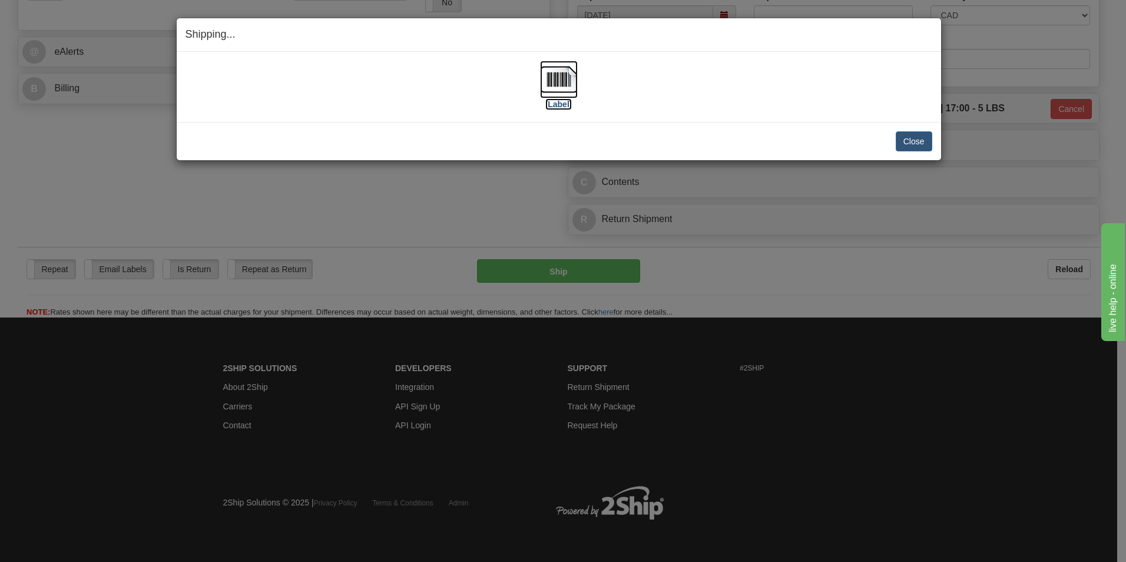
click at [553, 87] on img at bounding box center [559, 80] width 38 height 38
click at [920, 142] on button "Close" at bounding box center [914, 141] width 37 height 20
